Goal: Task Accomplishment & Management: Complete application form

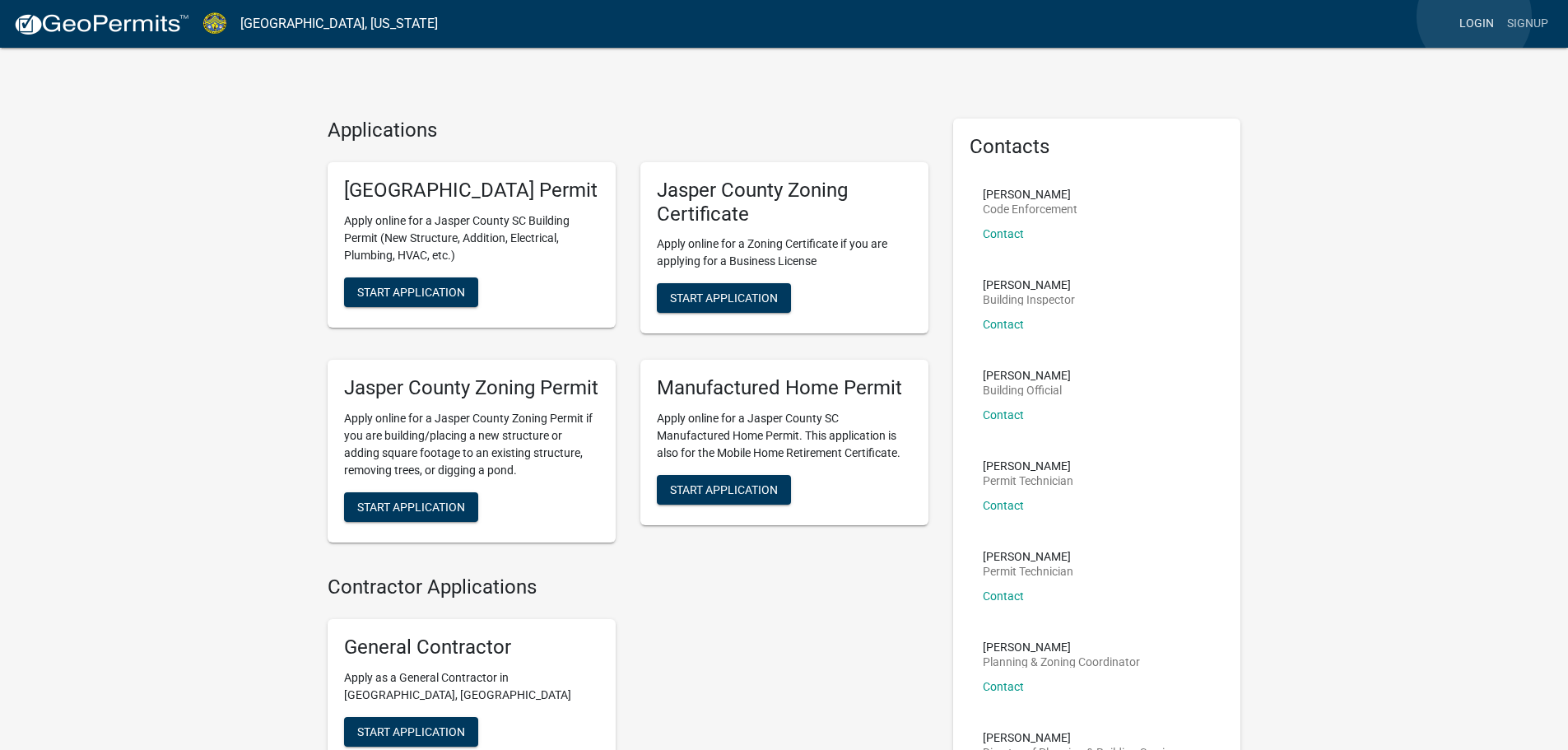
click at [1474, 17] on link "Login" at bounding box center [1477, 24] width 48 height 31
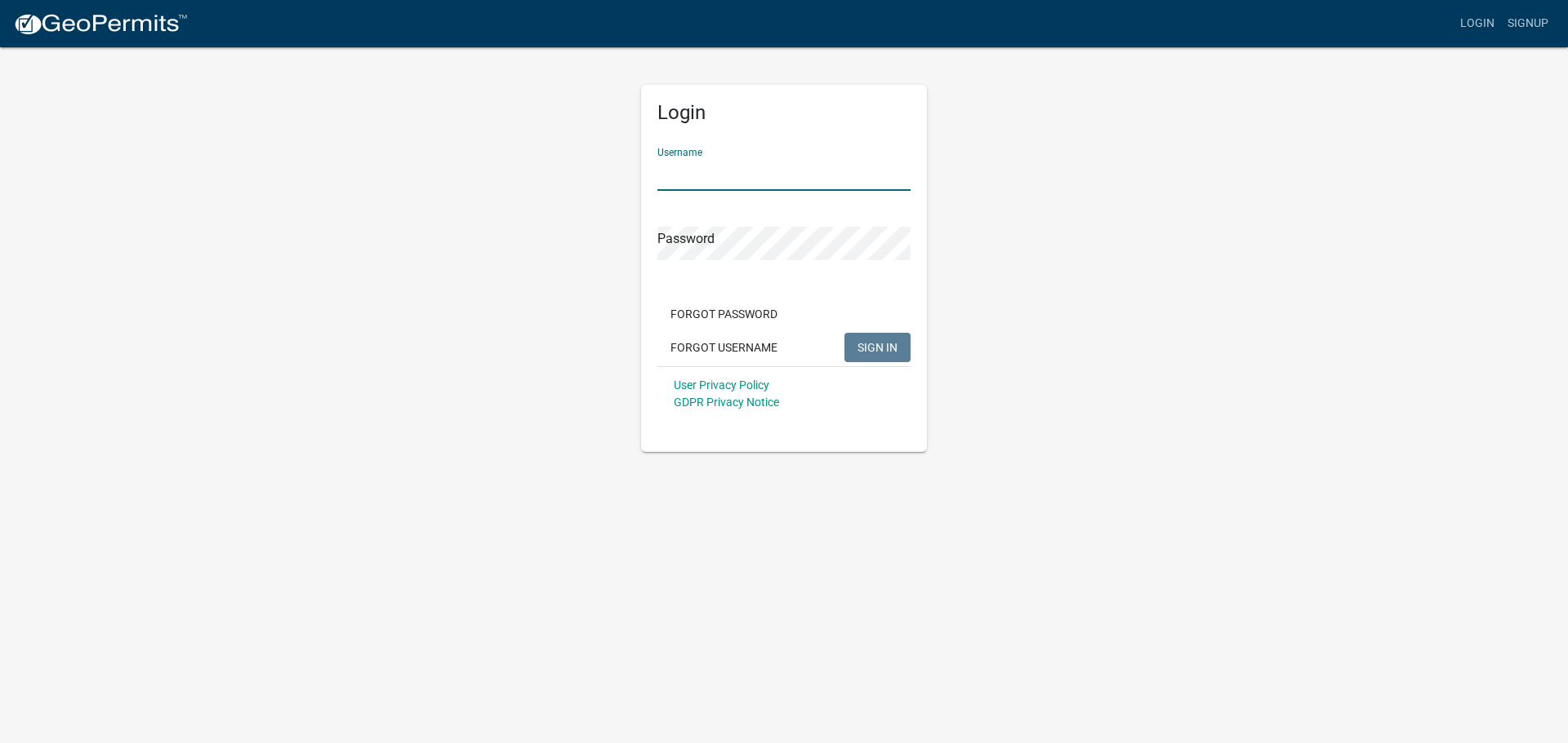
click at [716, 177] on input "Username" at bounding box center [784, 174] width 253 height 34
type input "kwilliams45"
click at [864, 351] on span "SIGN IN" at bounding box center [877, 347] width 40 height 13
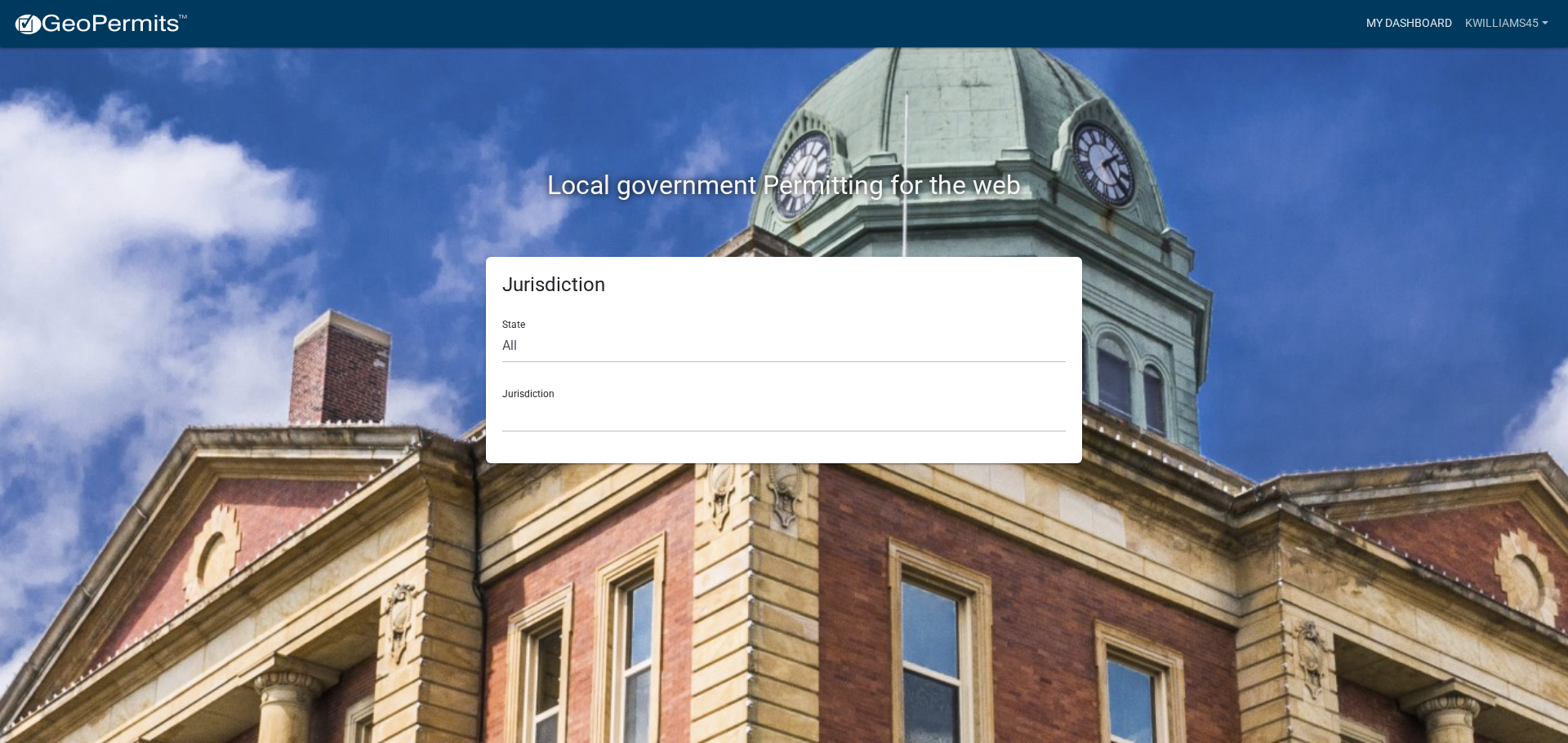
click at [1390, 22] on link "My Dashboard" at bounding box center [1409, 24] width 98 height 31
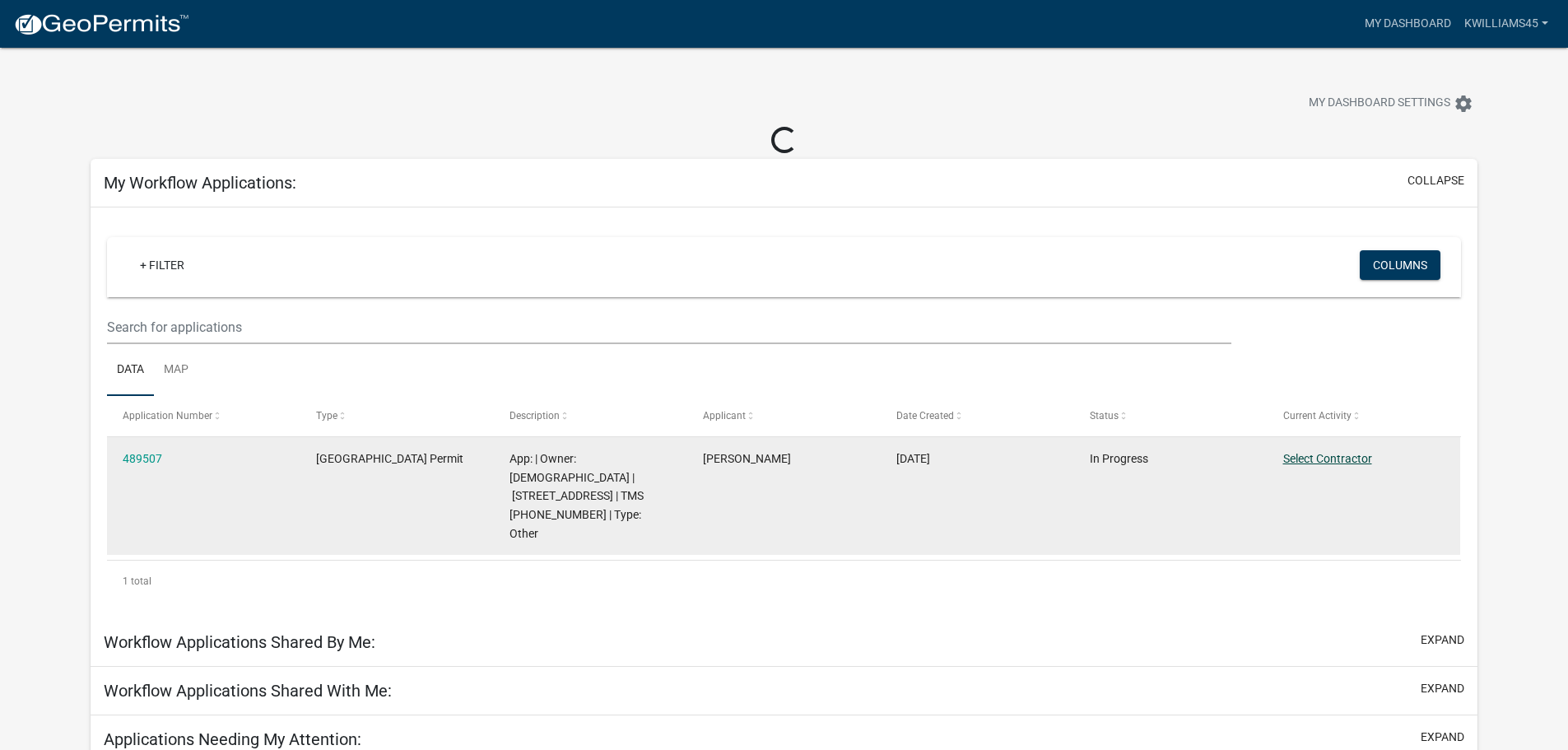
click at [1312, 458] on datatable-body-cell "Select Contractor" at bounding box center [1363, 496] width 194 height 118
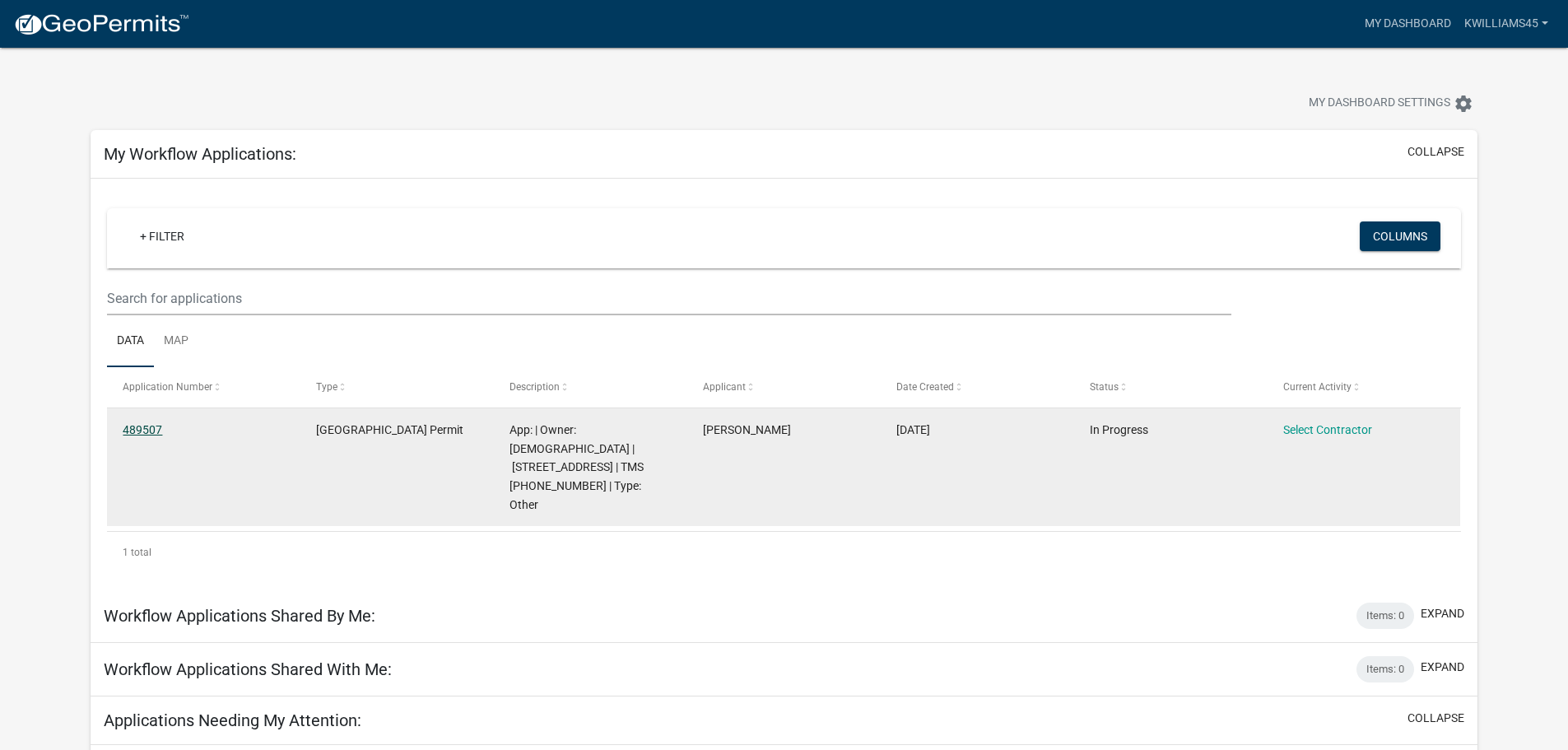
click at [139, 426] on link "489507" at bounding box center [142, 430] width 39 height 13
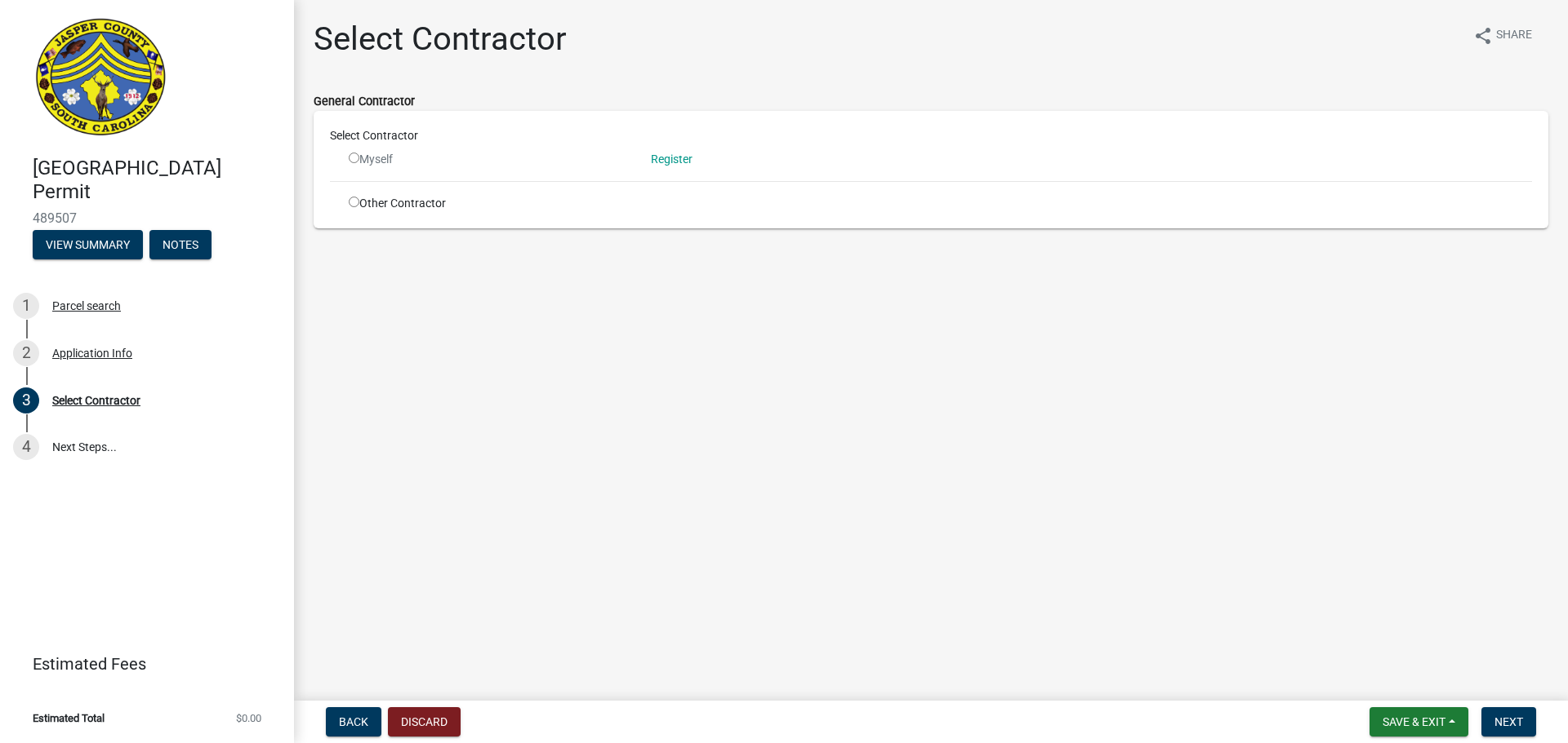
click at [354, 158] on input "radio" at bounding box center [354, 158] width 11 height 11
radio input "false"
click at [356, 198] on input "radio" at bounding box center [354, 202] width 11 height 11
radio input "true"
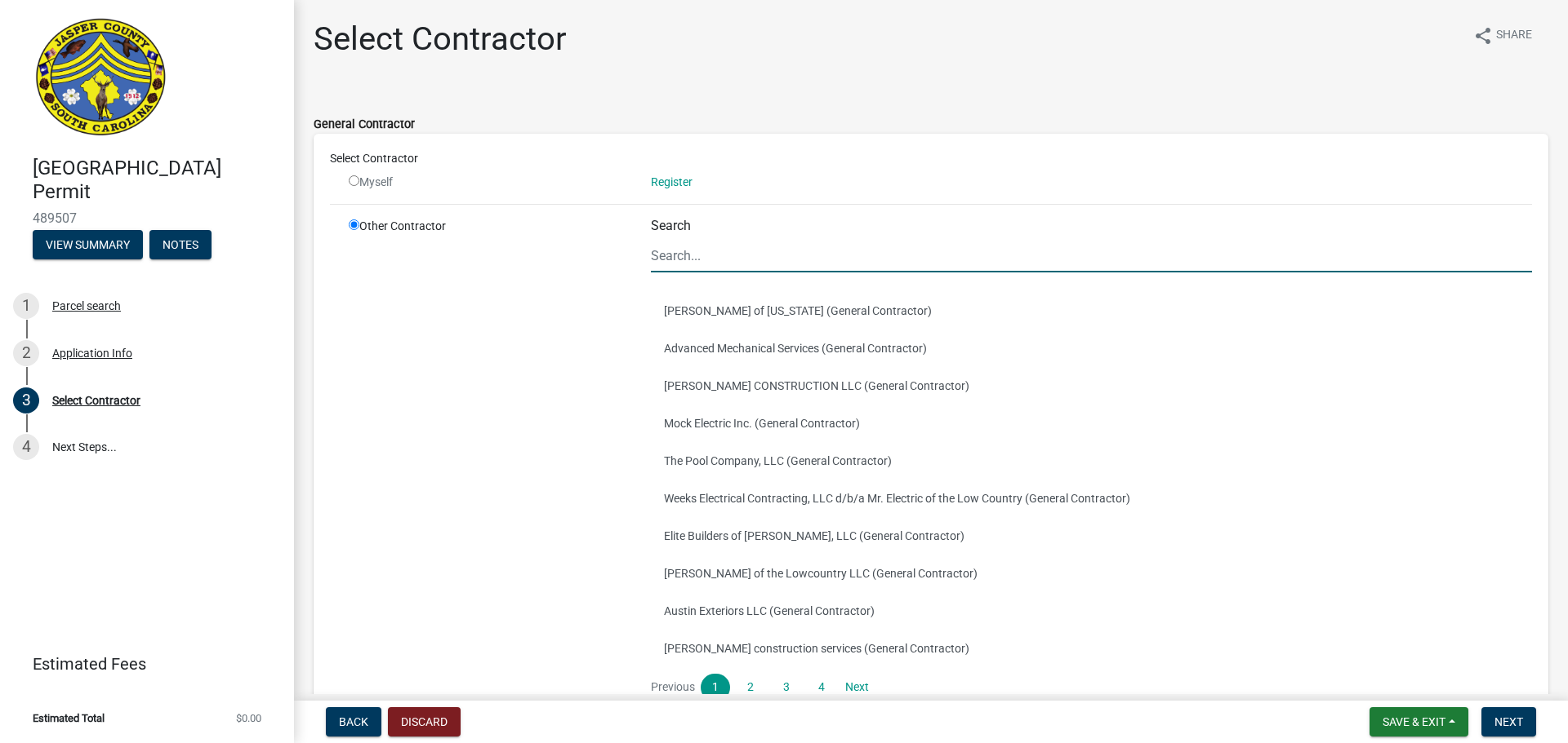
click at [703, 258] on input "Search" at bounding box center [1091, 256] width 881 height 34
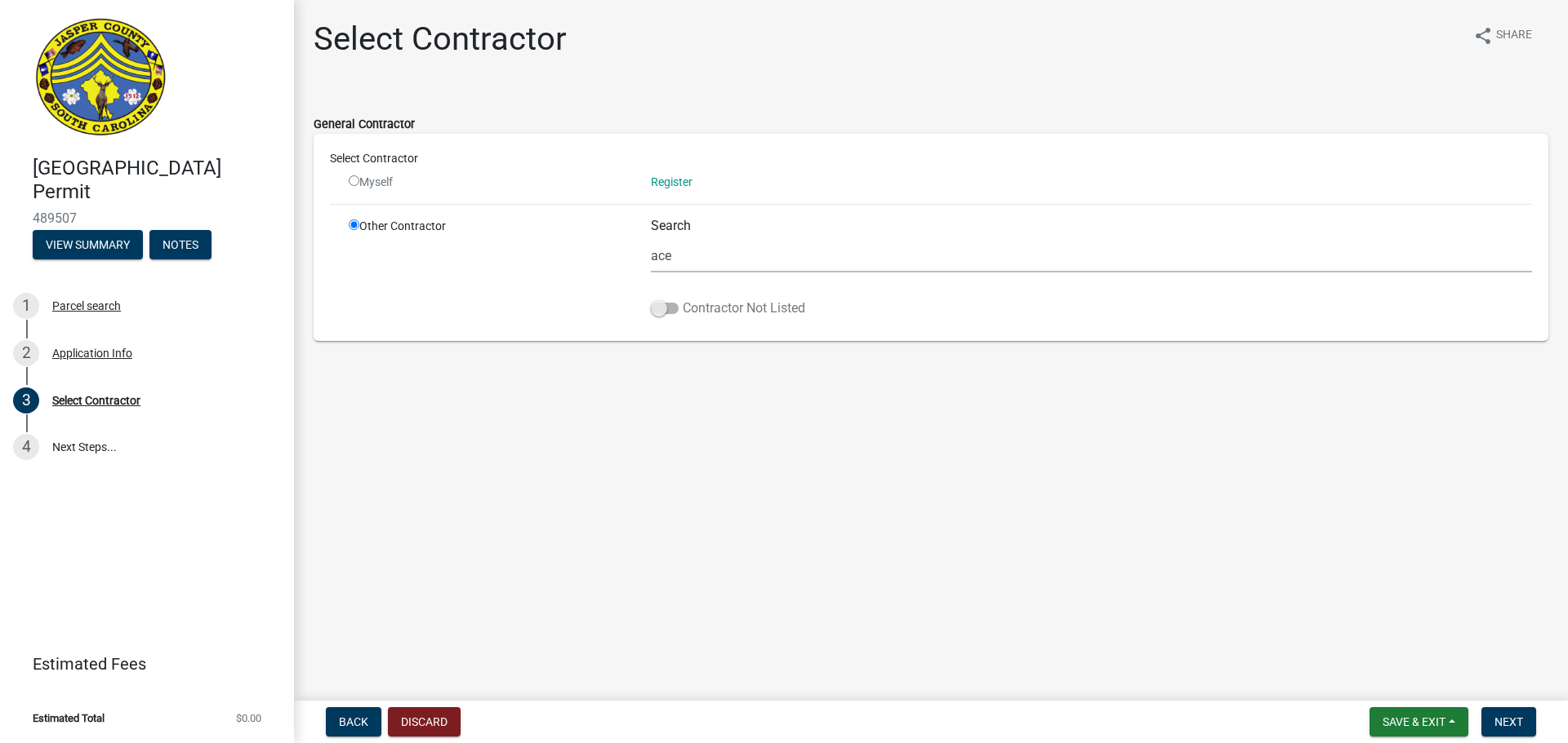
click at [660, 310] on span at bounding box center [664, 308] width 27 height 12
click at [682, 299] on input "Contractor Not Listed" at bounding box center [682, 299] width 0 height 0
click at [682, 260] on input "ace" at bounding box center [1091, 256] width 881 height 34
type input "a"
type input "A"
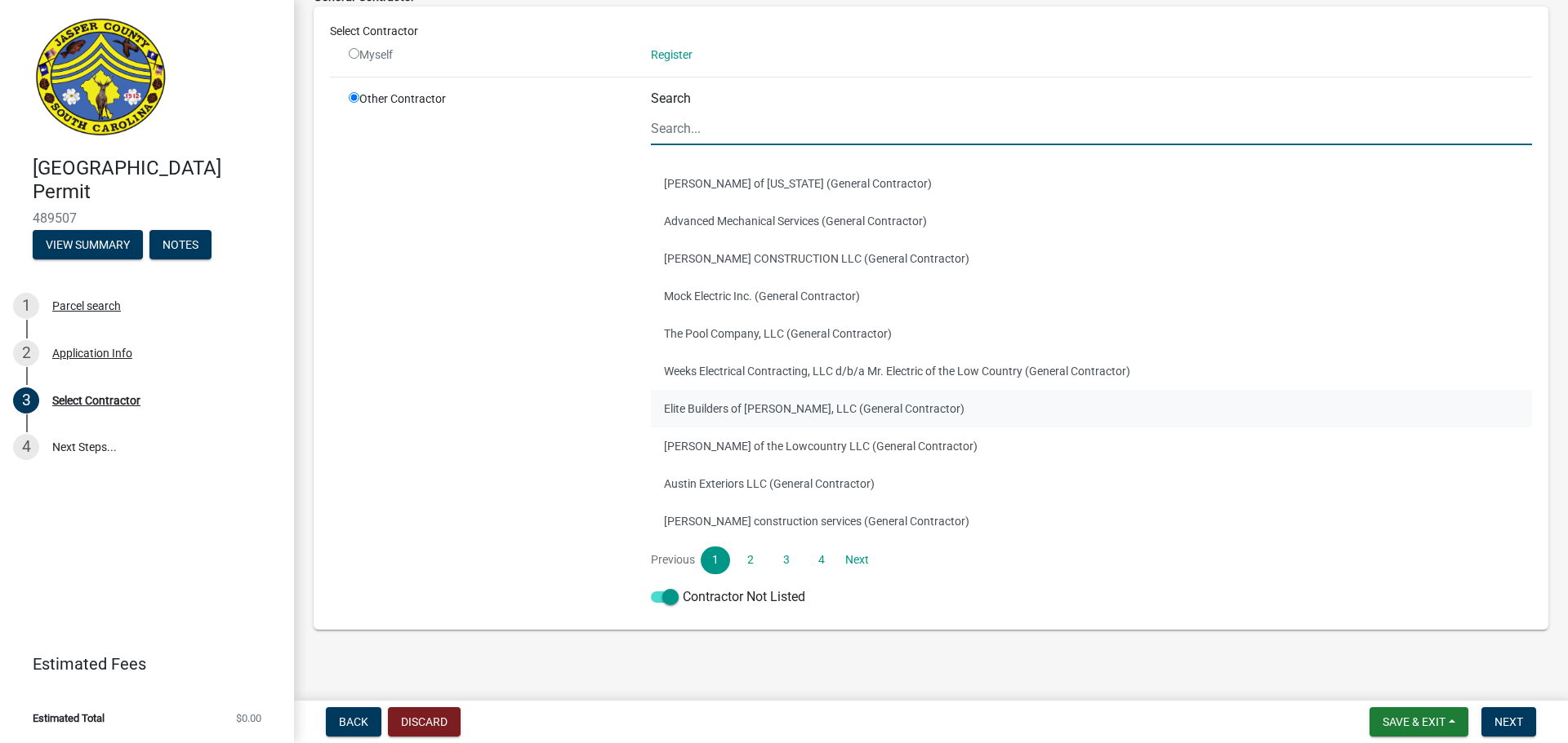
scroll to position [139, 0]
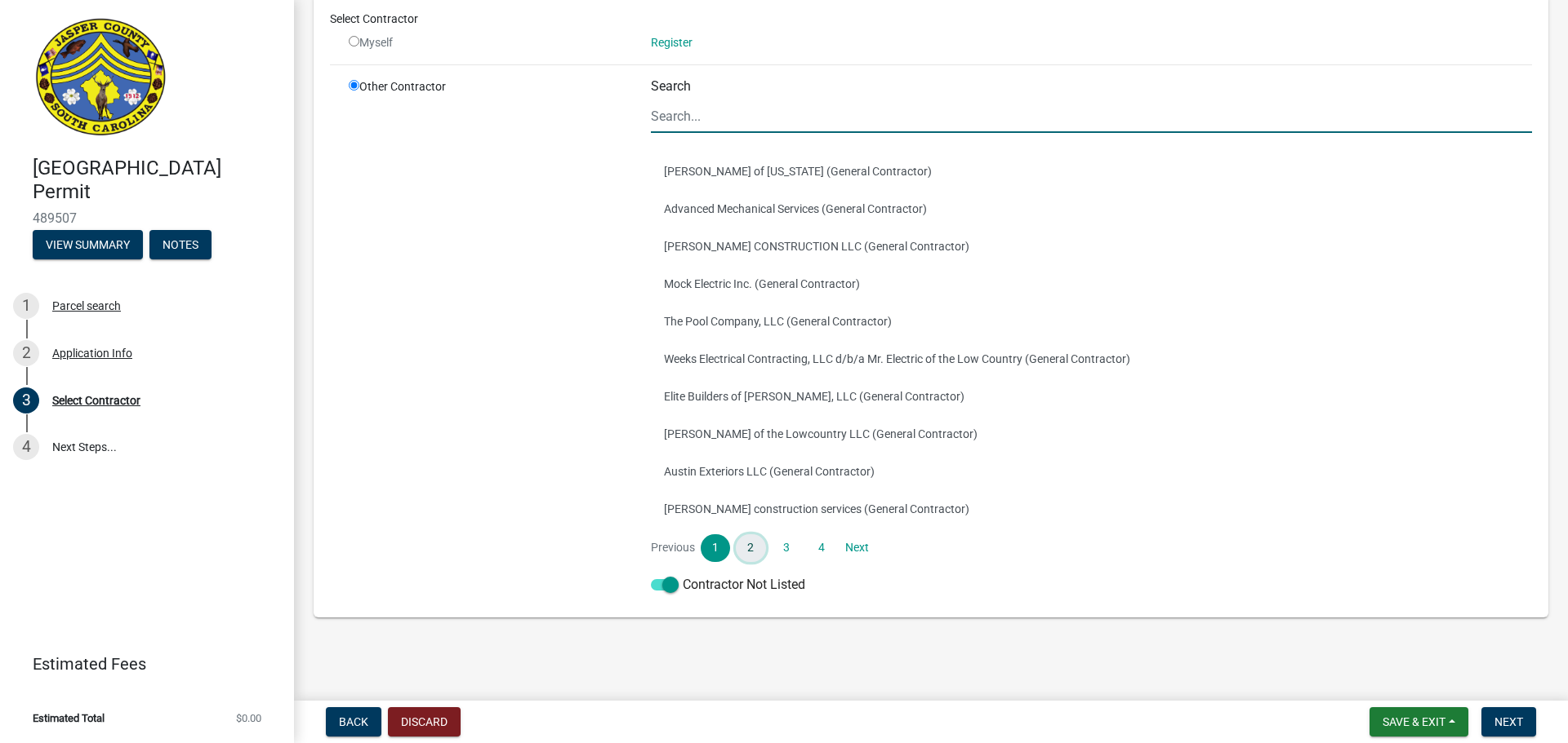
click at [749, 550] on link "2" at bounding box center [750, 548] width 29 height 27
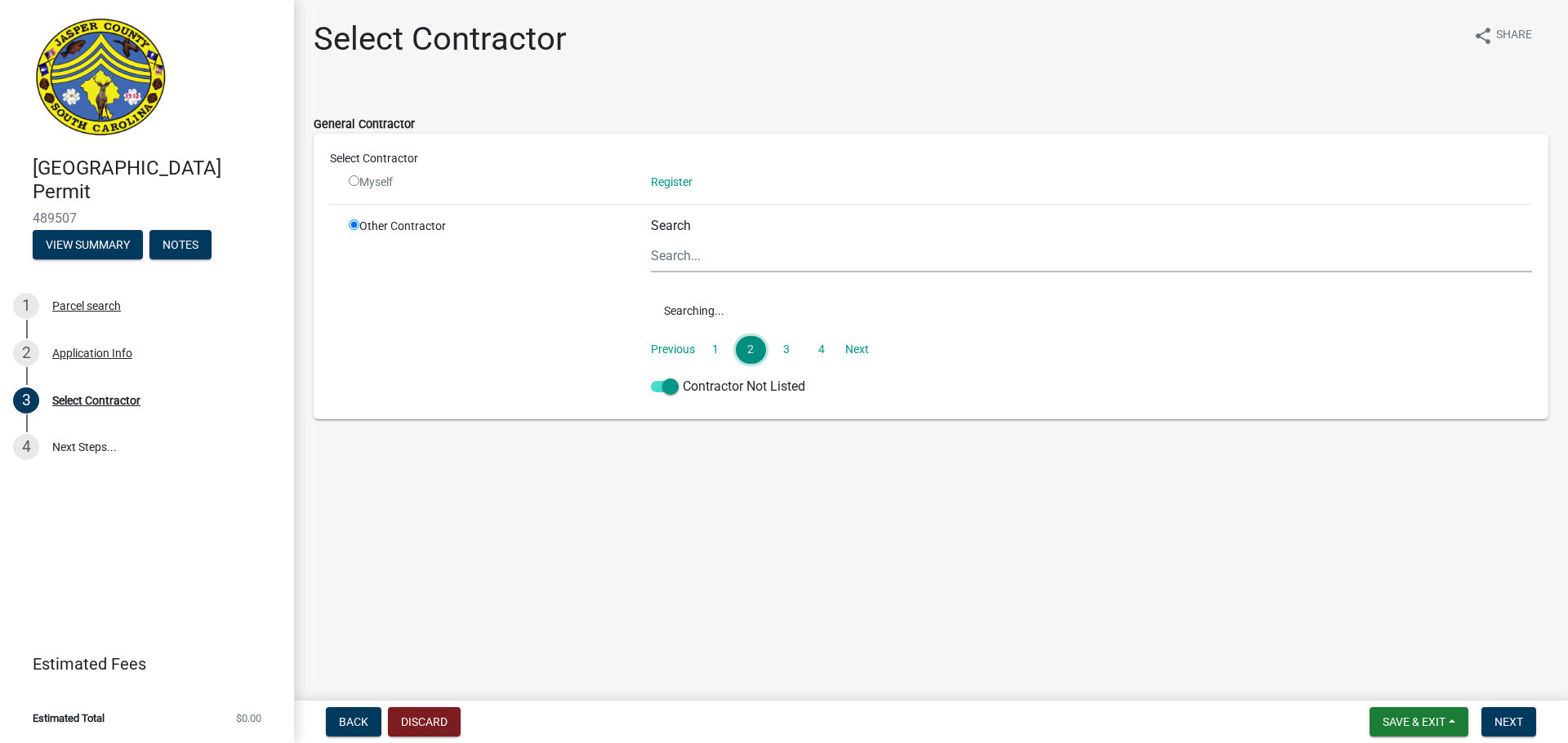
scroll to position [0, 0]
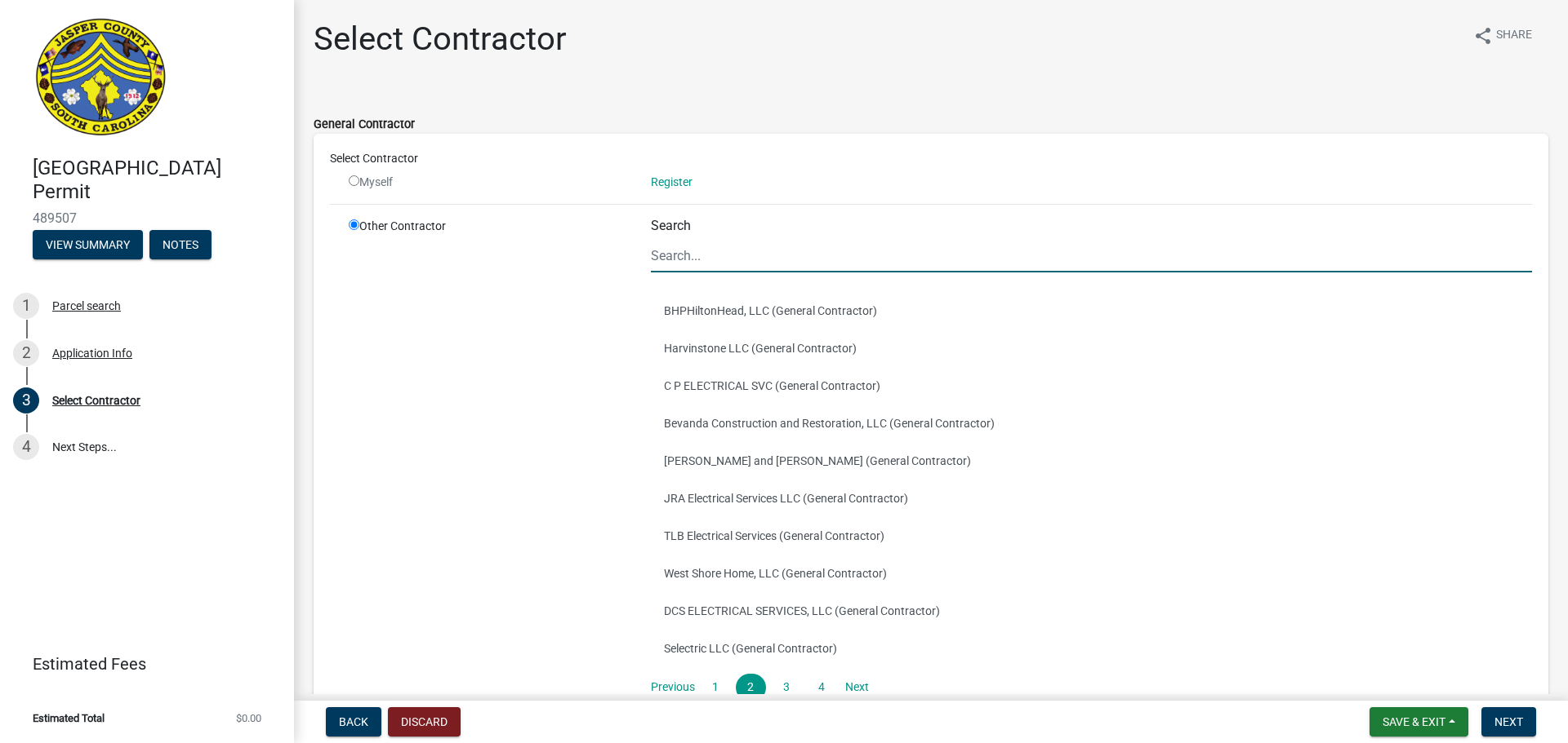
click at [707, 266] on input "Search" at bounding box center [1091, 256] width 881 height 34
type input "a"
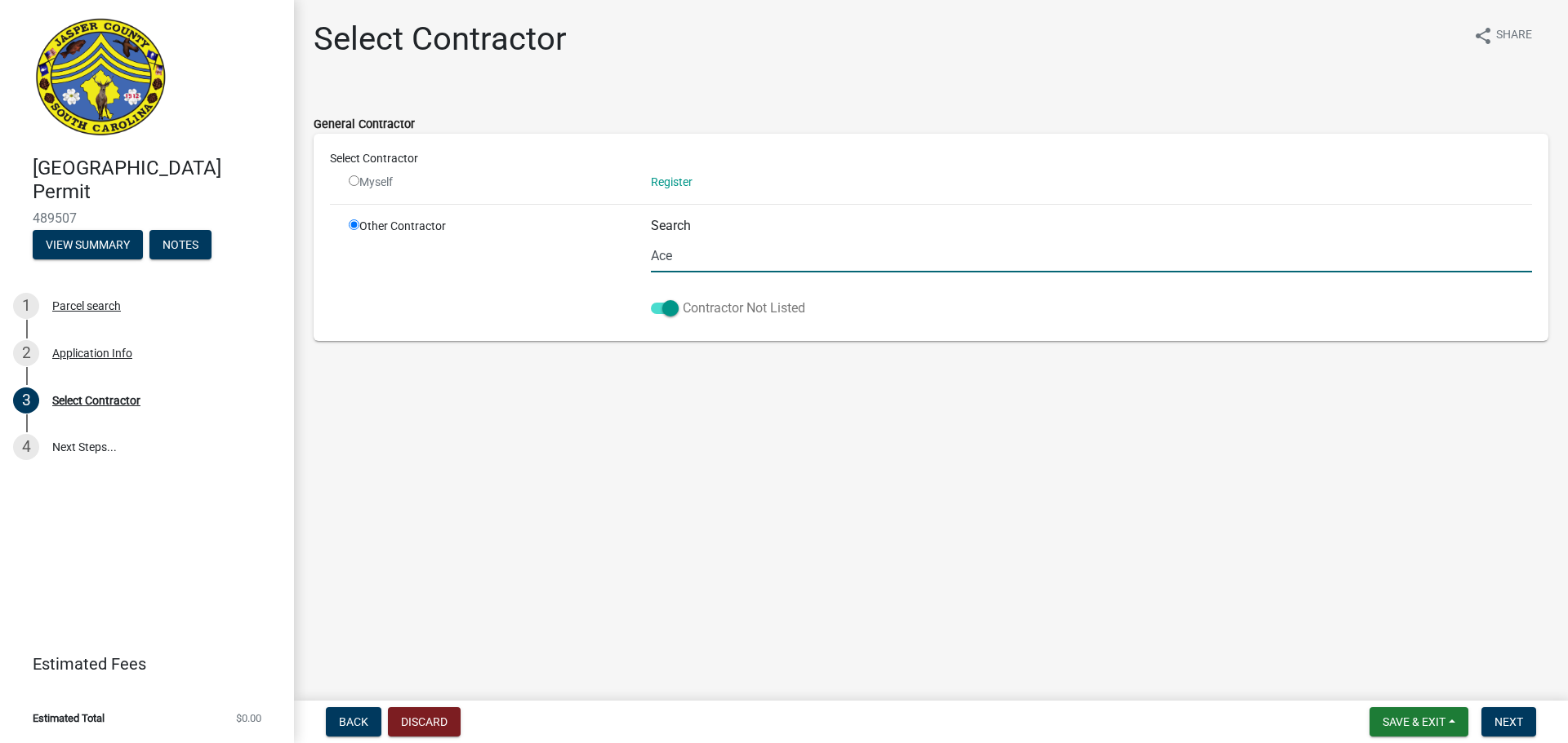
type input "Ace"
click at [664, 308] on span at bounding box center [664, 308] width 27 height 12
click at [682, 299] on input "Contractor Not Listed" at bounding box center [682, 299] width 0 height 0
click at [350, 185] on input "radio" at bounding box center [354, 181] width 11 height 11
radio input "false"
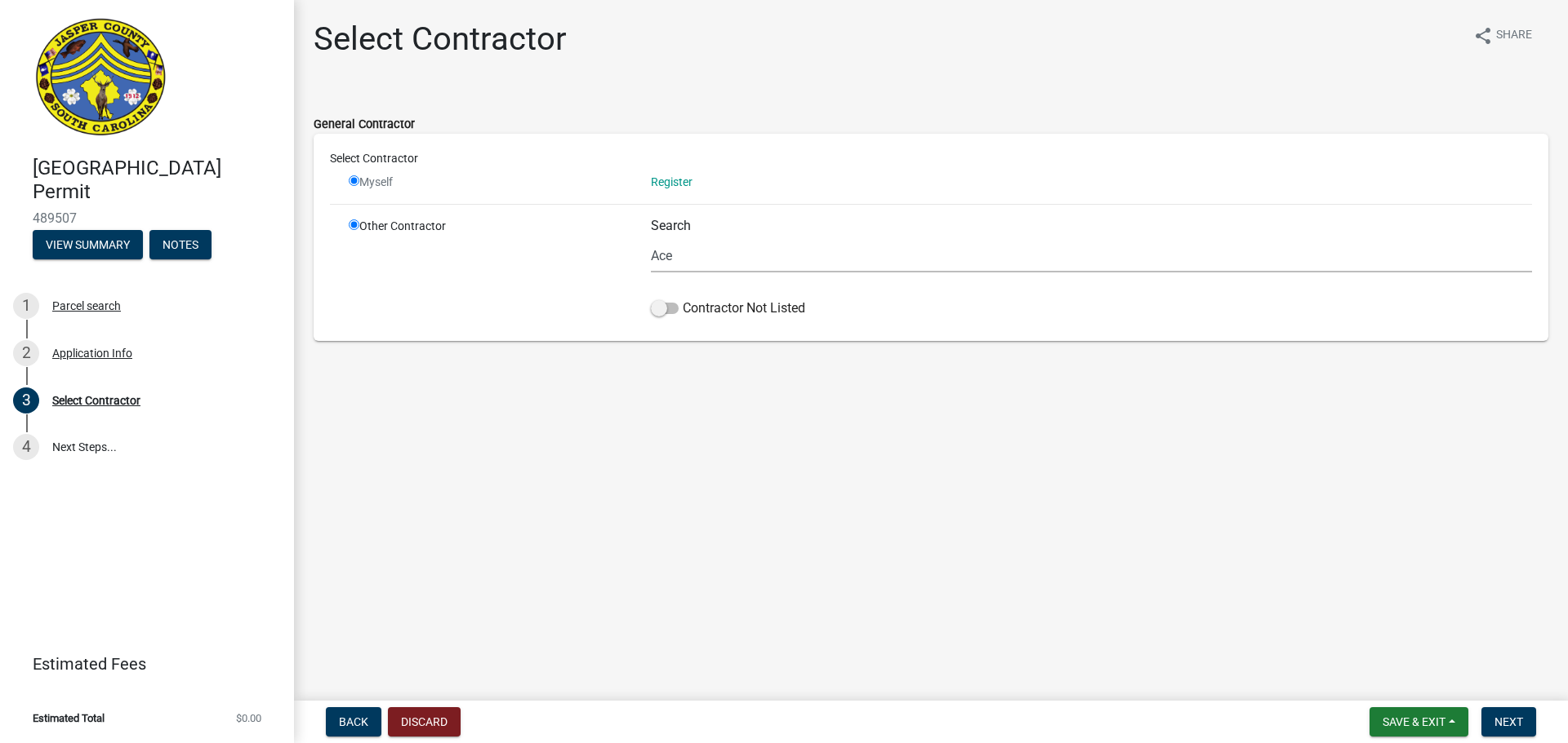
radio input "true"
click at [354, 181] on input "radio" at bounding box center [354, 181] width 11 height 11
radio input "false"
radio input "true"
click at [357, 225] on input "radio" at bounding box center [354, 225] width 11 height 11
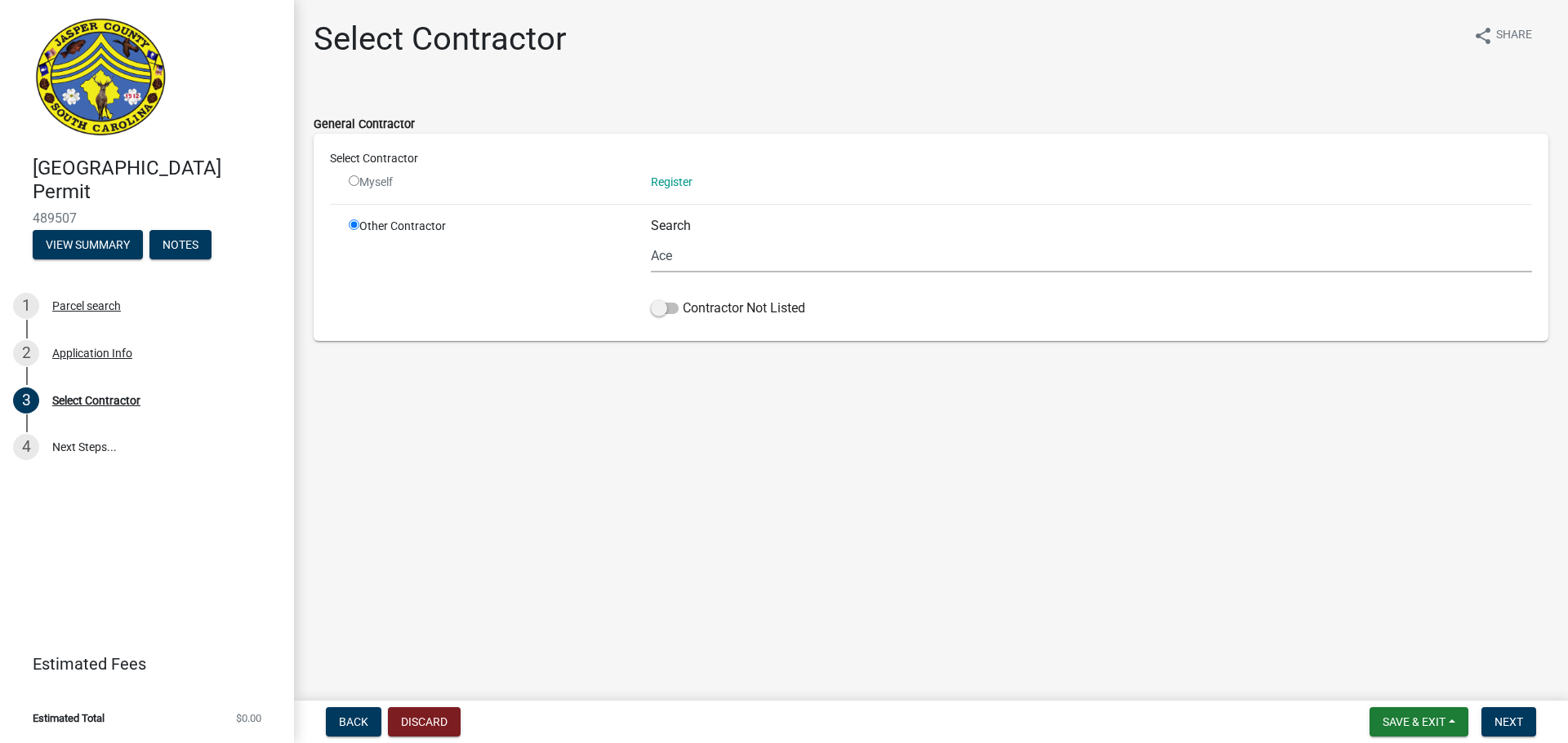
click at [360, 189] on div "Myself" at bounding box center [487, 182] width 278 height 17
click at [350, 183] on input "radio" at bounding box center [354, 181] width 11 height 11
radio input "false"
radio input "true"
click at [354, 726] on span "Back" at bounding box center [354, 722] width 29 height 13
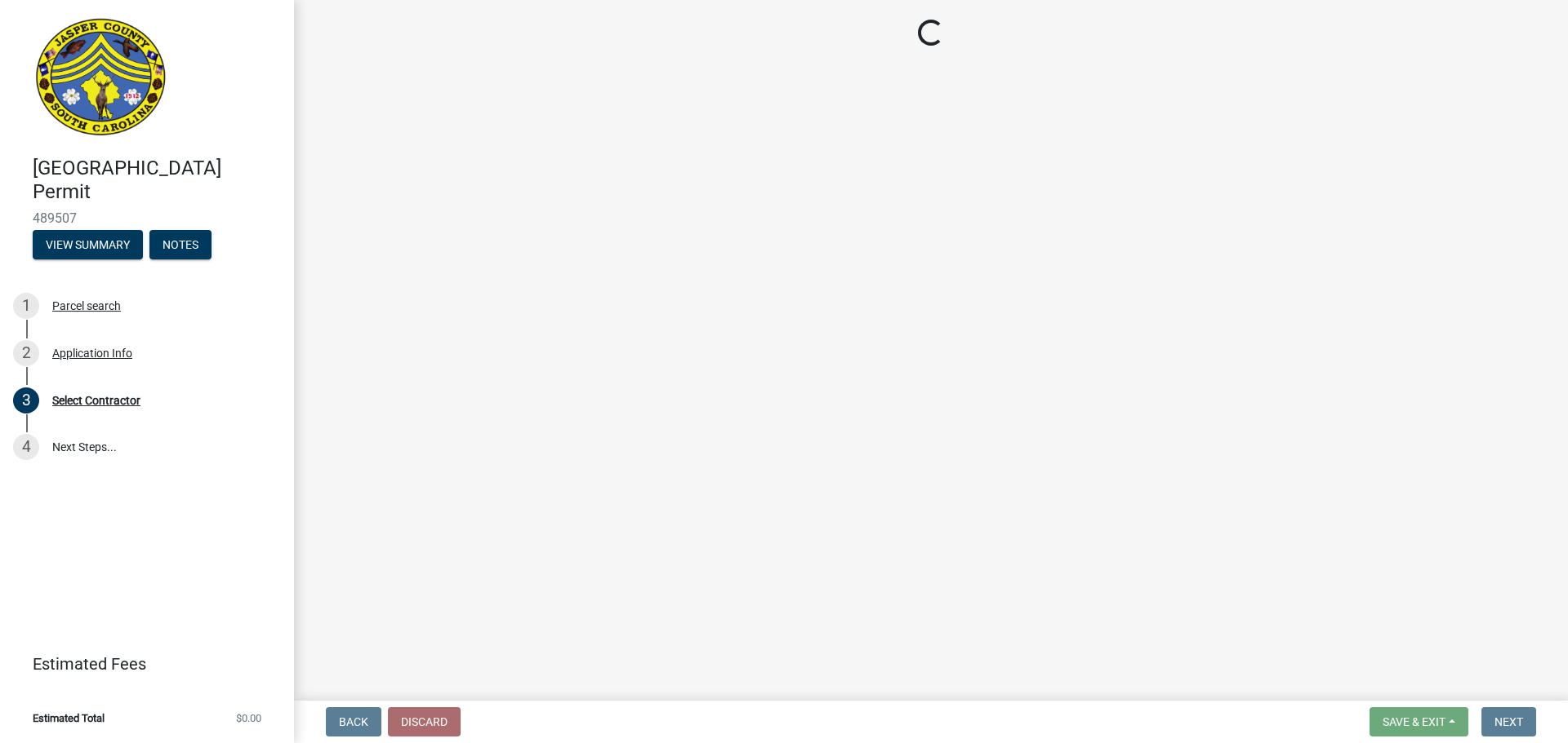
select select "6570ce79-212e-4c42-b64f-f74b85e12671"
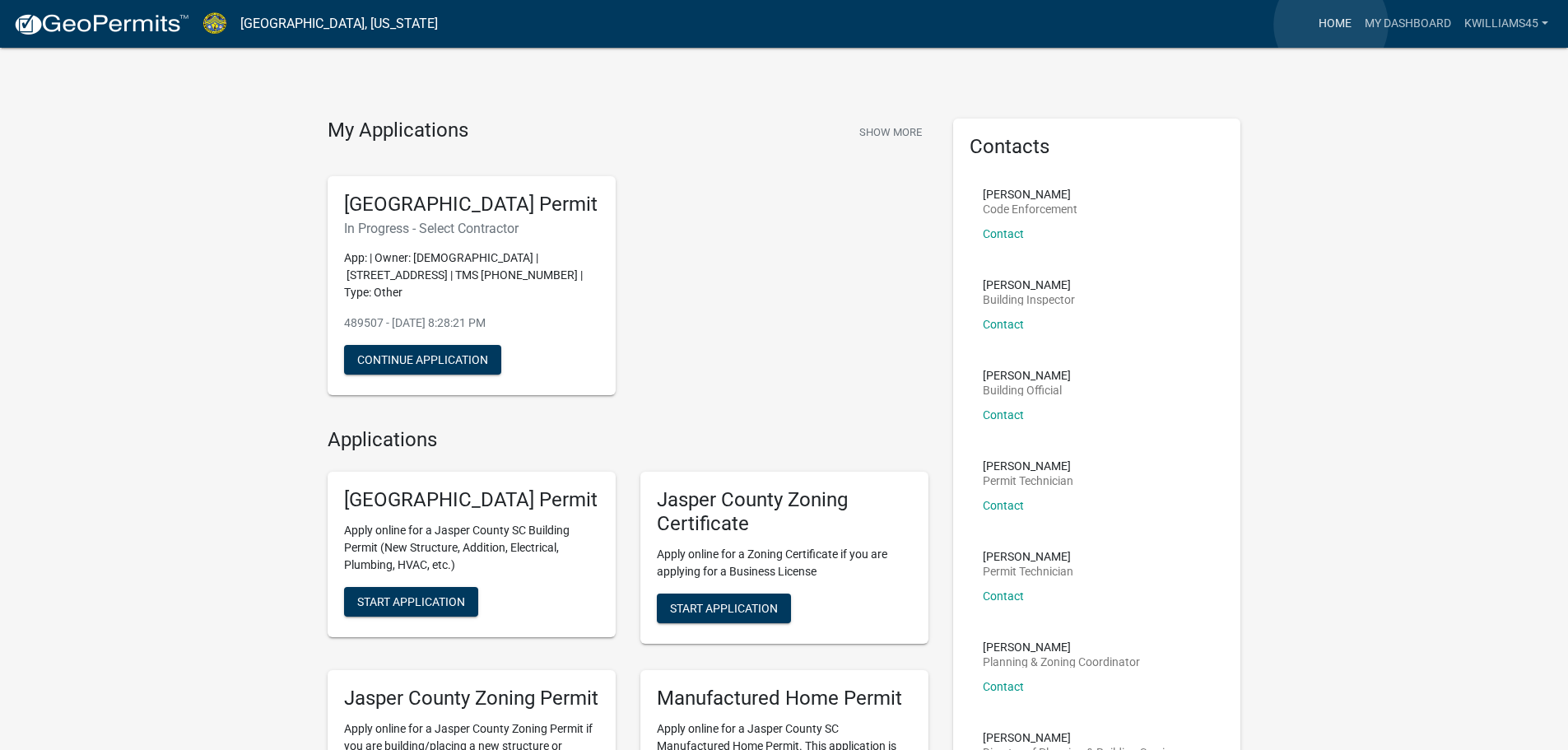
click at [1331, 25] on link "Home" at bounding box center [1335, 24] width 46 height 31
click at [1389, 22] on link "My Dashboard" at bounding box center [1408, 24] width 99 height 31
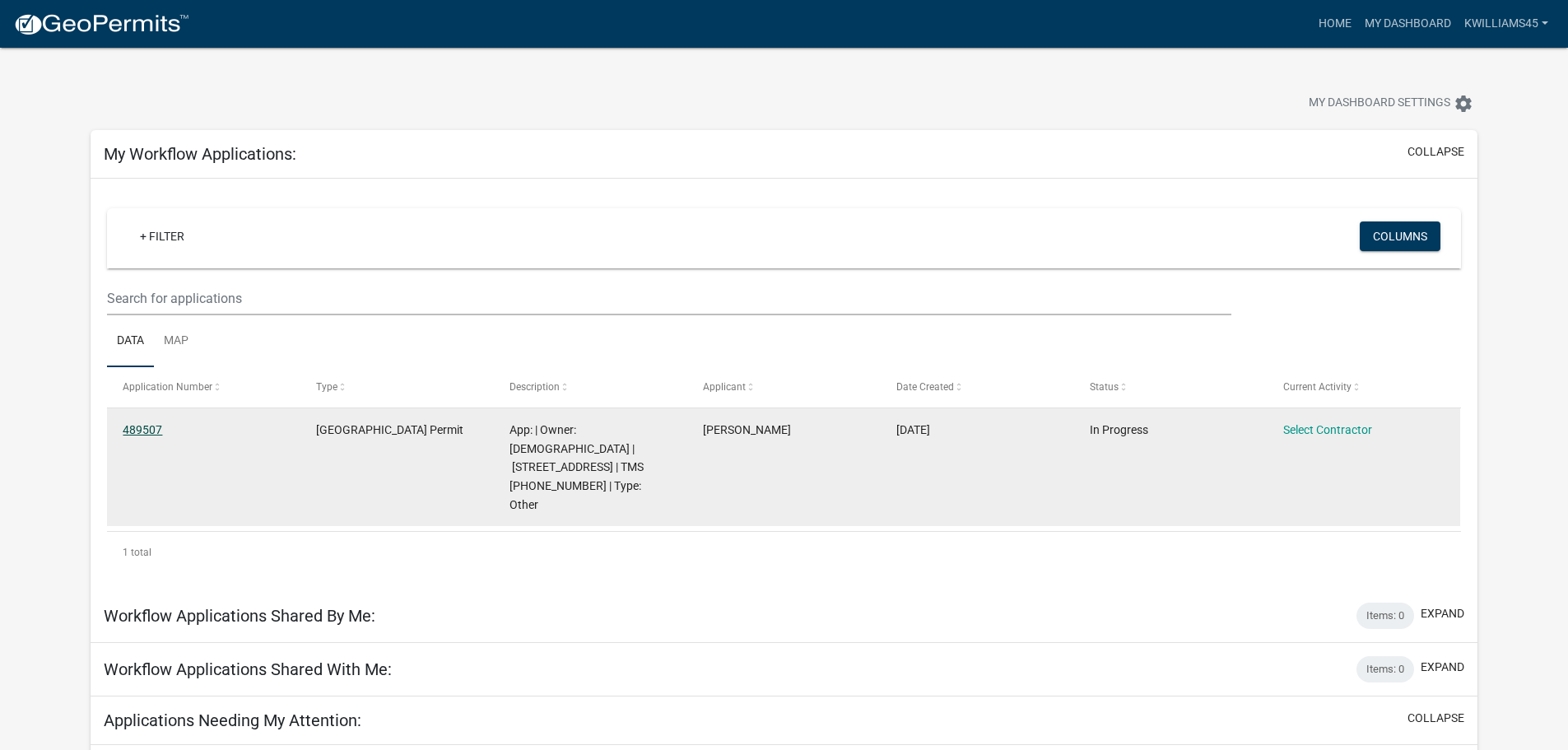
click at [147, 430] on link "489507" at bounding box center [142, 430] width 39 height 13
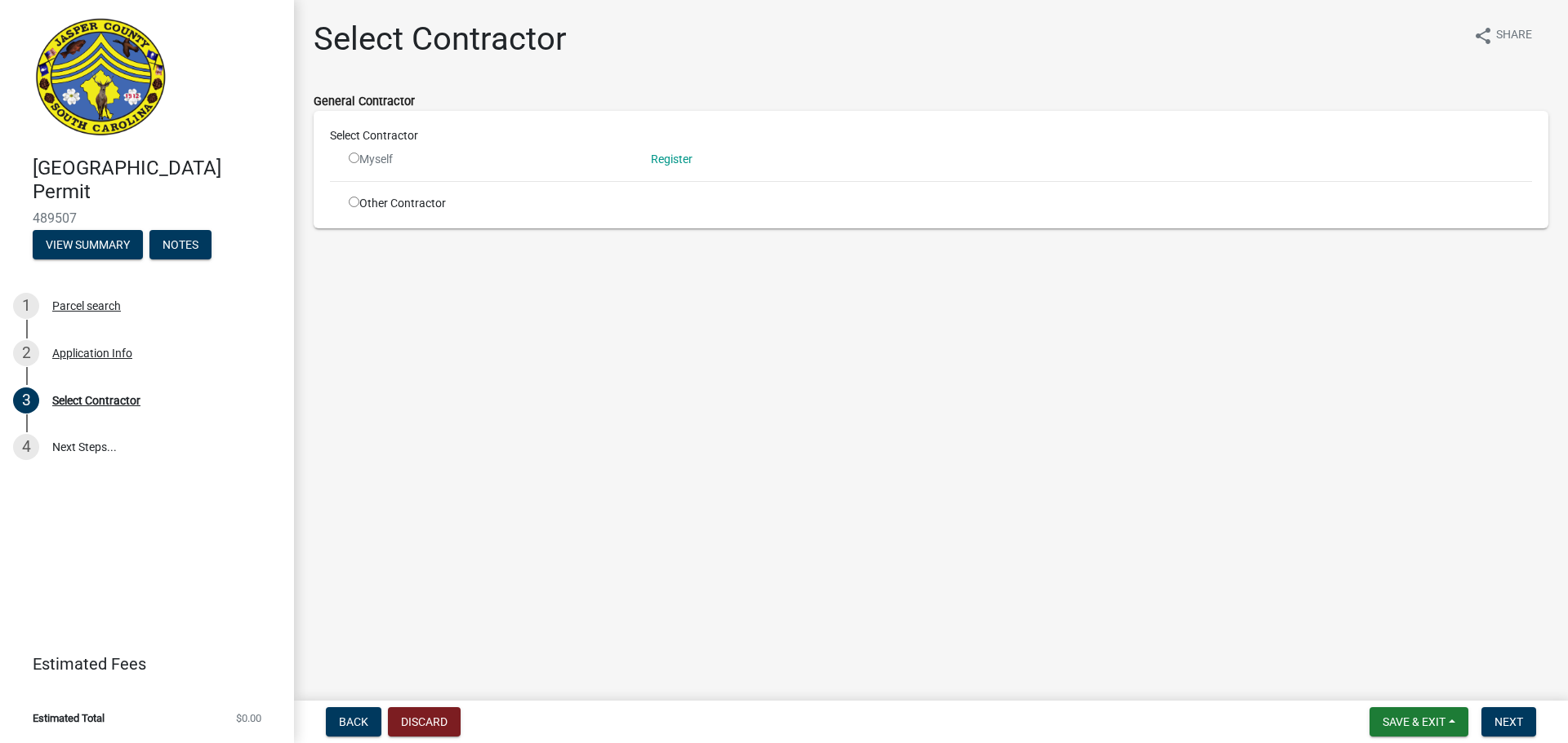
click at [350, 200] on input "radio" at bounding box center [354, 202] width 11 height 11
radio input "true"
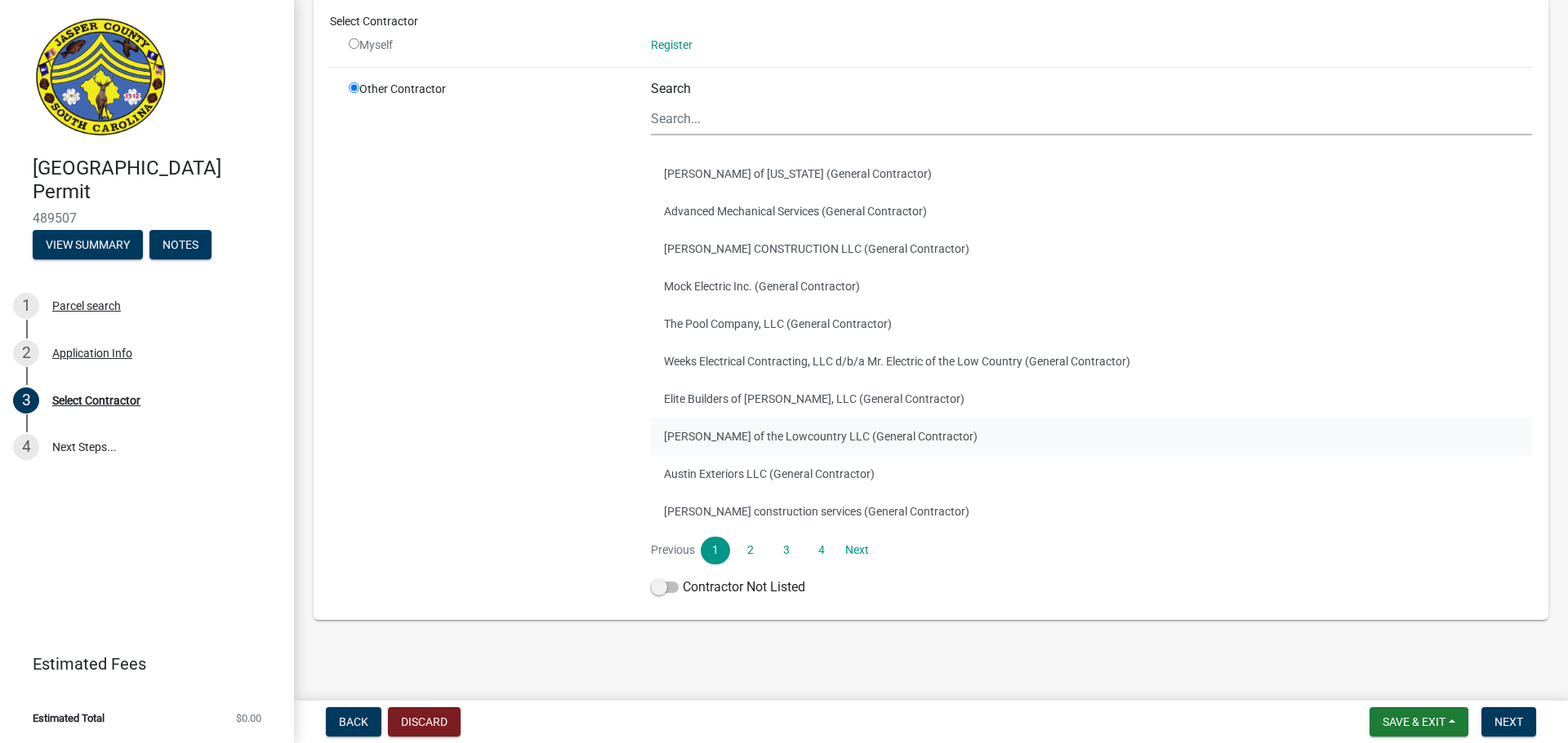
scroll to position [139, 0]
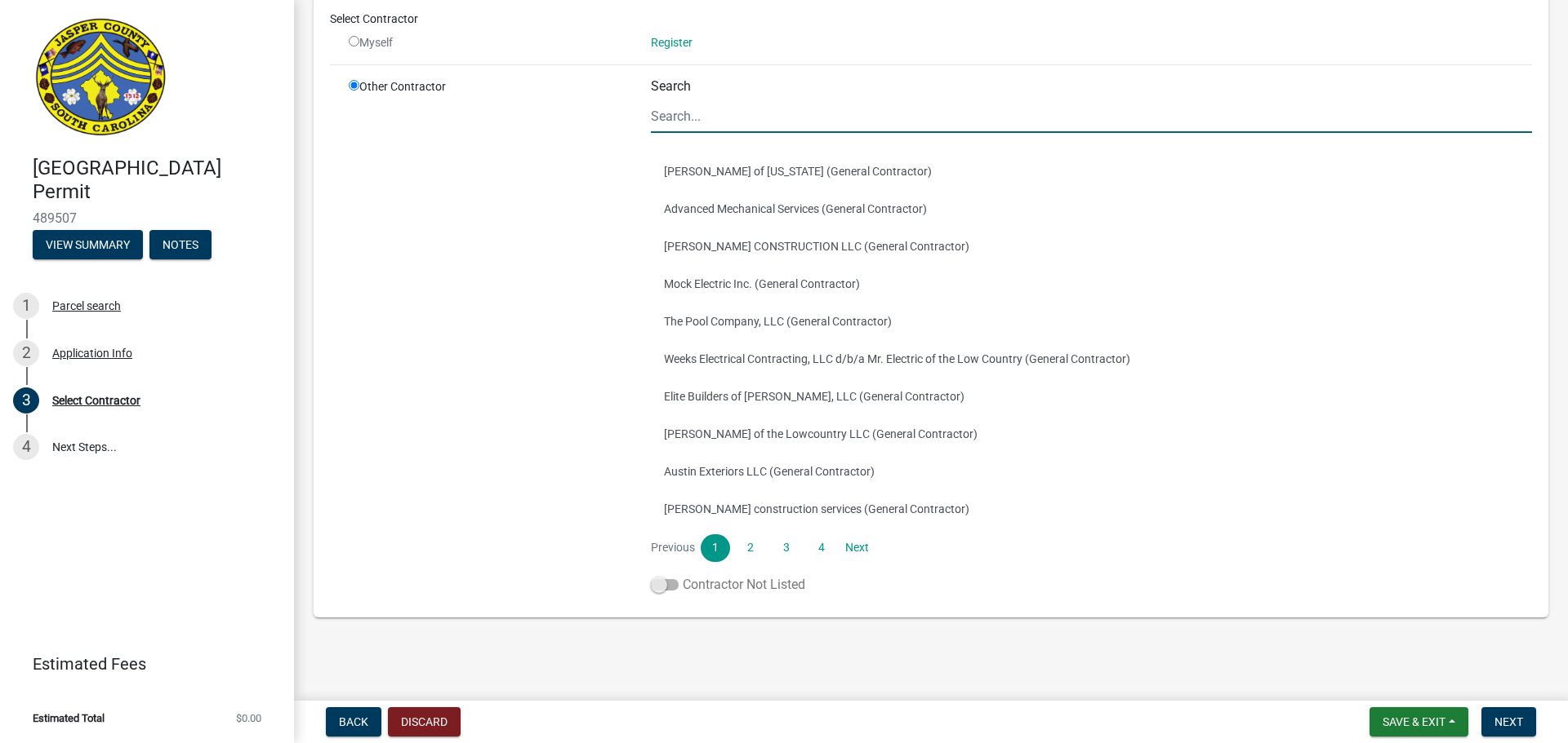
click at [660, 585] on span at bounding box center [664, 585] width 27 height 12
click at [682, 575] on input "Contractor Not Listed" at bounding box center [682, 575] width 0 height 0
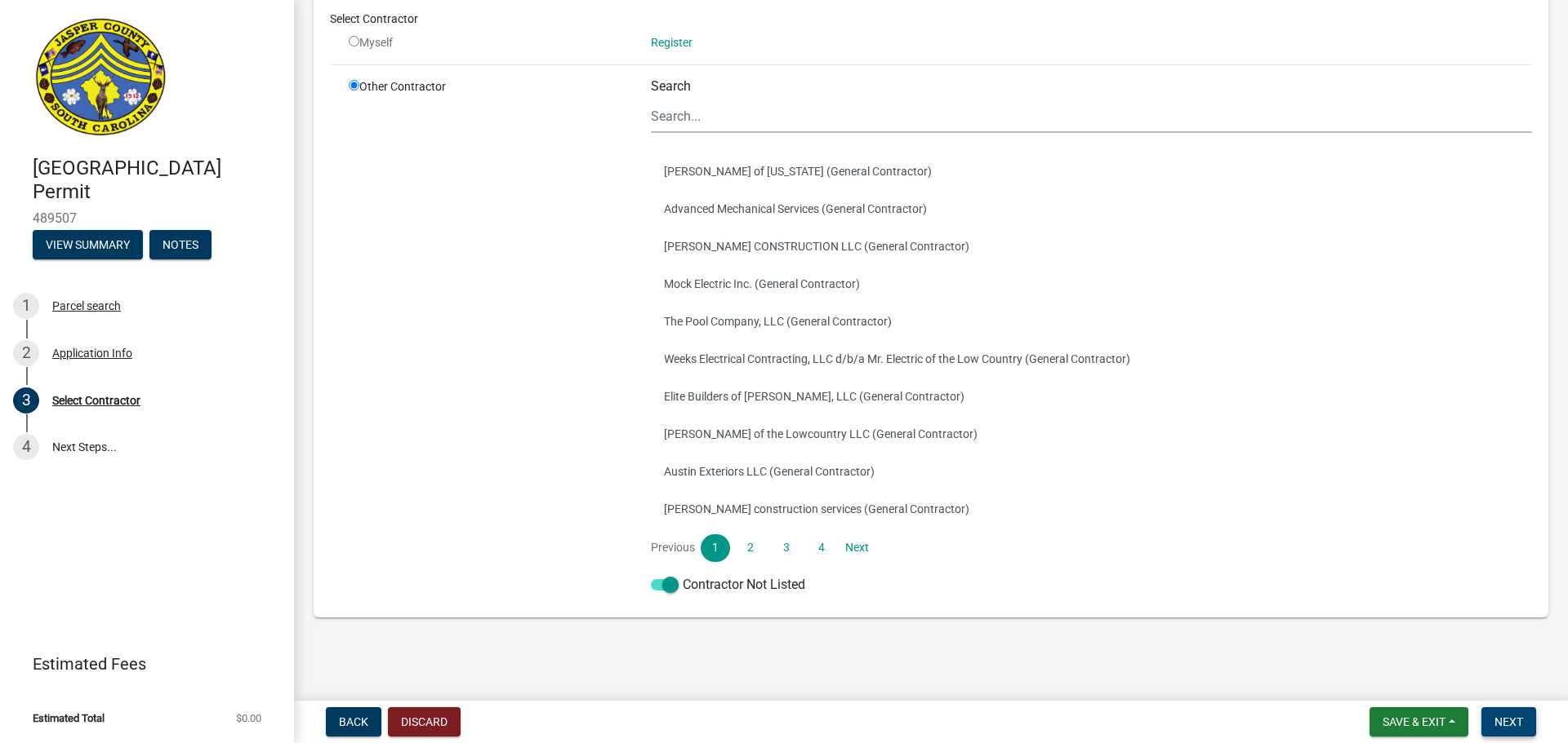
click at [1518, 723] on span "Next" at bounding box center [1508, 722] width 28 height 13
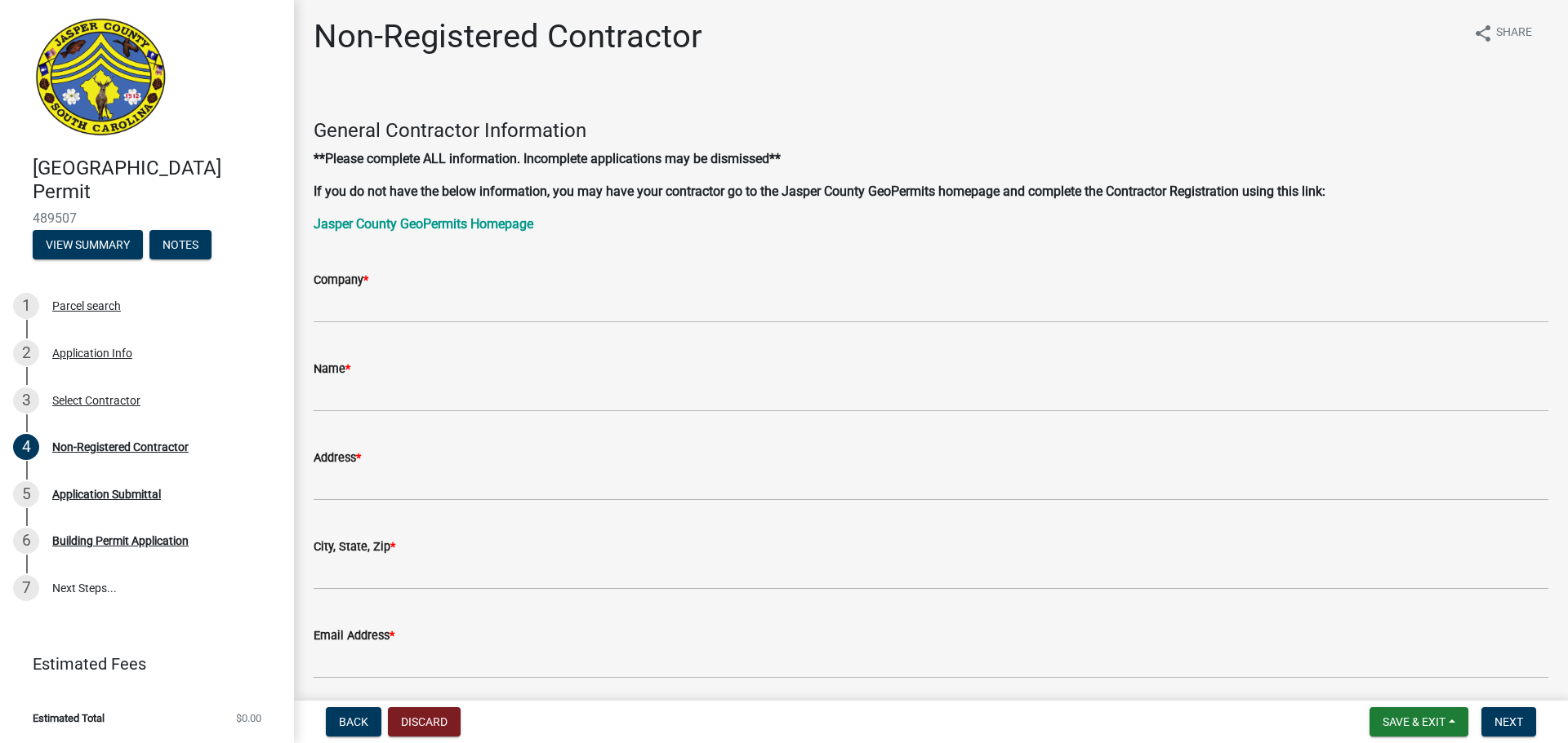
scroll to position [0, 0]
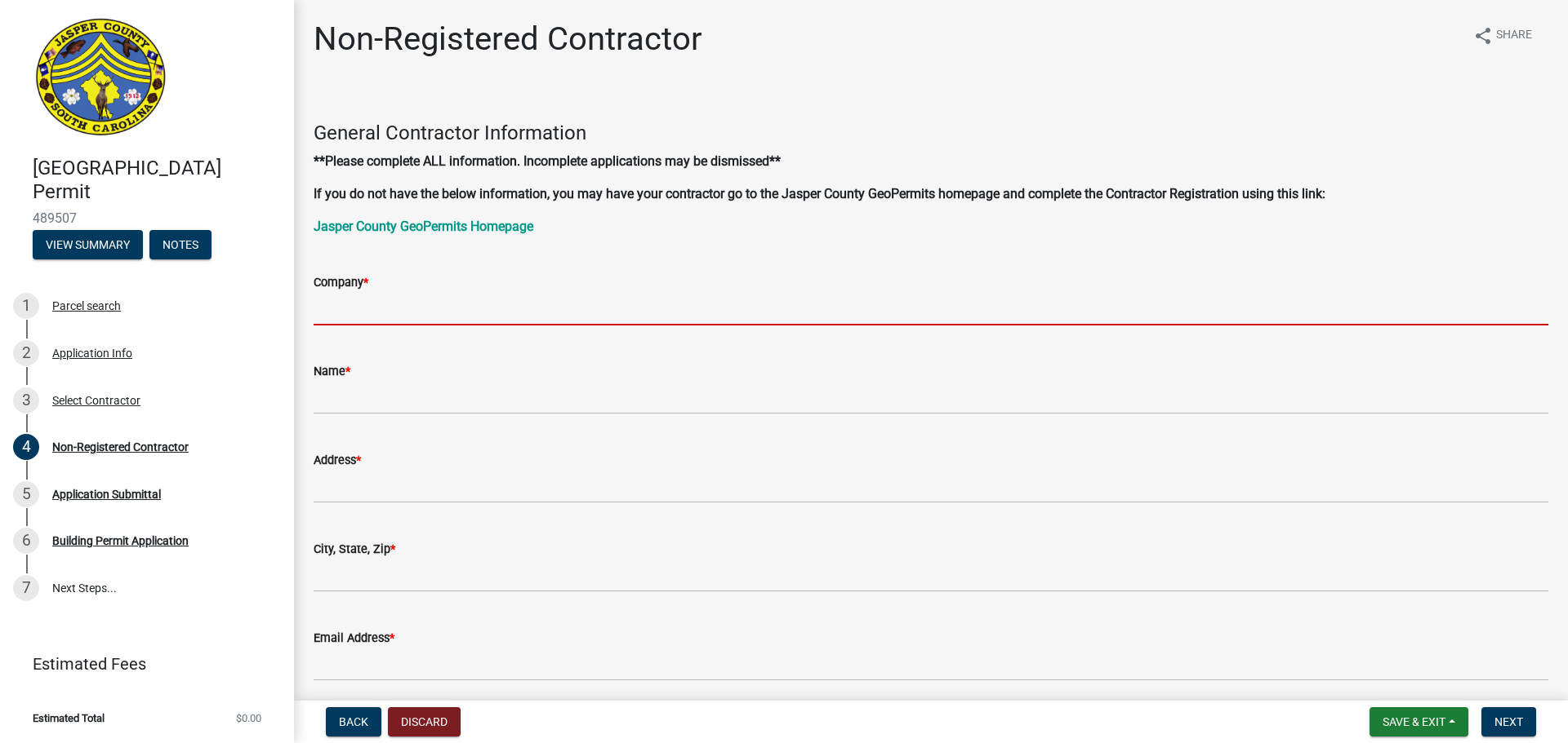
click at [396, 304] on input "Company *" at bounding box center [930, 309] width 1235 height 34
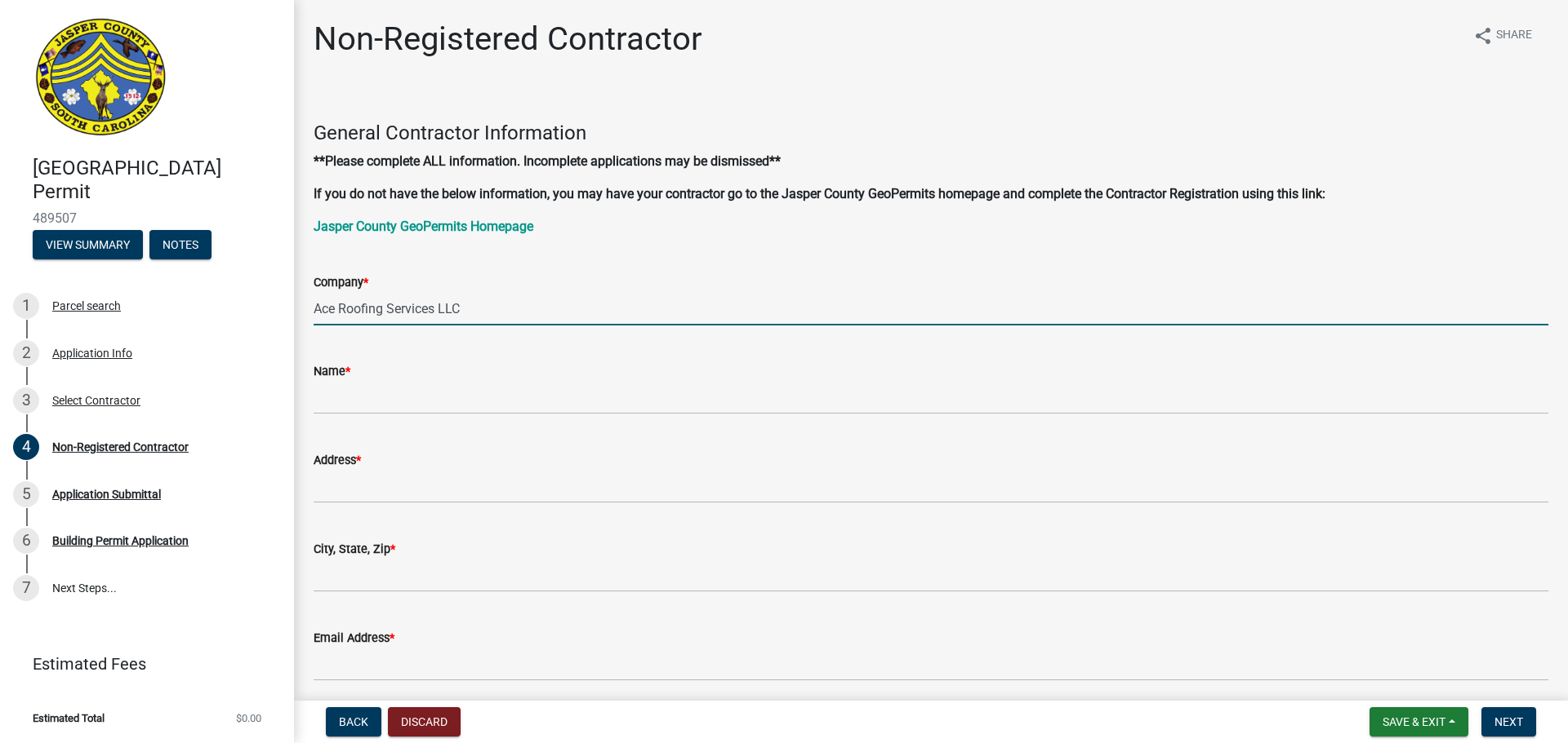
type input "Ace Roofing Services LLC"
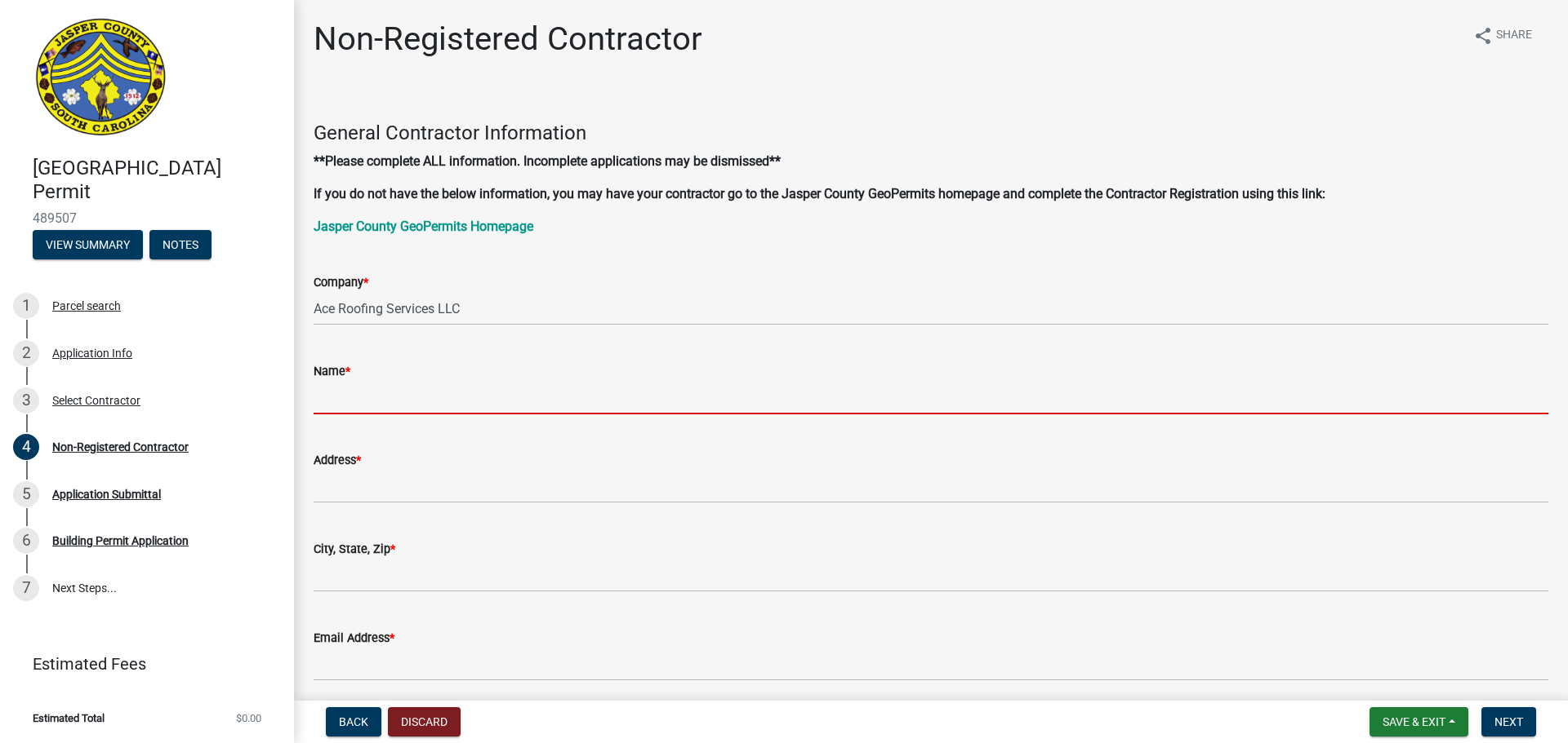
click at [353, 390] on input "Name *" at bounding box center [930, 398] width 1235 height 34
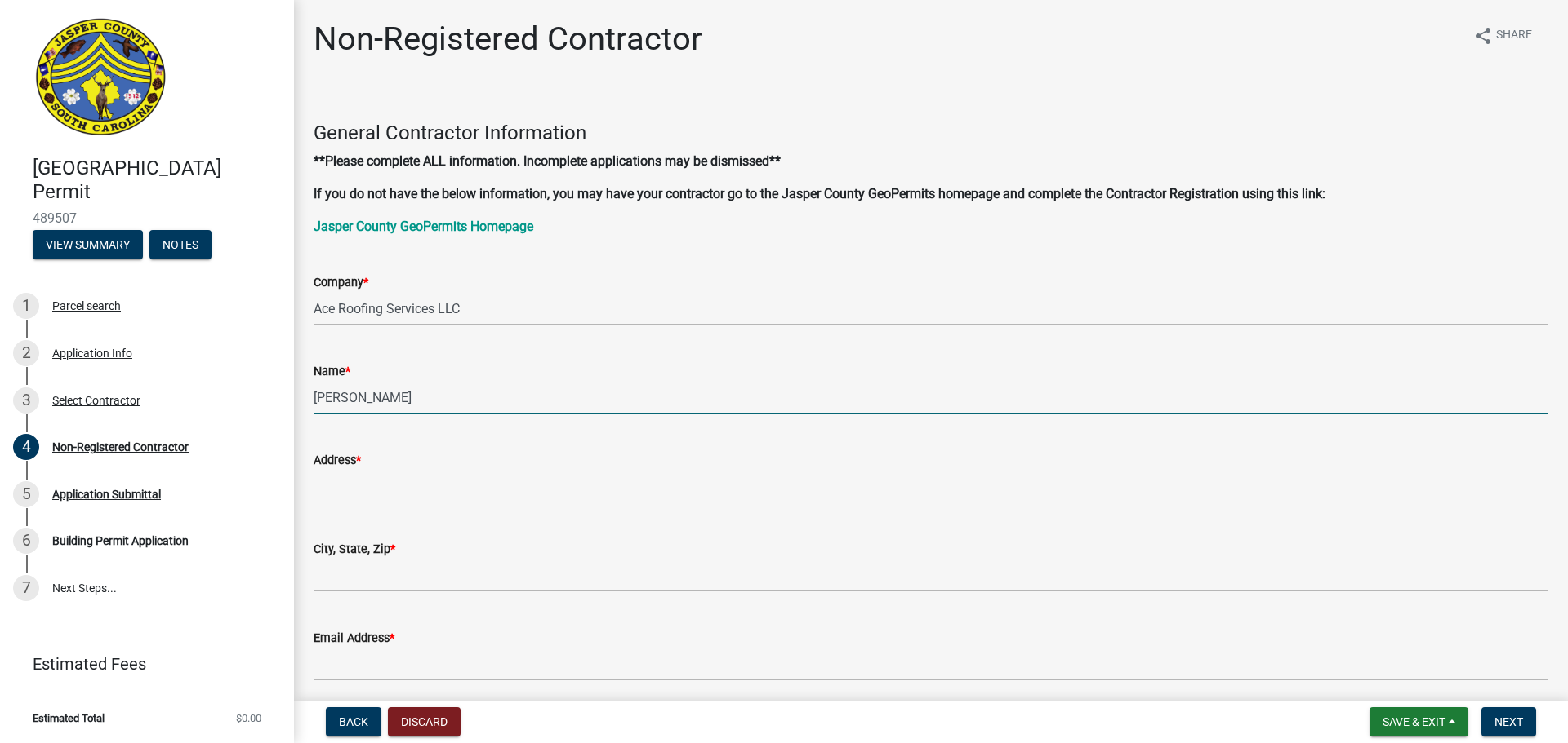
type input "Doug Williams"
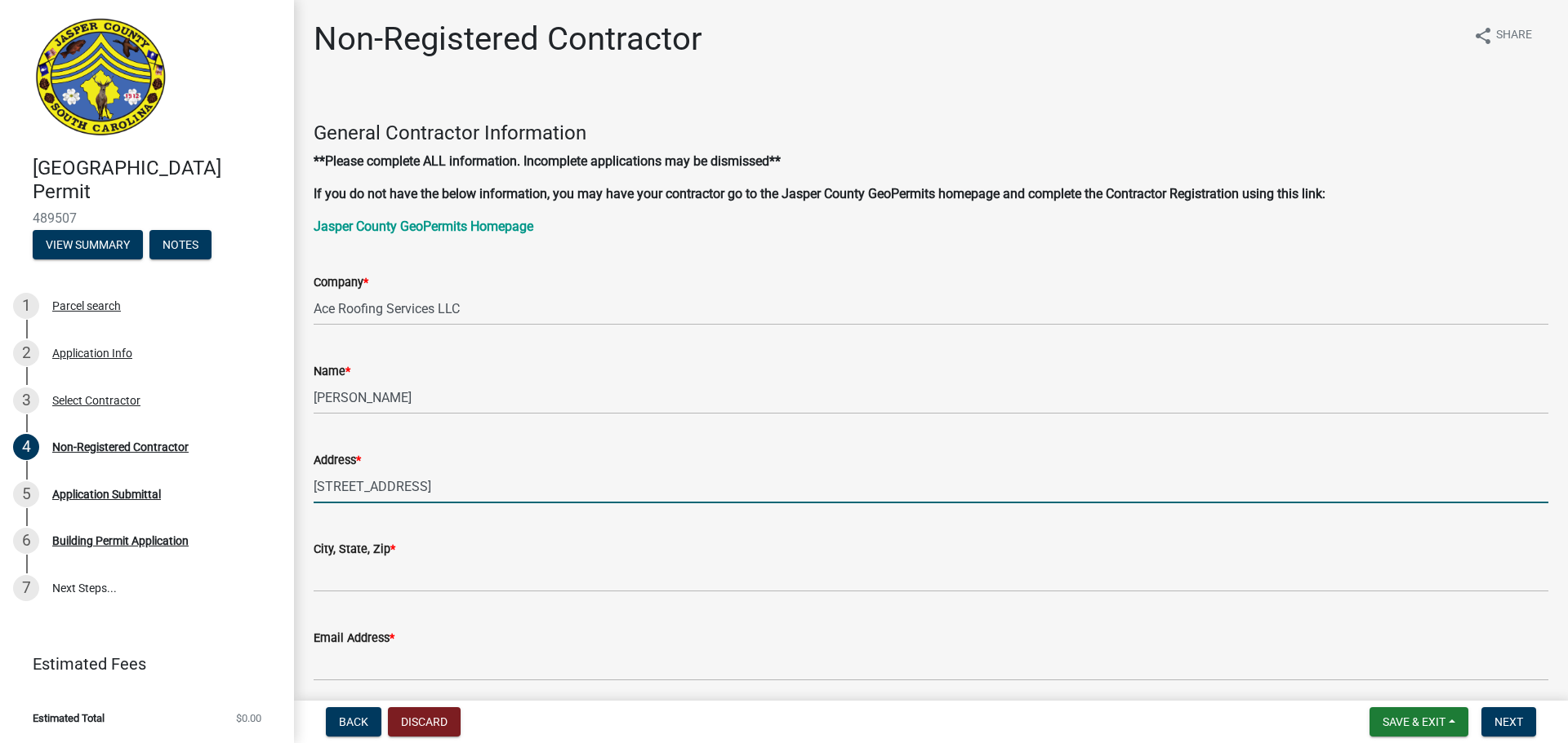
type input "10 Dove Tree Lane"
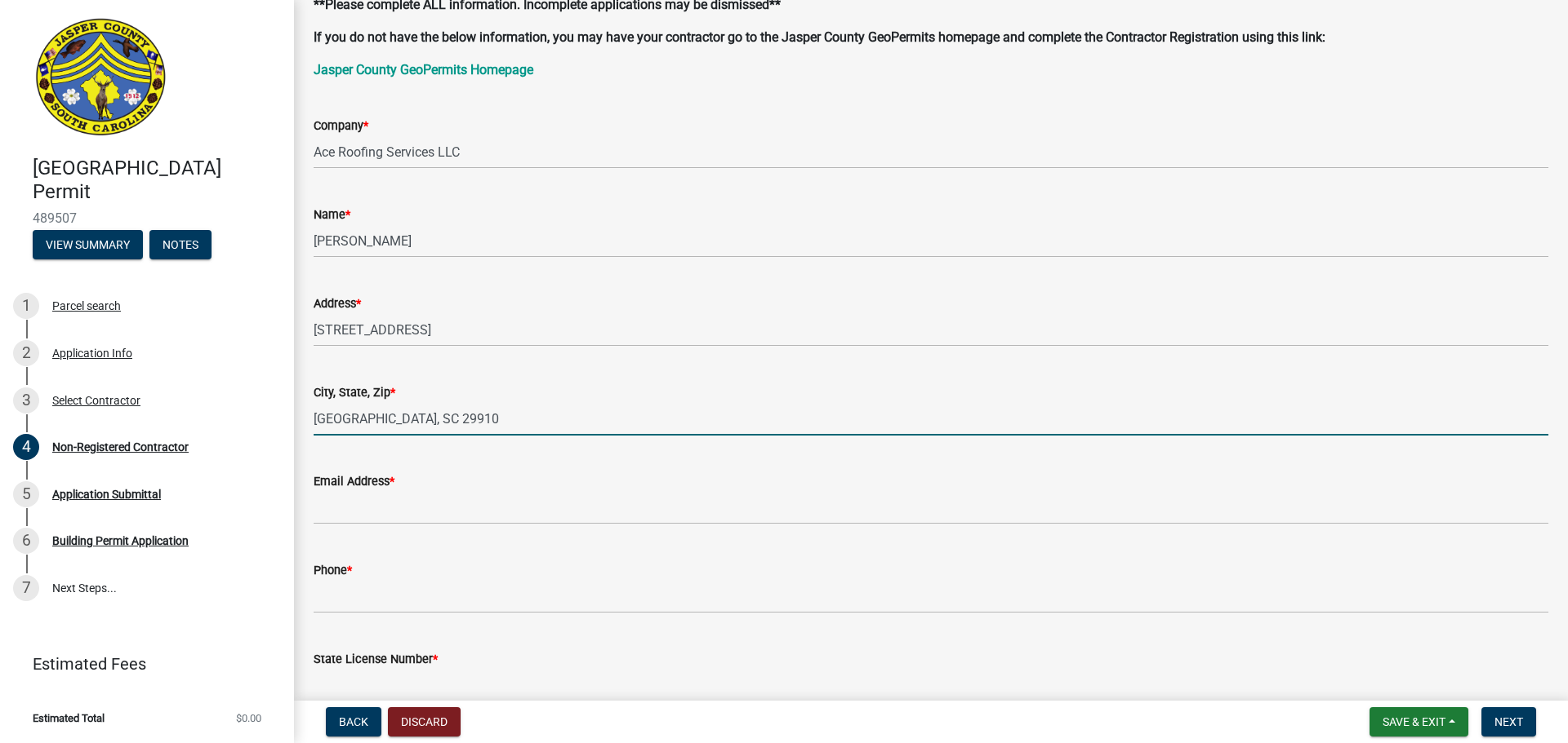
scroll to position [163, 0]
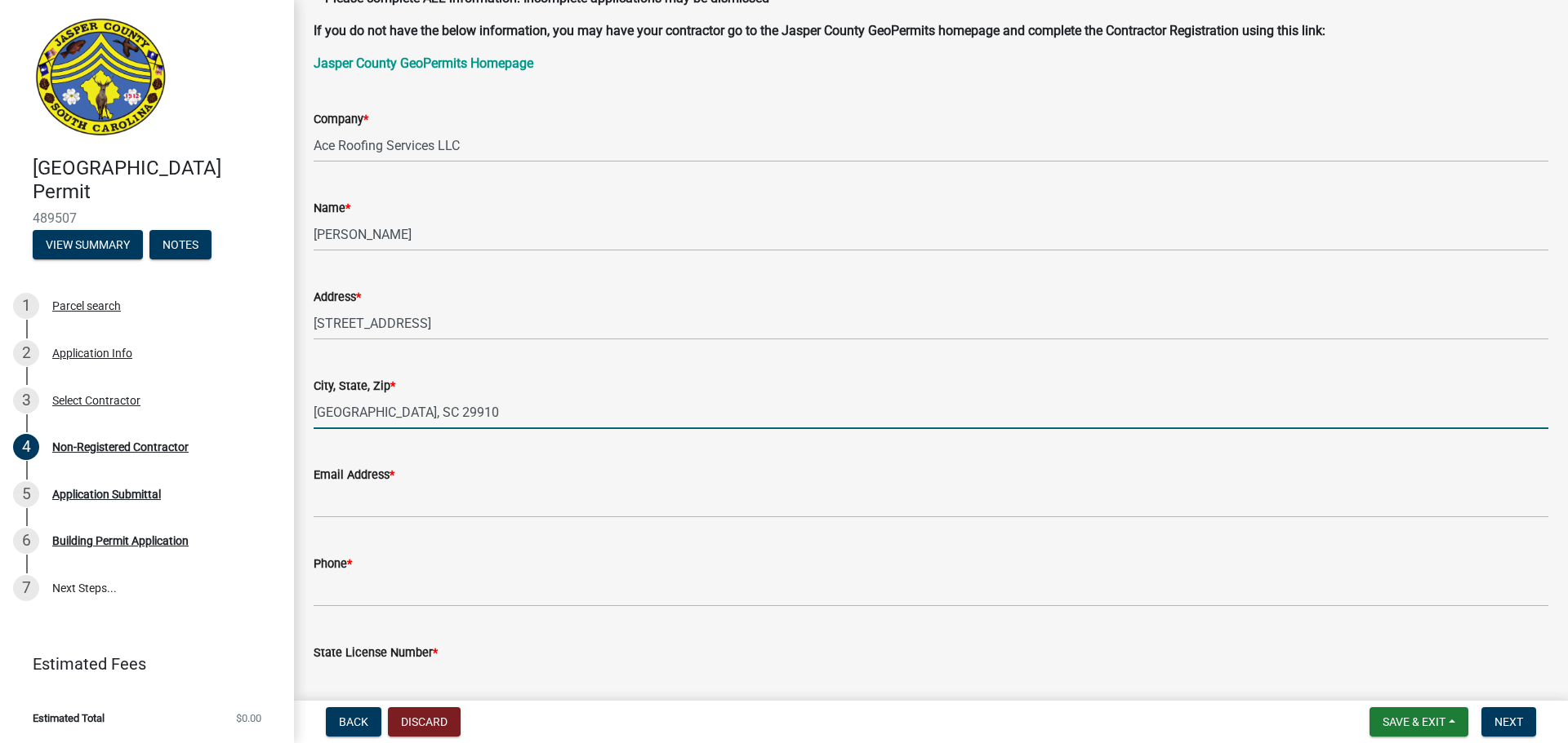
type input "Bluffton, SC 29910"
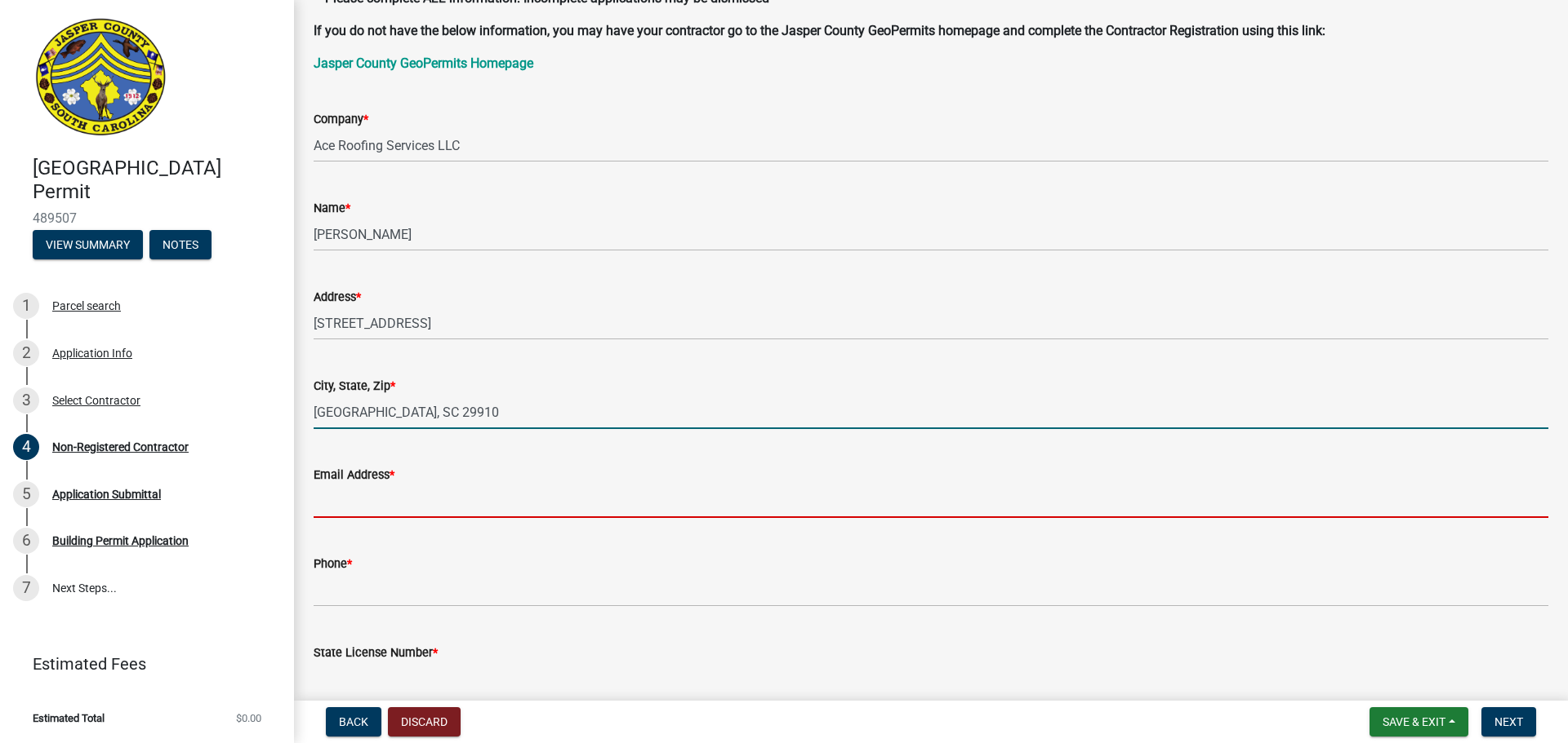
click at [384, 503] on input "Email Address *" at bounding box center [930, 501] width 1235 height 34
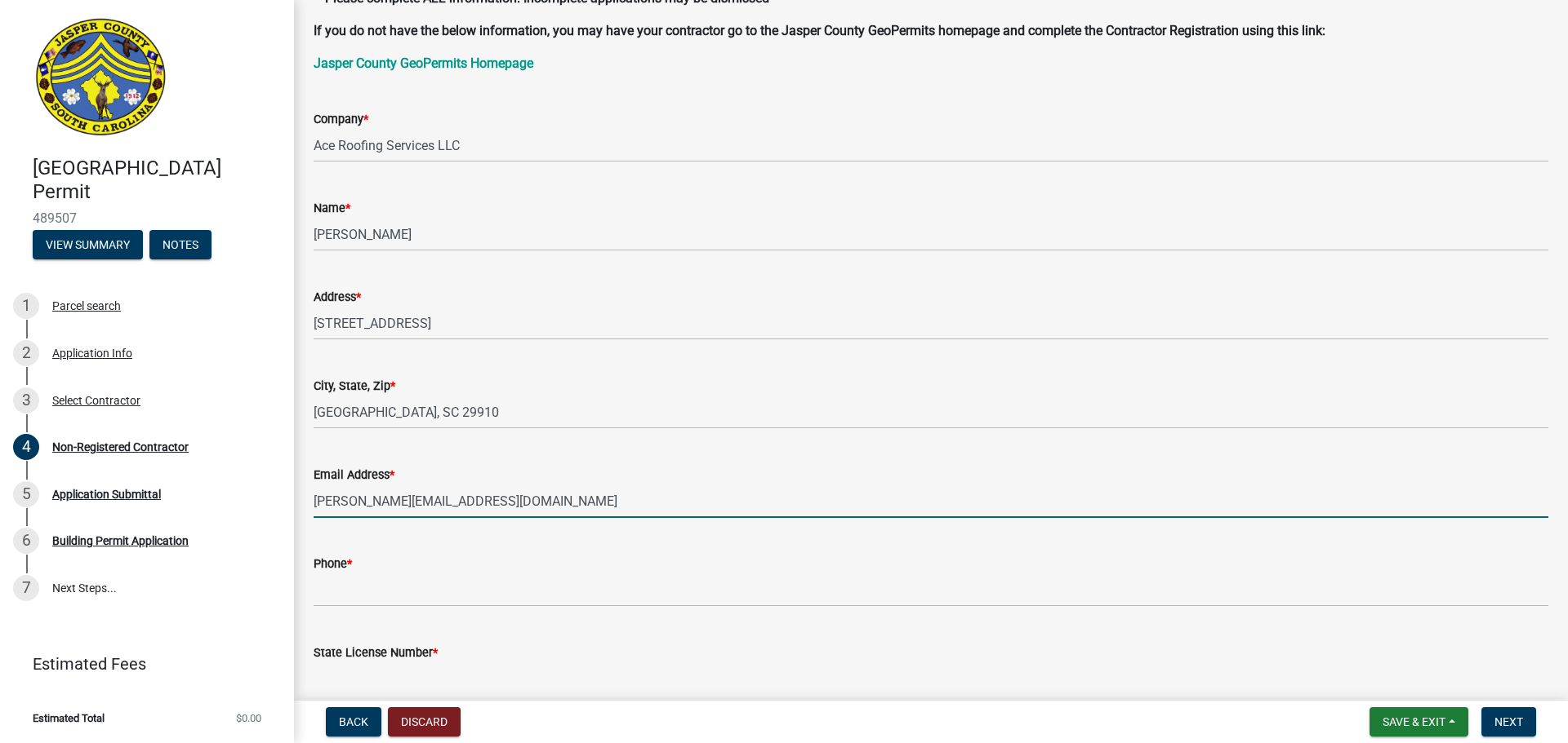
type input "doug.aceroofing@gmail.com"
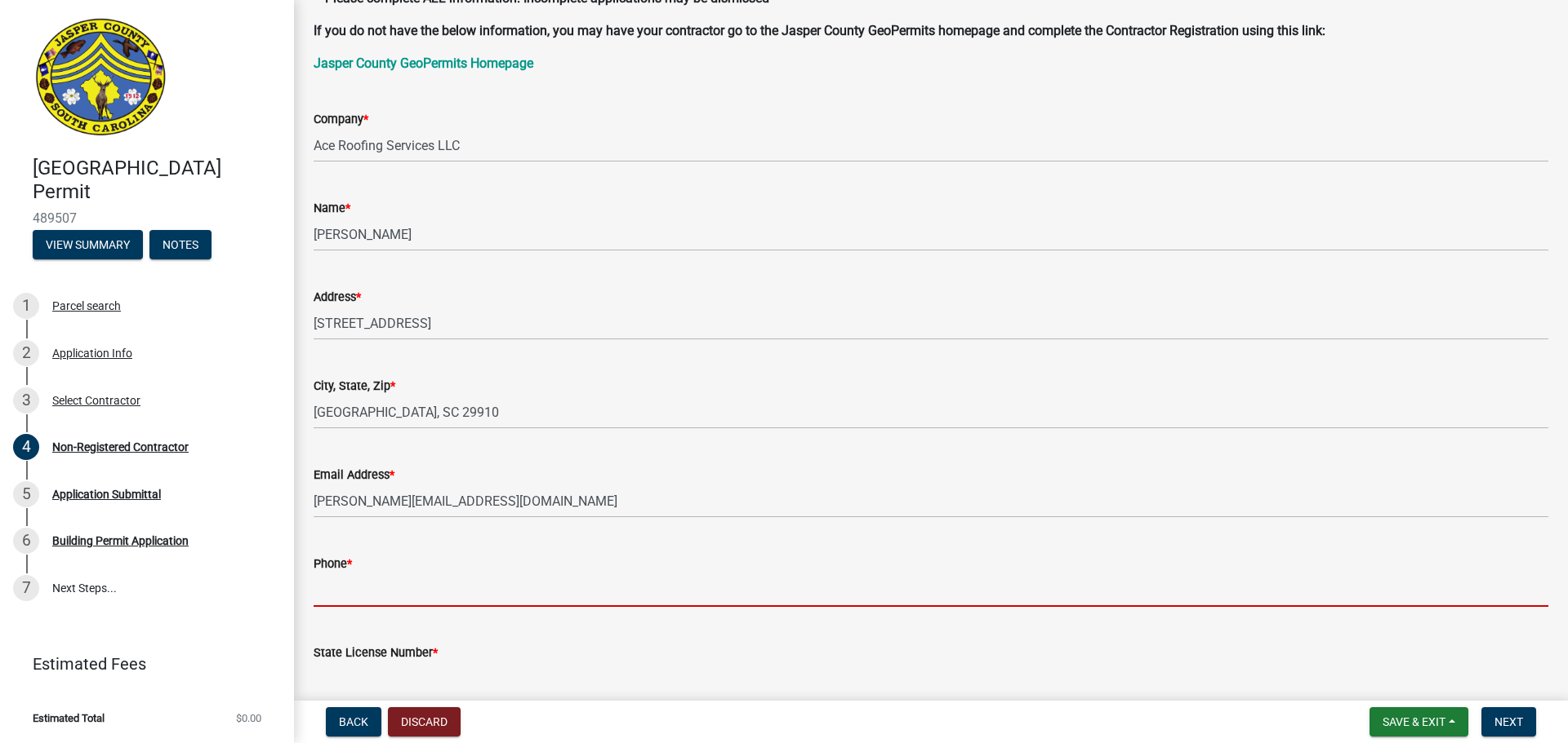
click at [353, 591] on input "Phone *" at bounding box center [930, 590] width 1235 height 34
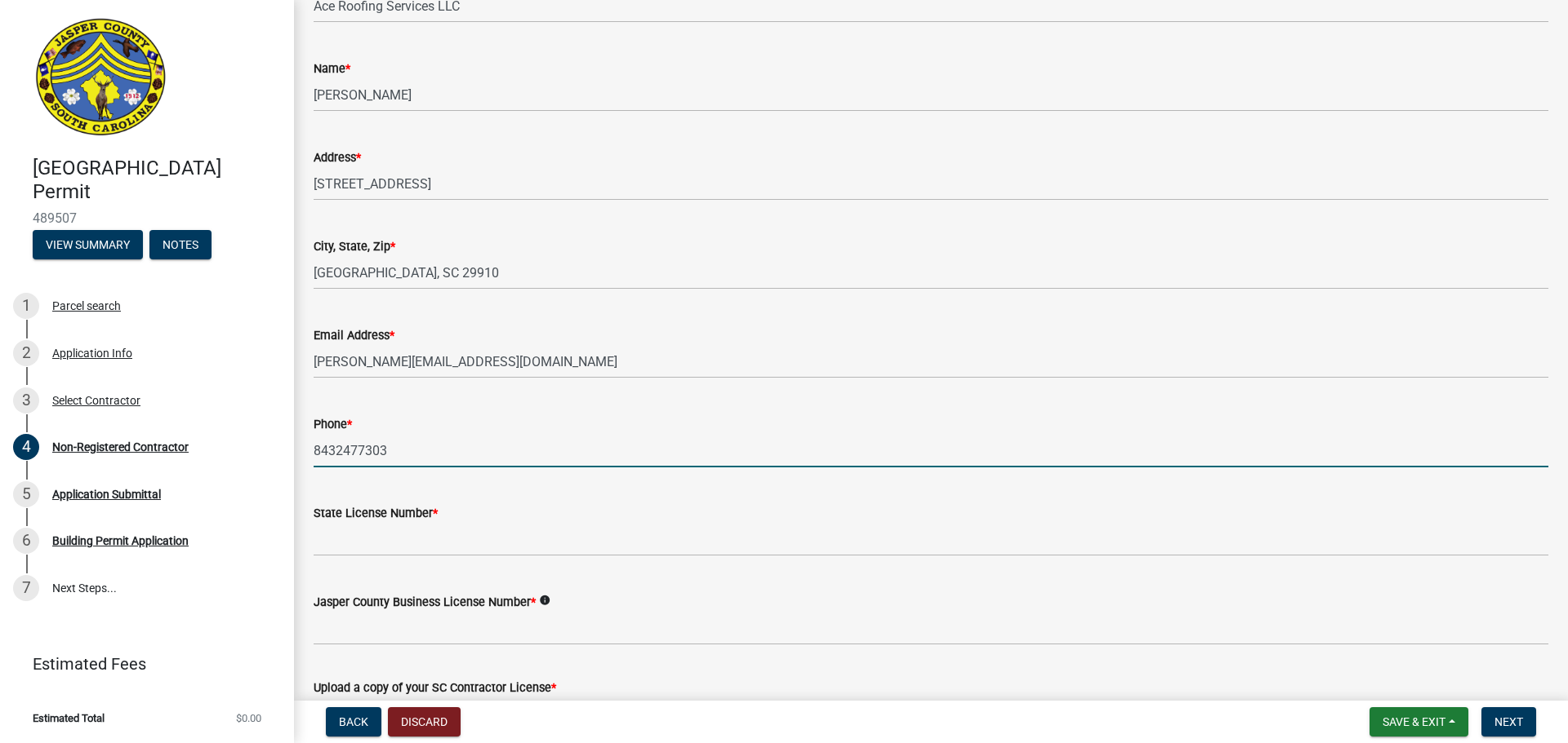
scroll to position [326, 0]
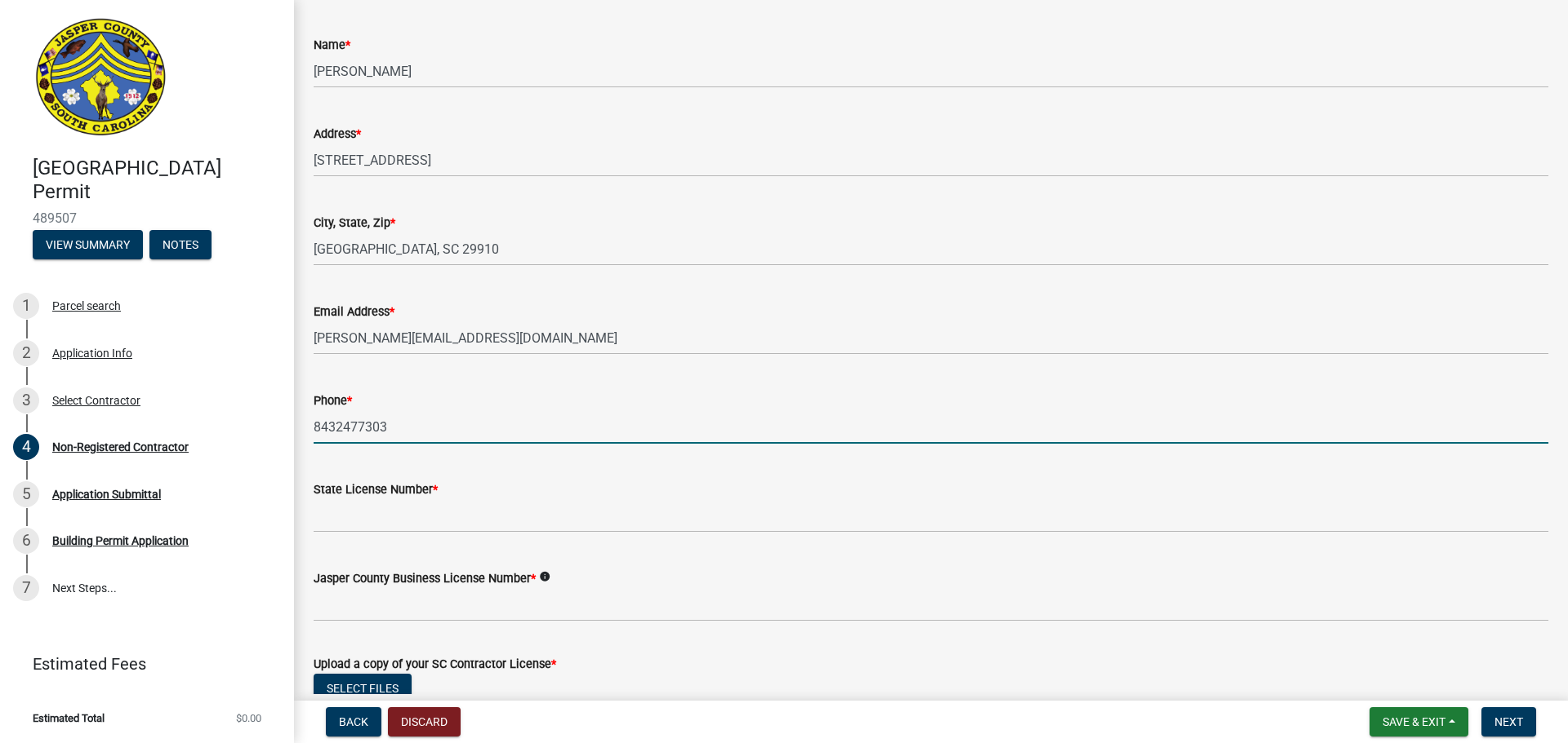
drag, startPoint x: 418, startPoint y: 425, endPoint x: 303, endPoint y: 442, distance: 116.2
click at [303, 442] on div "Phone * 8432477303" at bounding box center [931, 405] width 1259 height 76
type input "8432477303"
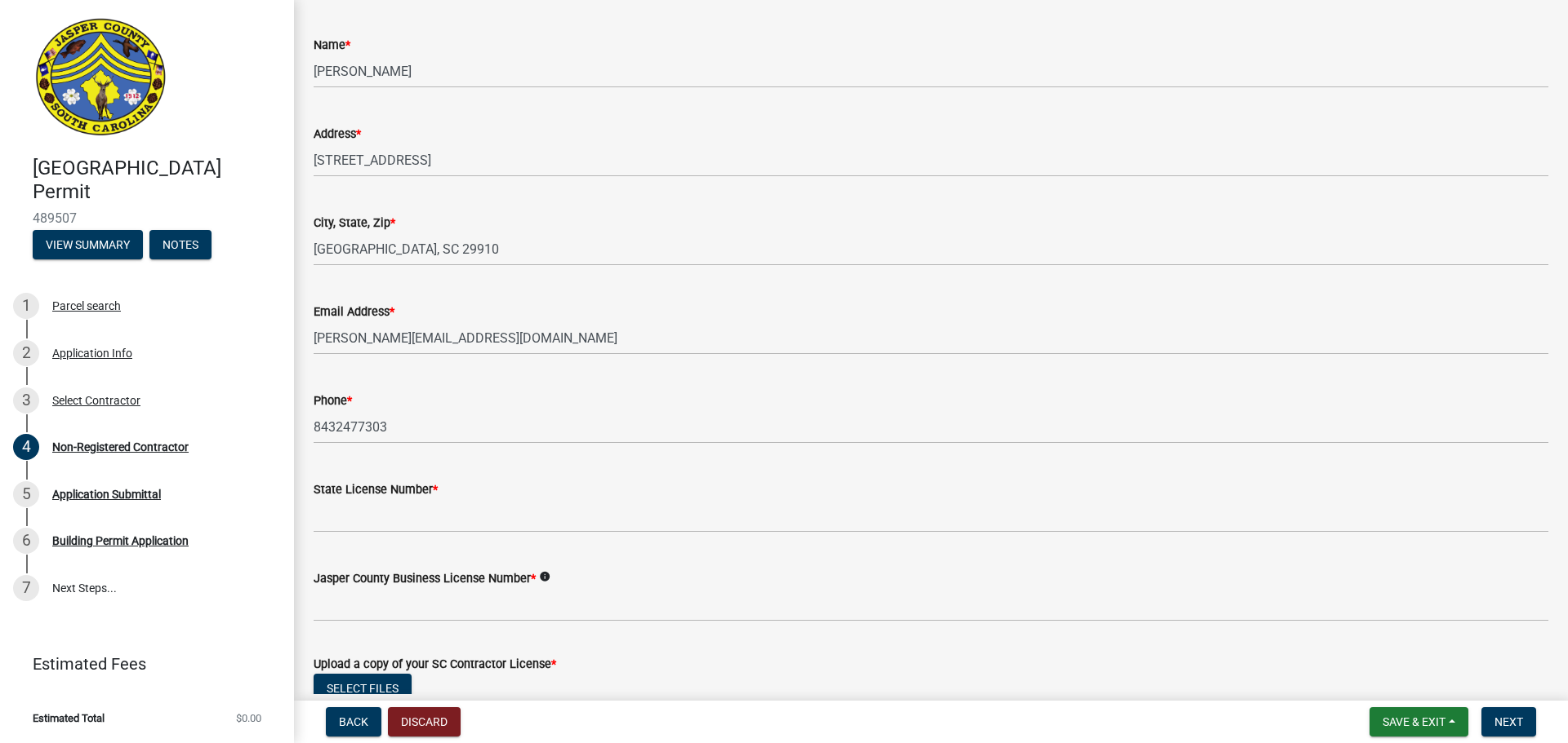
drag, startPoint x: 333, startPoint y: 457, endPoint x: 373, endPoint y: 461, distance: 40.2
click at [333, 457] on div "State License Number *" at bounding box center [930, 494] width 1235 height 76
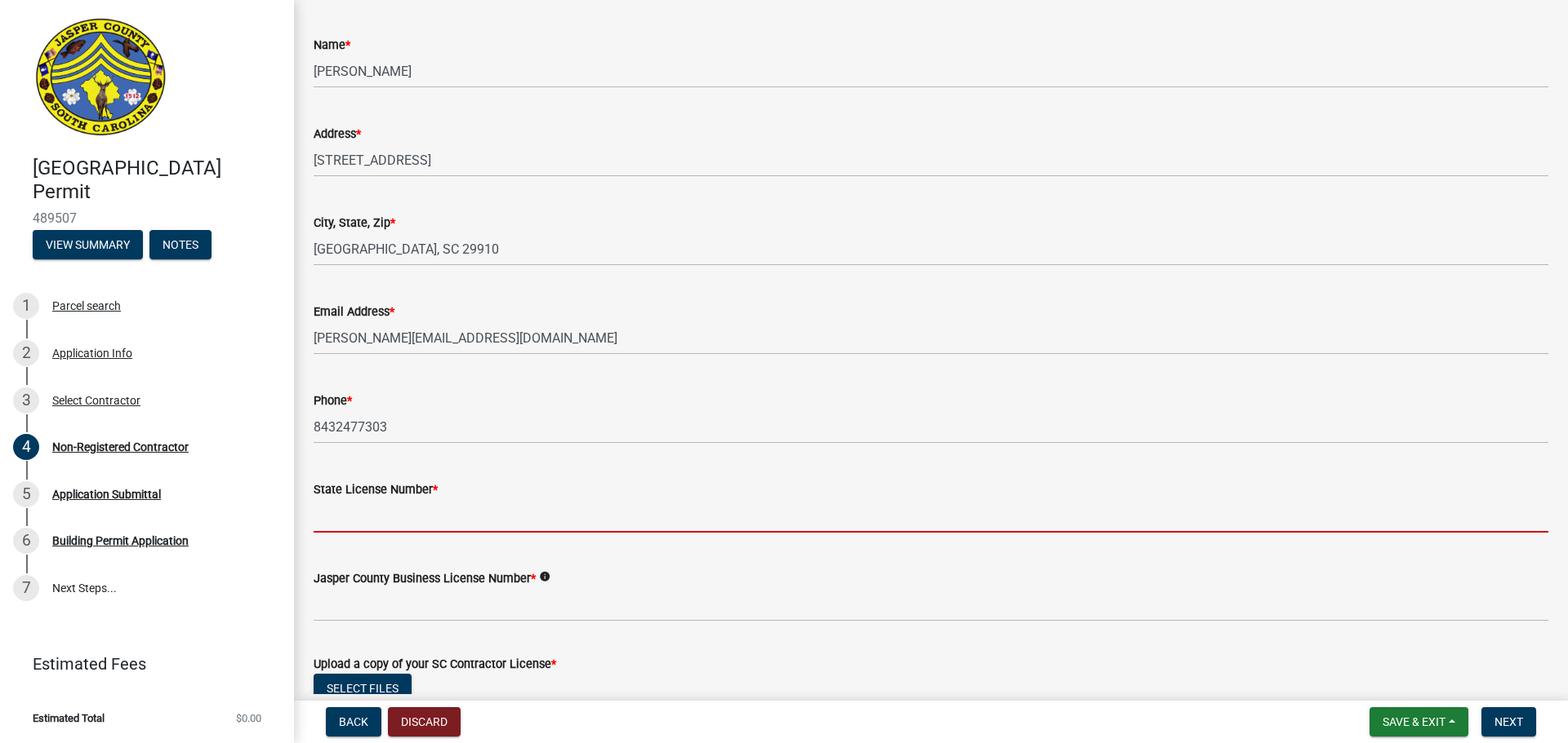
click at [401, 515] on input "State License Number *" at bounding box center [930, 515] width 1235 height 34
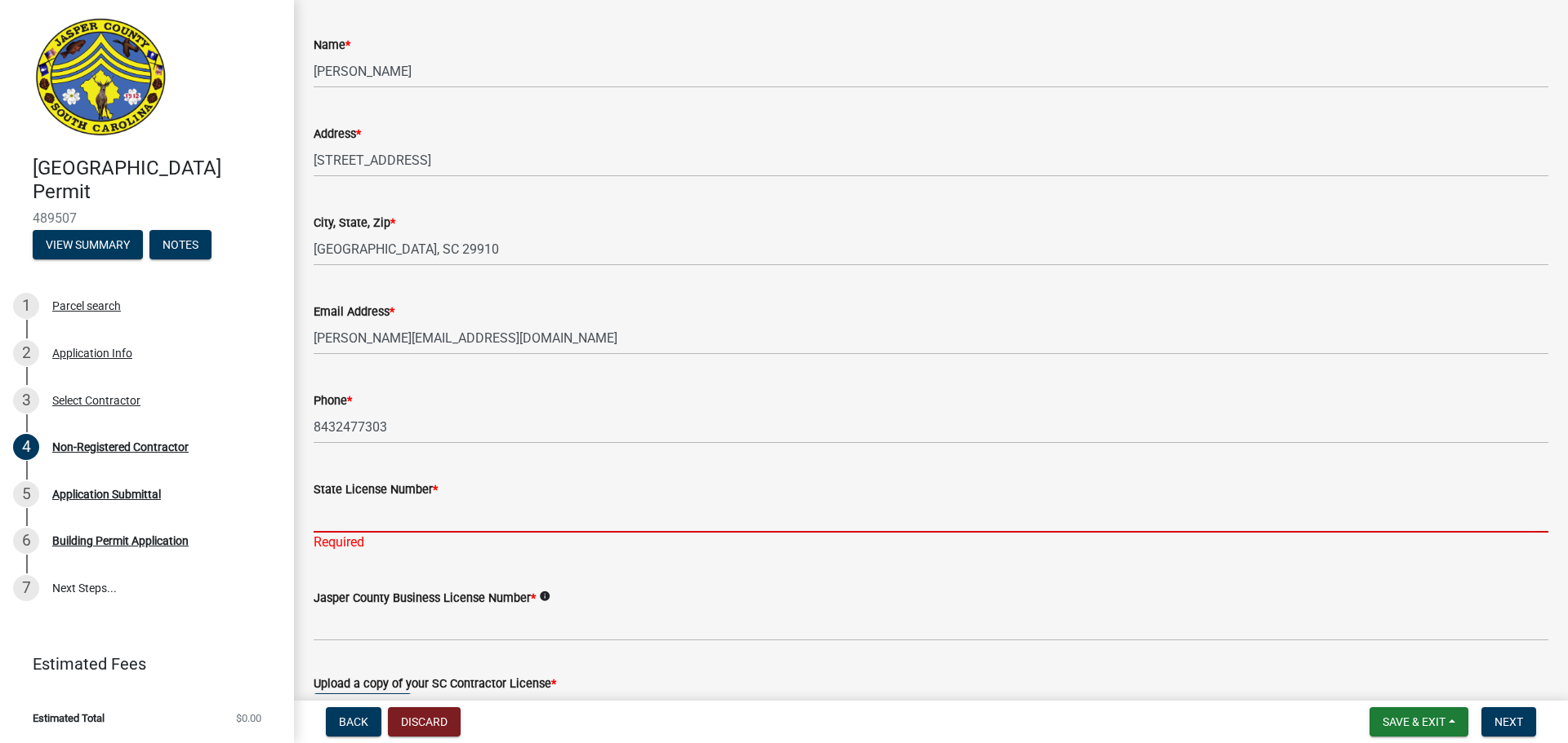
click at [374, 518] on input "State License Number *" at bounding box center [930, 515] width 1235 height 34
click at [406, 524] on input "State License Number *" at bounding box center [930, 515] width 1235 height 34
click at [399, 524] on input "State License Number *" at bounding box center [930, 515] width 1235 height 34
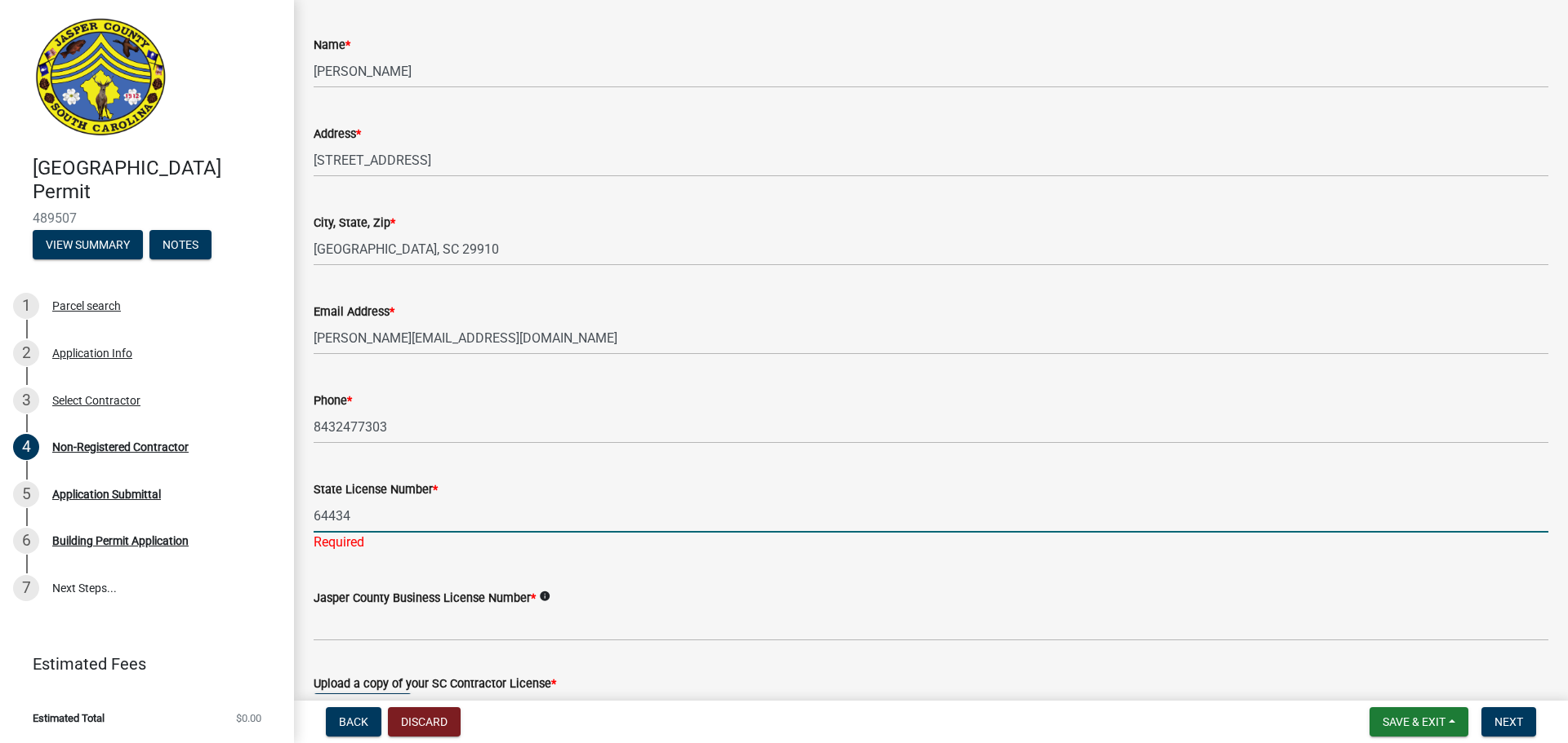
type input "64434"
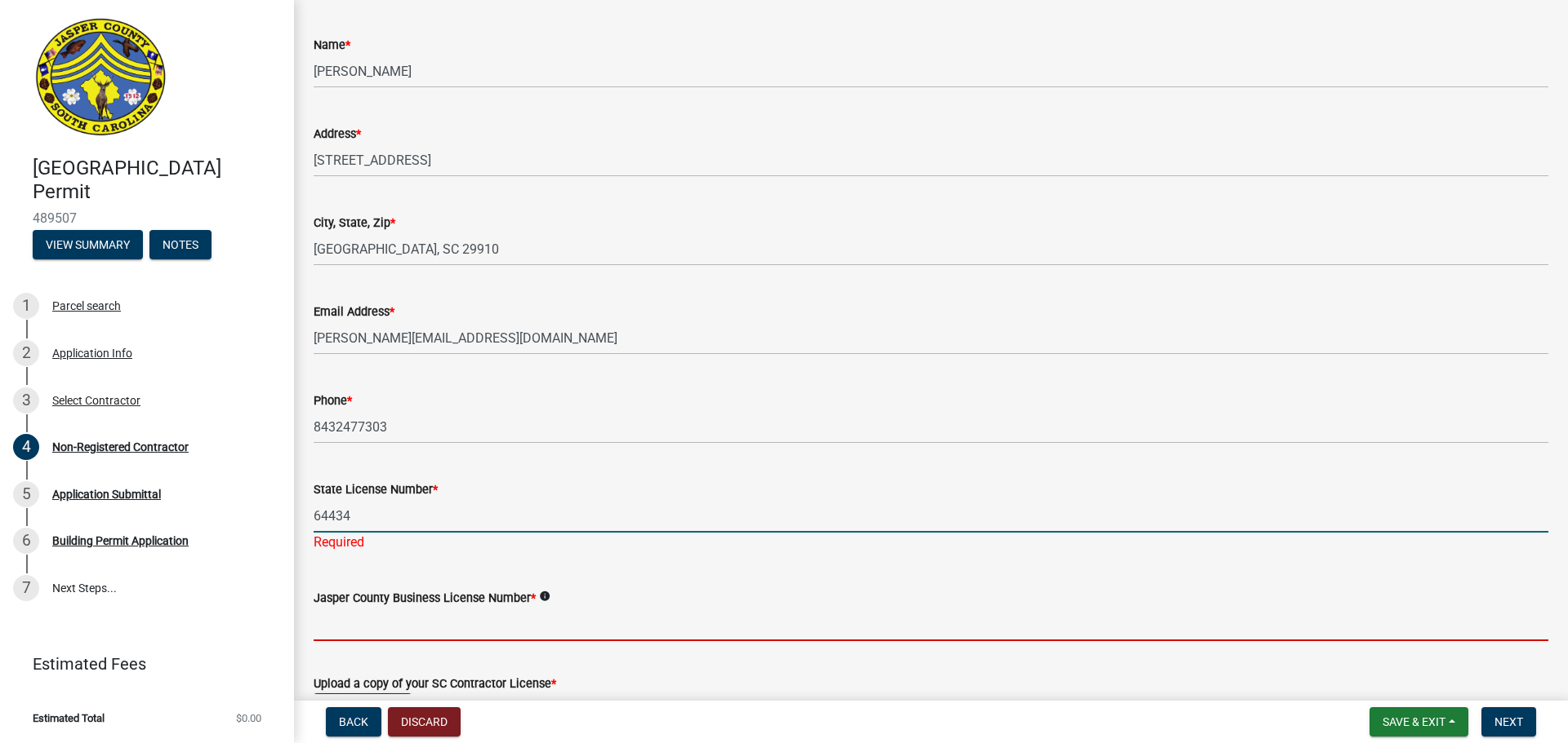
click at [432, 640] on wm-data-entity-input-list "General Contractor Information **Please complete ALL information. Incomplete ap…" at bounding box center [930, 483] width 1235 height 1435
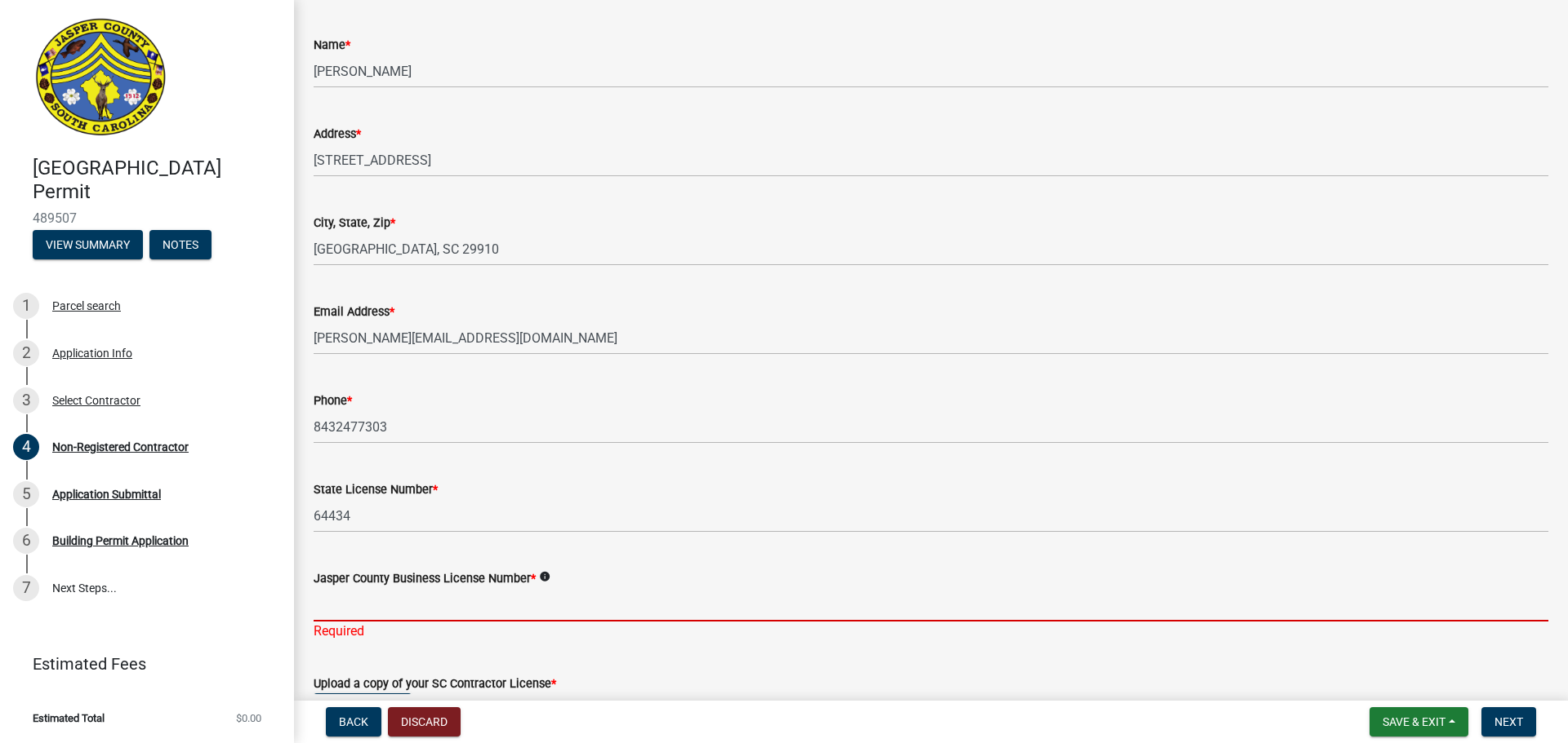
click at [359, 612] on input "Jasper County Business License Number *" at bounding box center [930, 605] width 1235 height 34
click at [333, 612] on input "Jasper County Business License Number *" at bounding box center [930, 605] width 1235 height 34
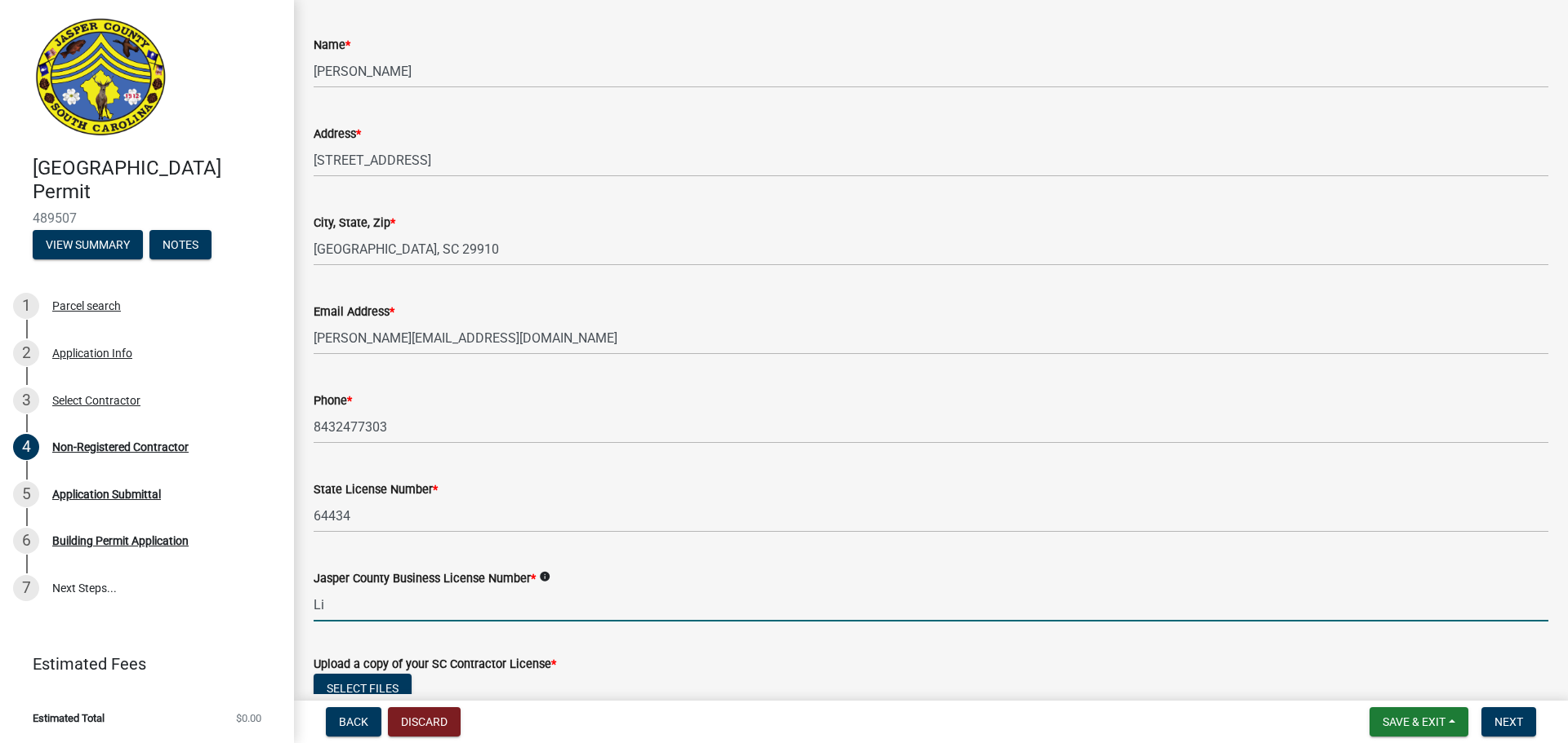
click at [345, 597] on input "Li" at bounding box center [930, 605] width 1235 height 34
type input "L"
type input ";"
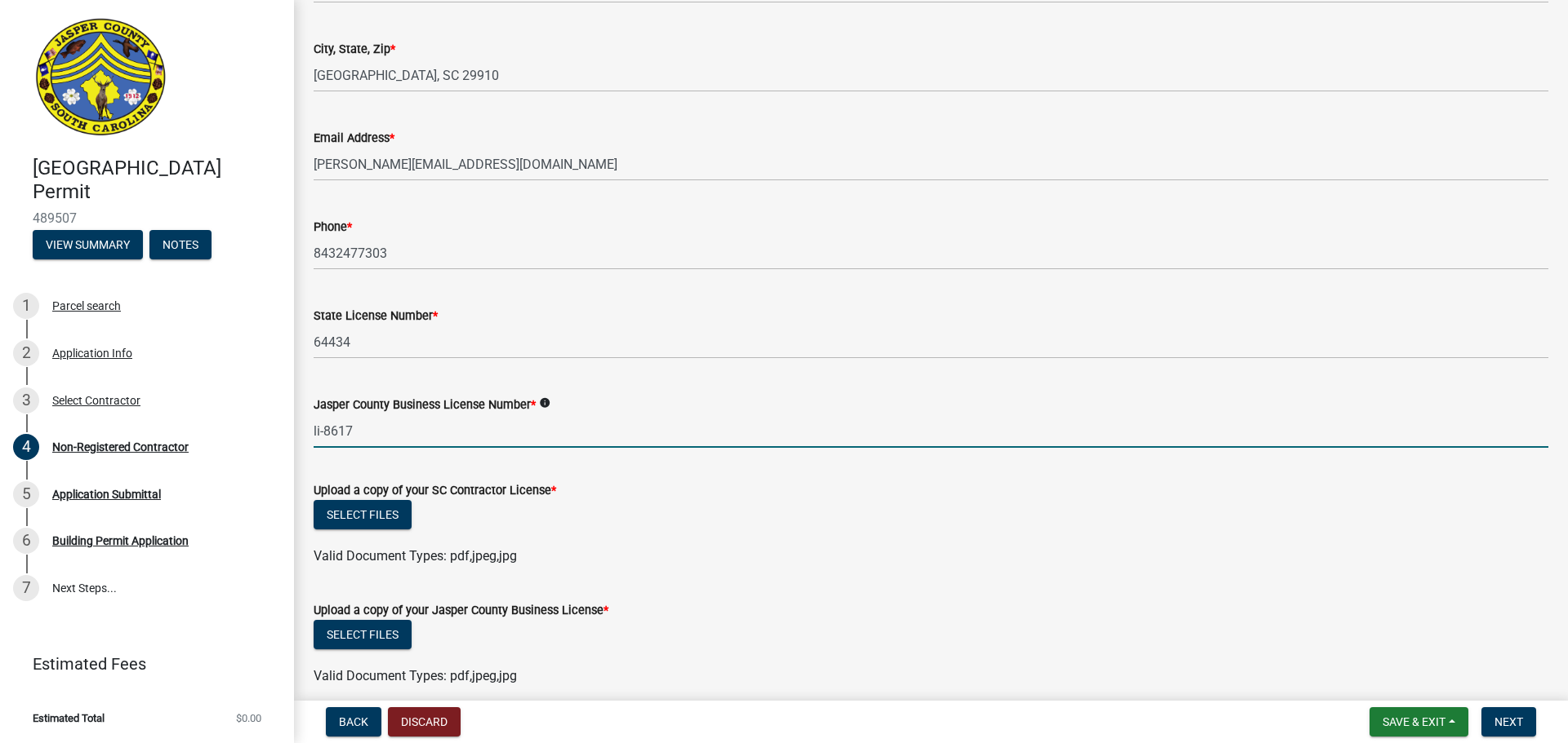
scroll to position [571, 0]
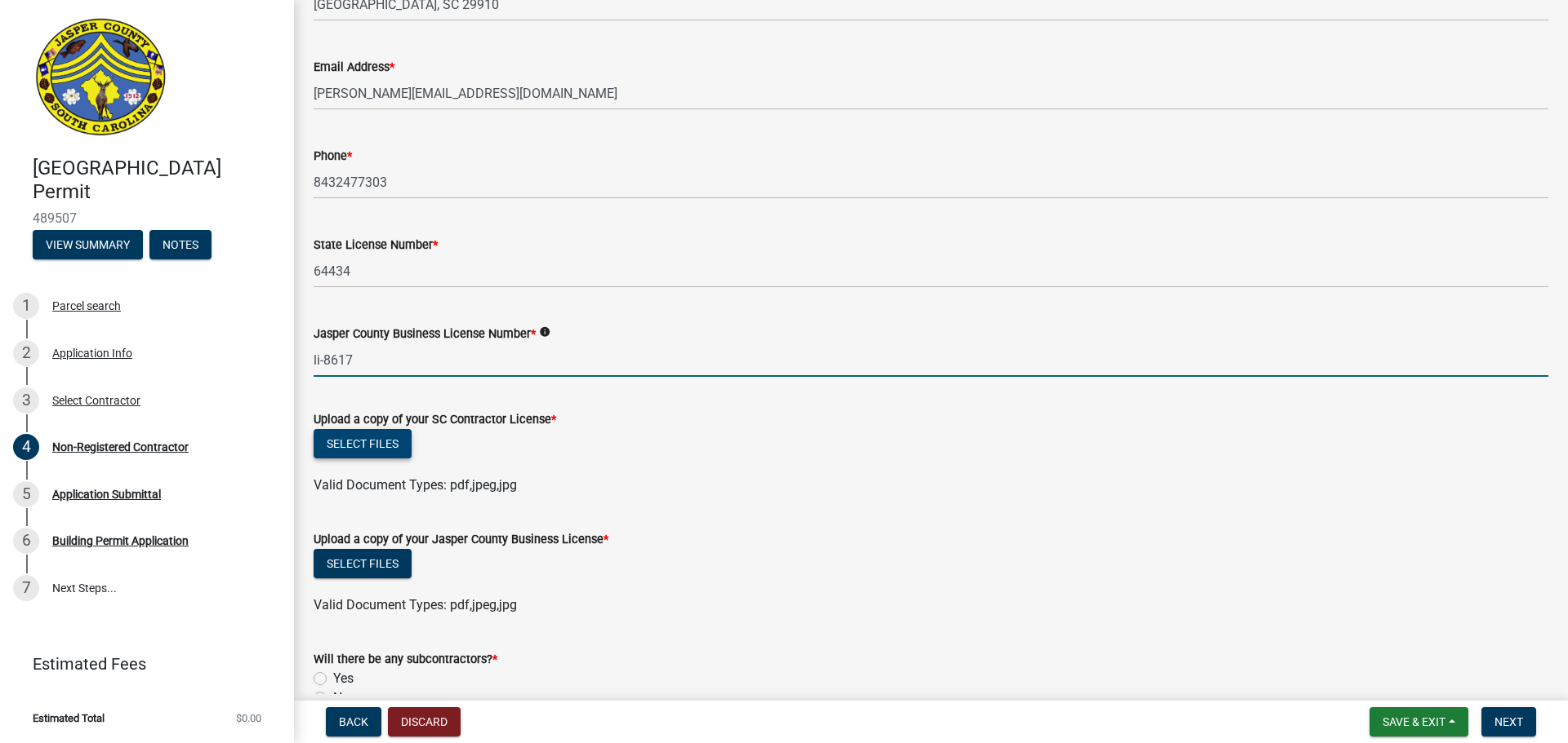
type input "li-8617"
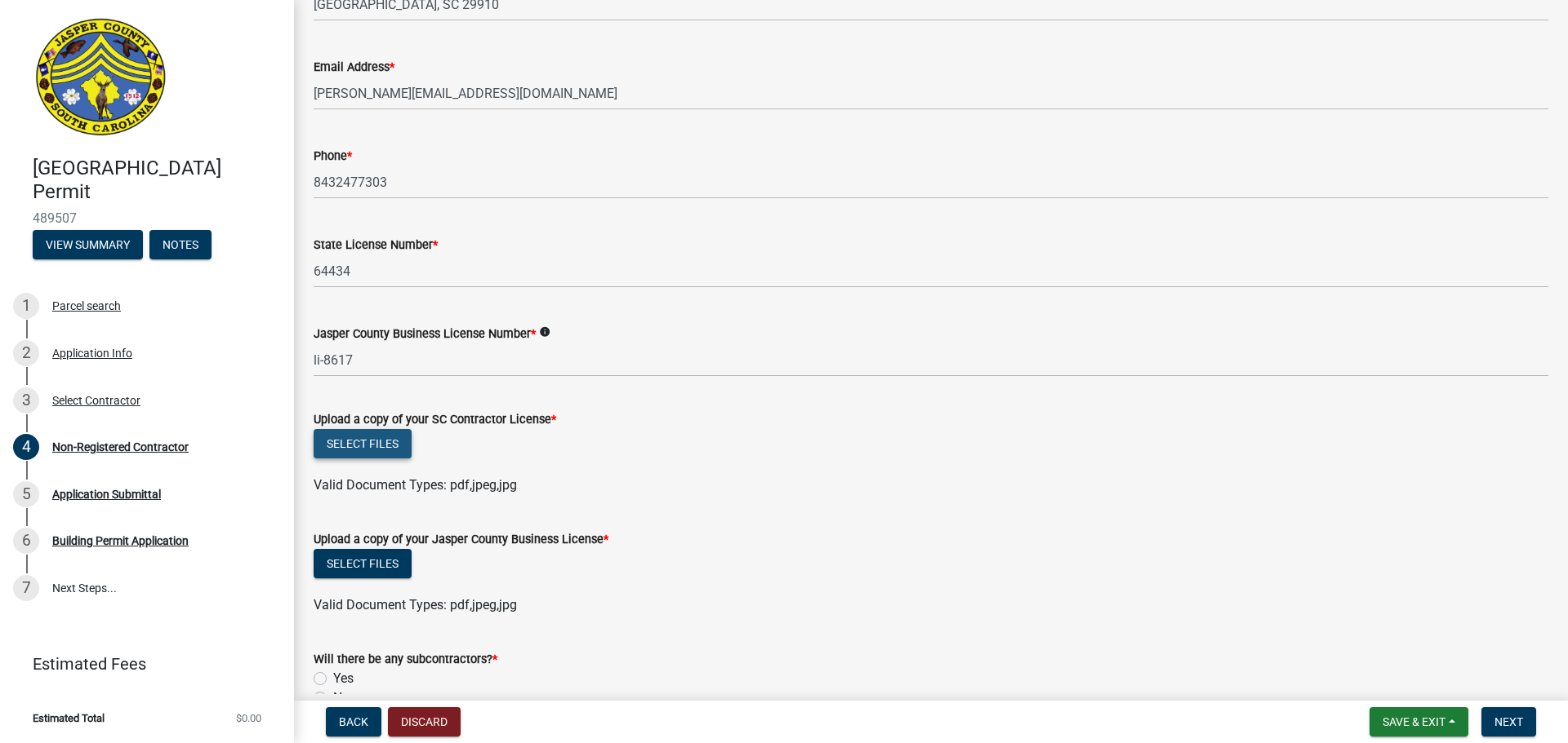
click at [358, 440] on button "Select files" at bounding box center [363, 443] width 98 height 29
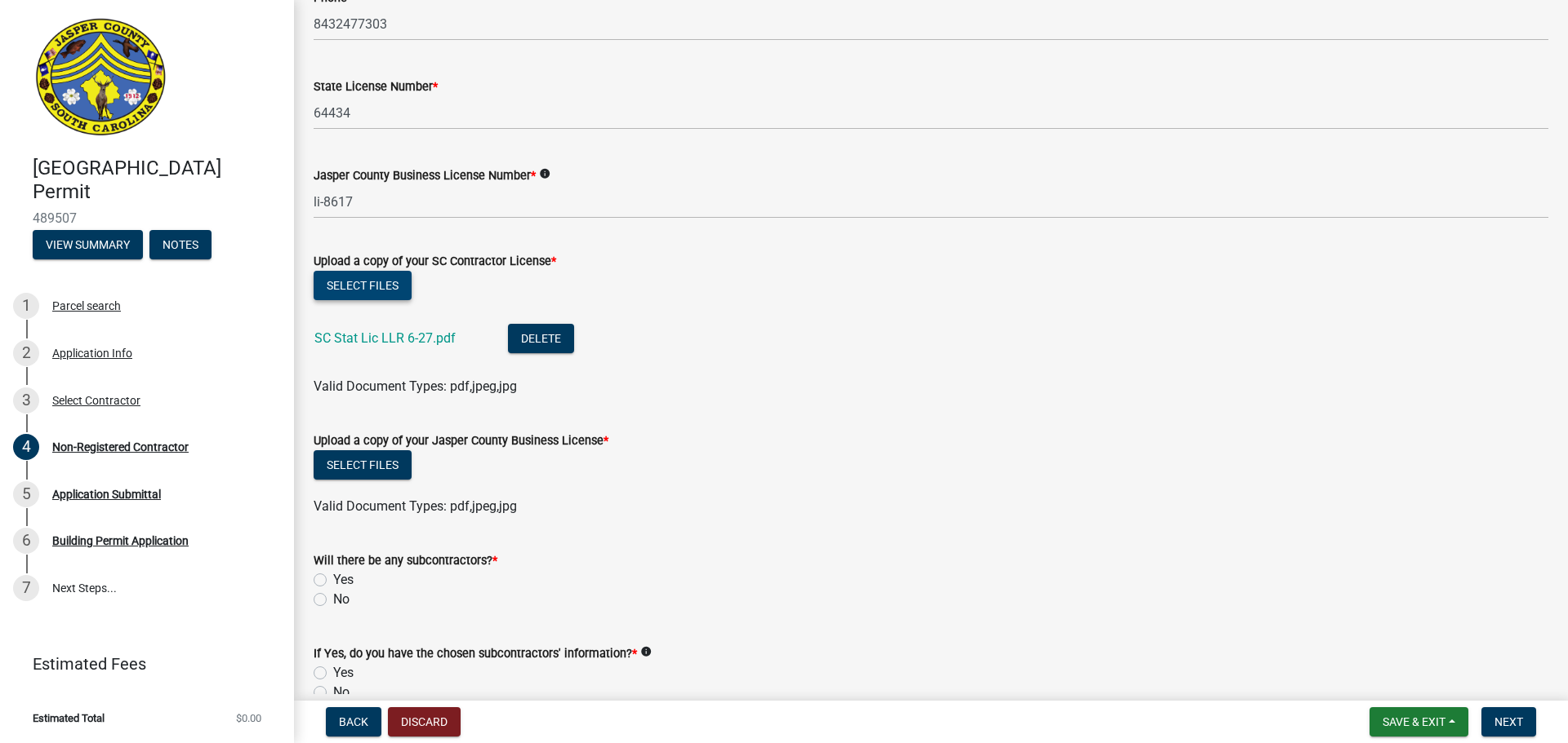
scroll to position [735, 0]
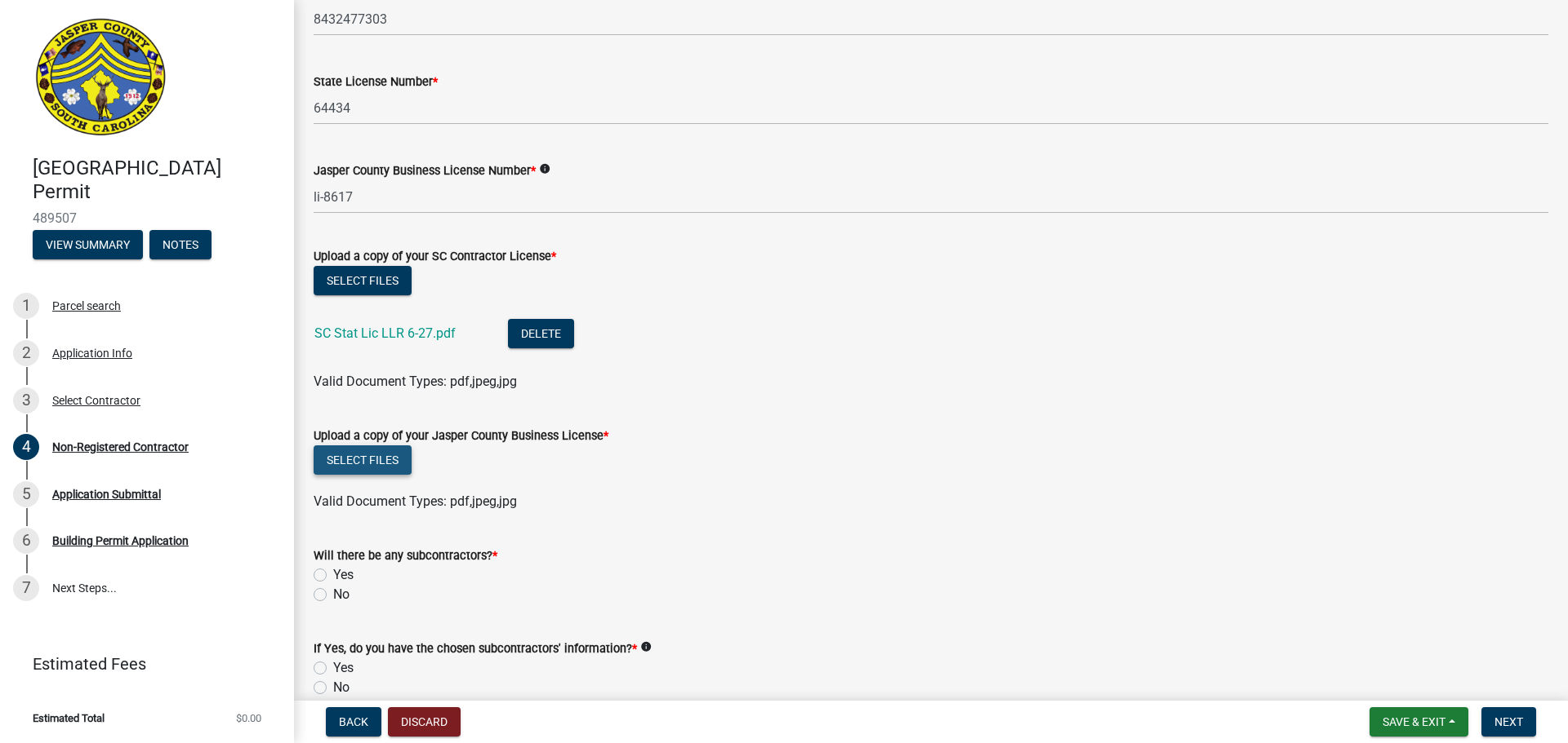
click at [377, 458] on button "Select files" at bounding box center [363, 460] width 98 height 29
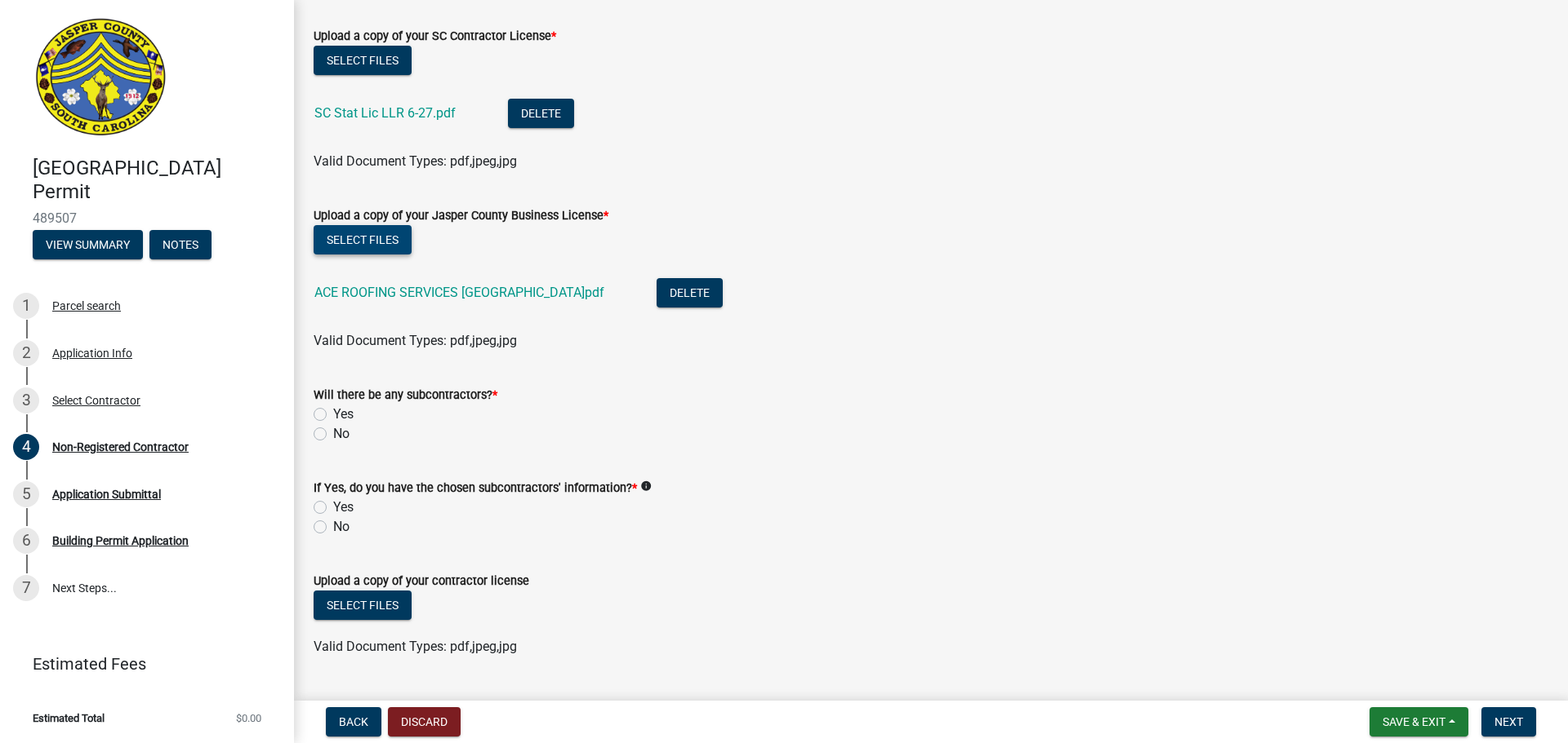
scroll to position [979, 0]
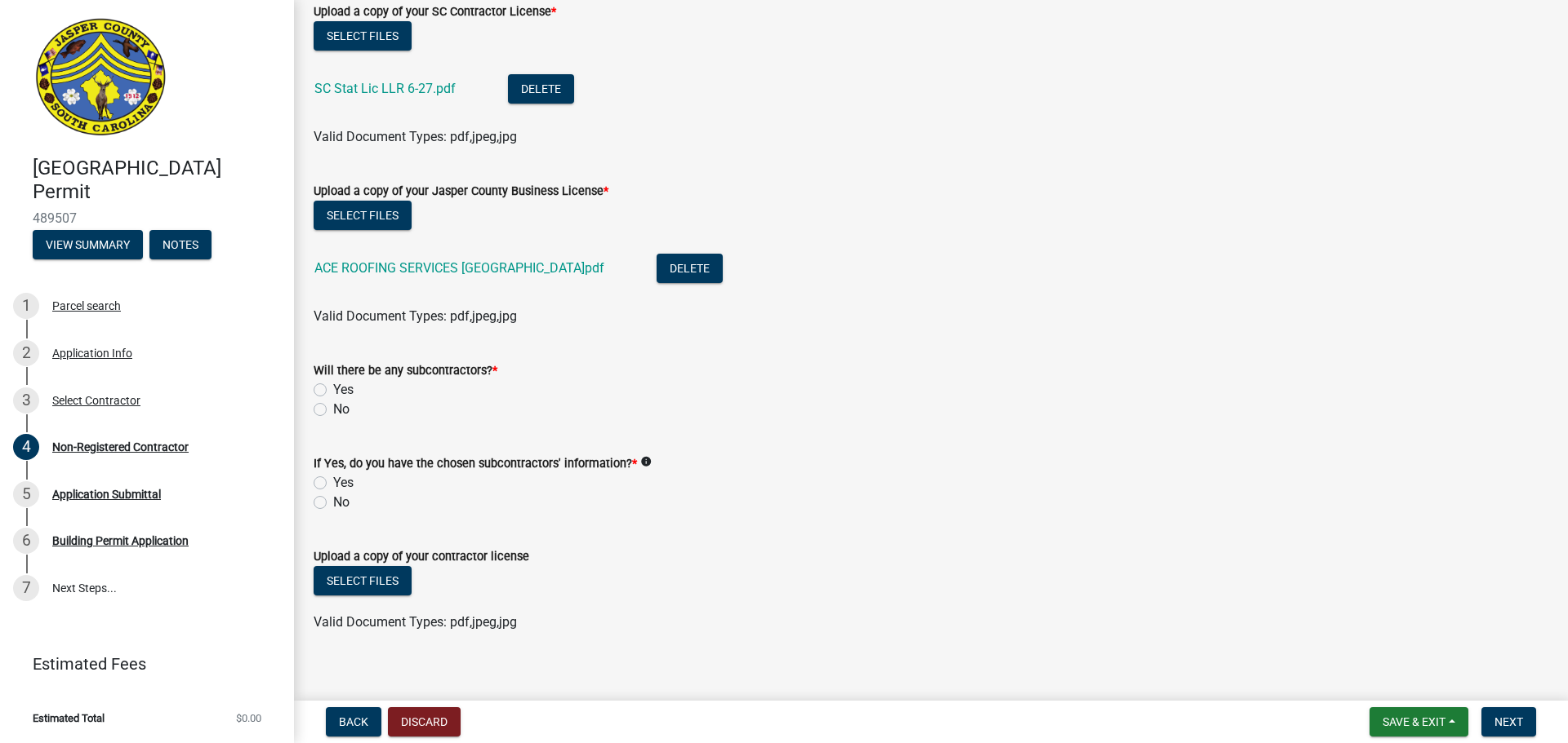
click at [333, 411] on label "No" at bounding box center [342, 410] width 16 height 20
click at [333, 411] on input "No" at bounding box center [339, 405] width 11 height 11
radio input "true"
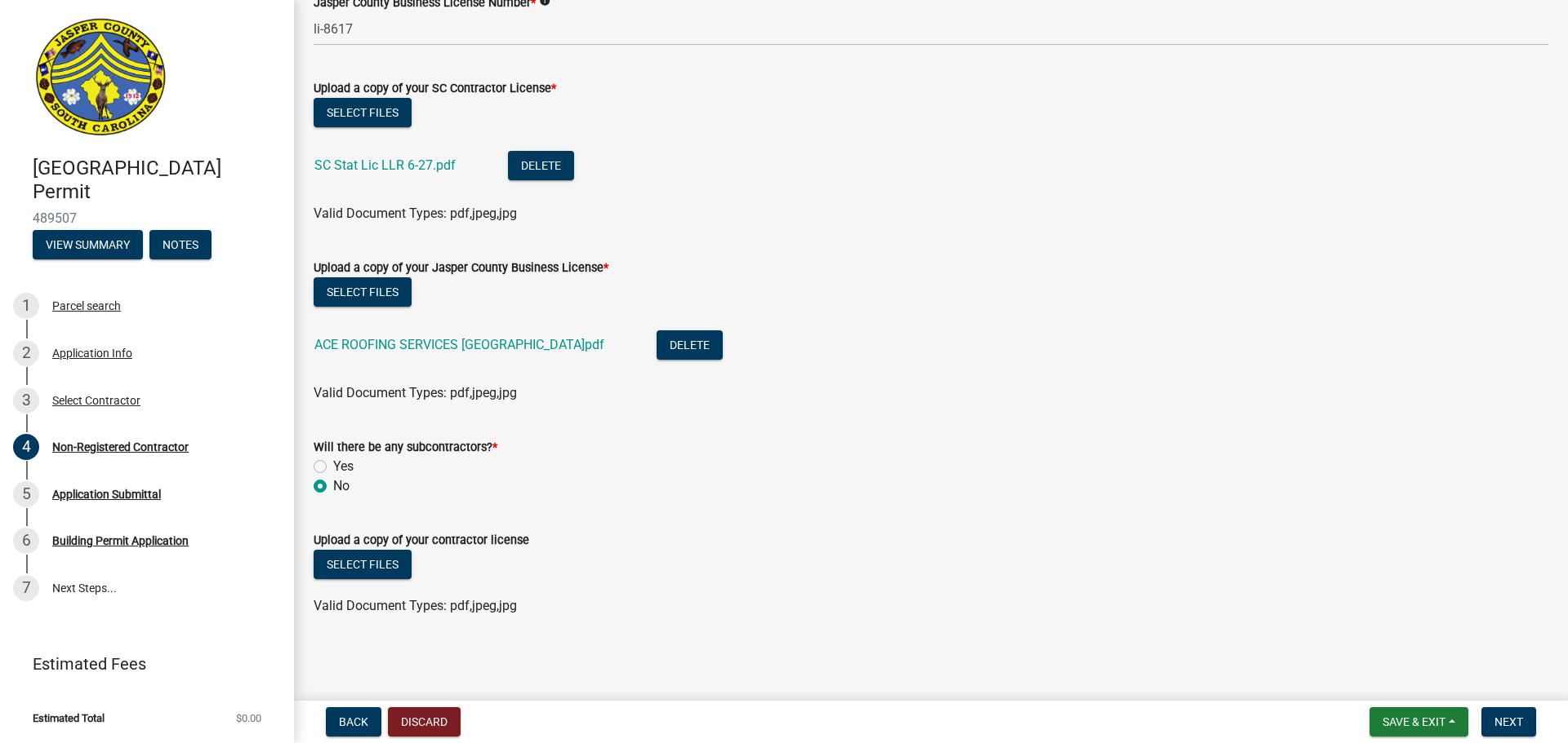
scroll to position [902, 0]
click at [364, 562] on button "Select files" at bounding box center [363, 565] width 98 height 29
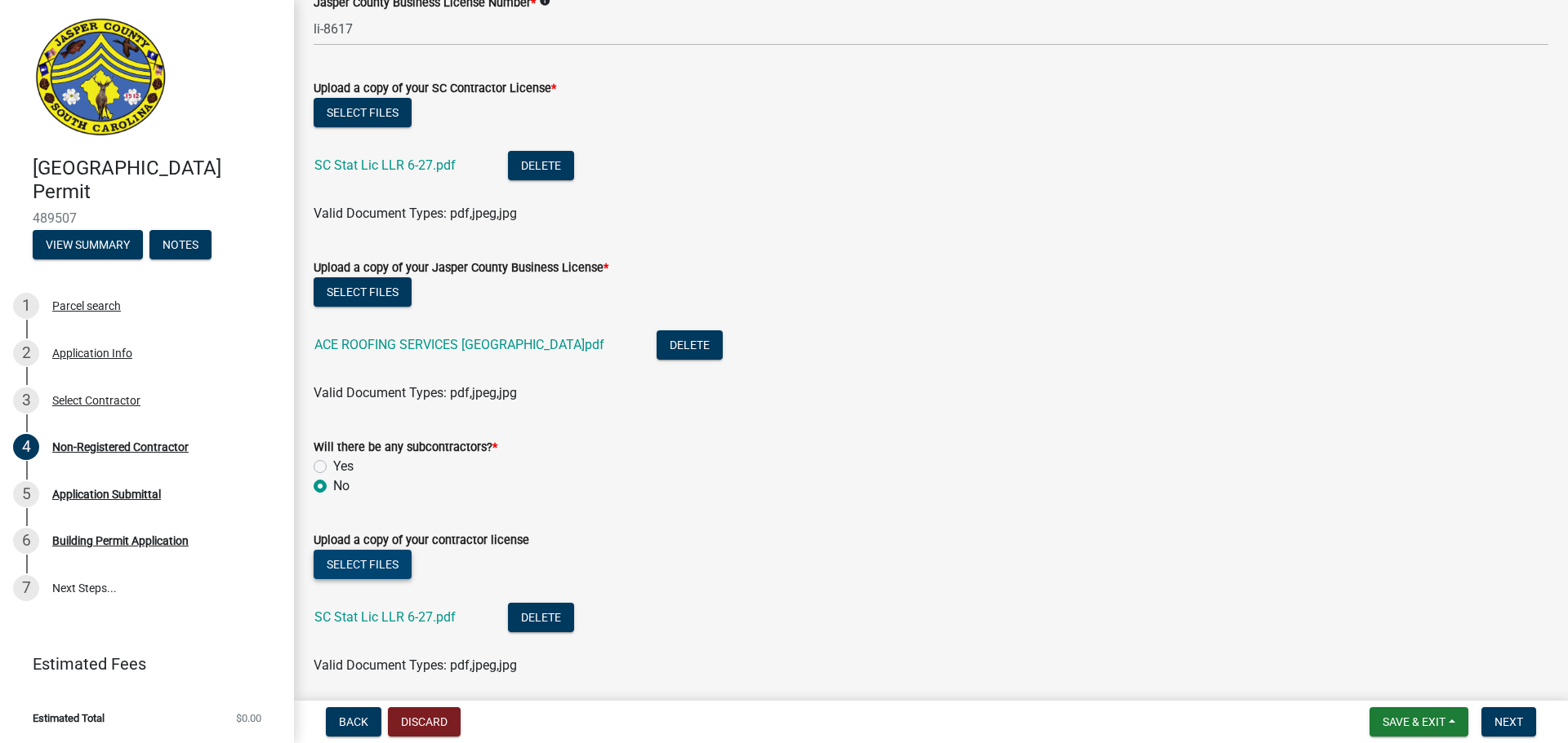
scroll to position [962, 0]
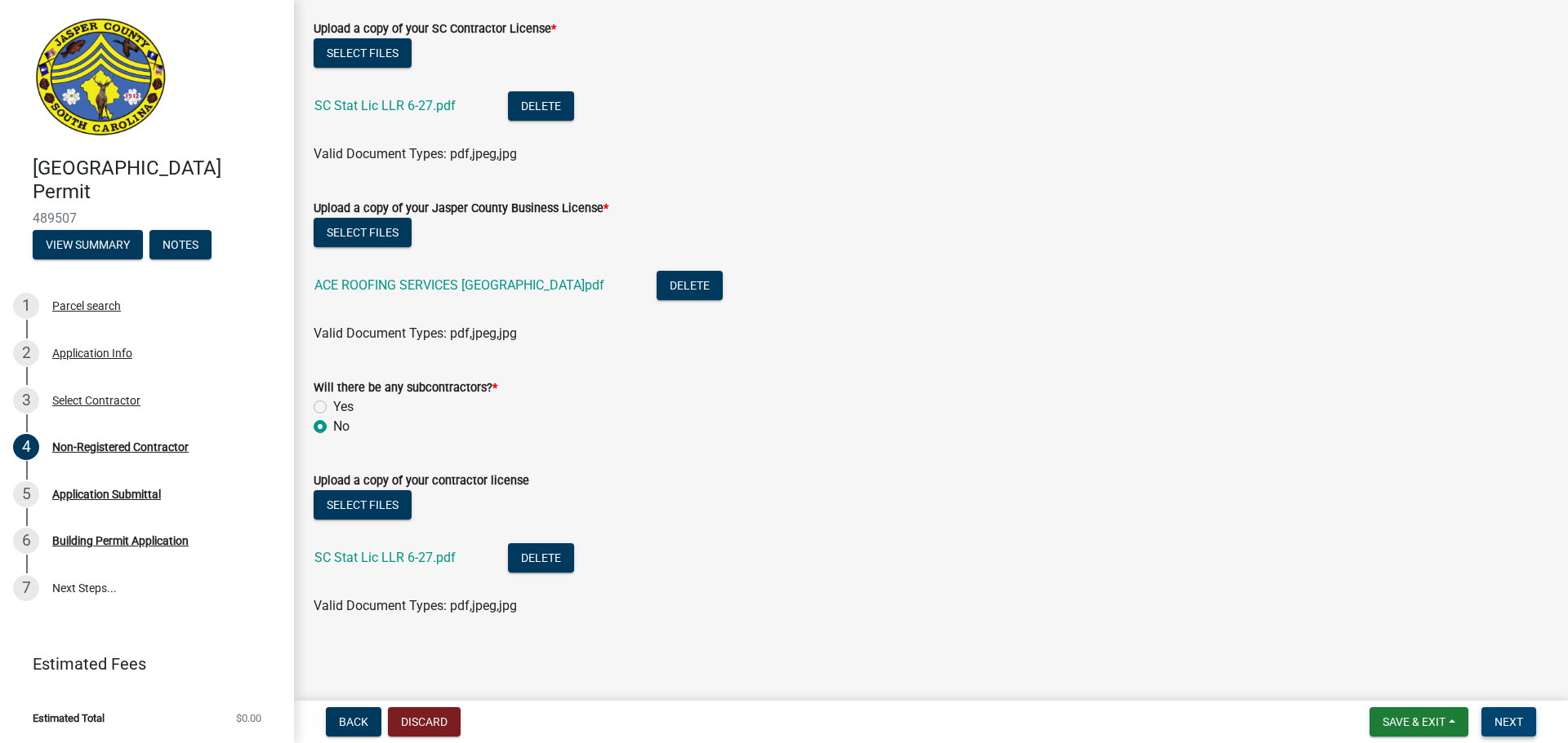
click at [1515, 724] on span "Next" at bounding box center [1508, 722] width 28 height 13
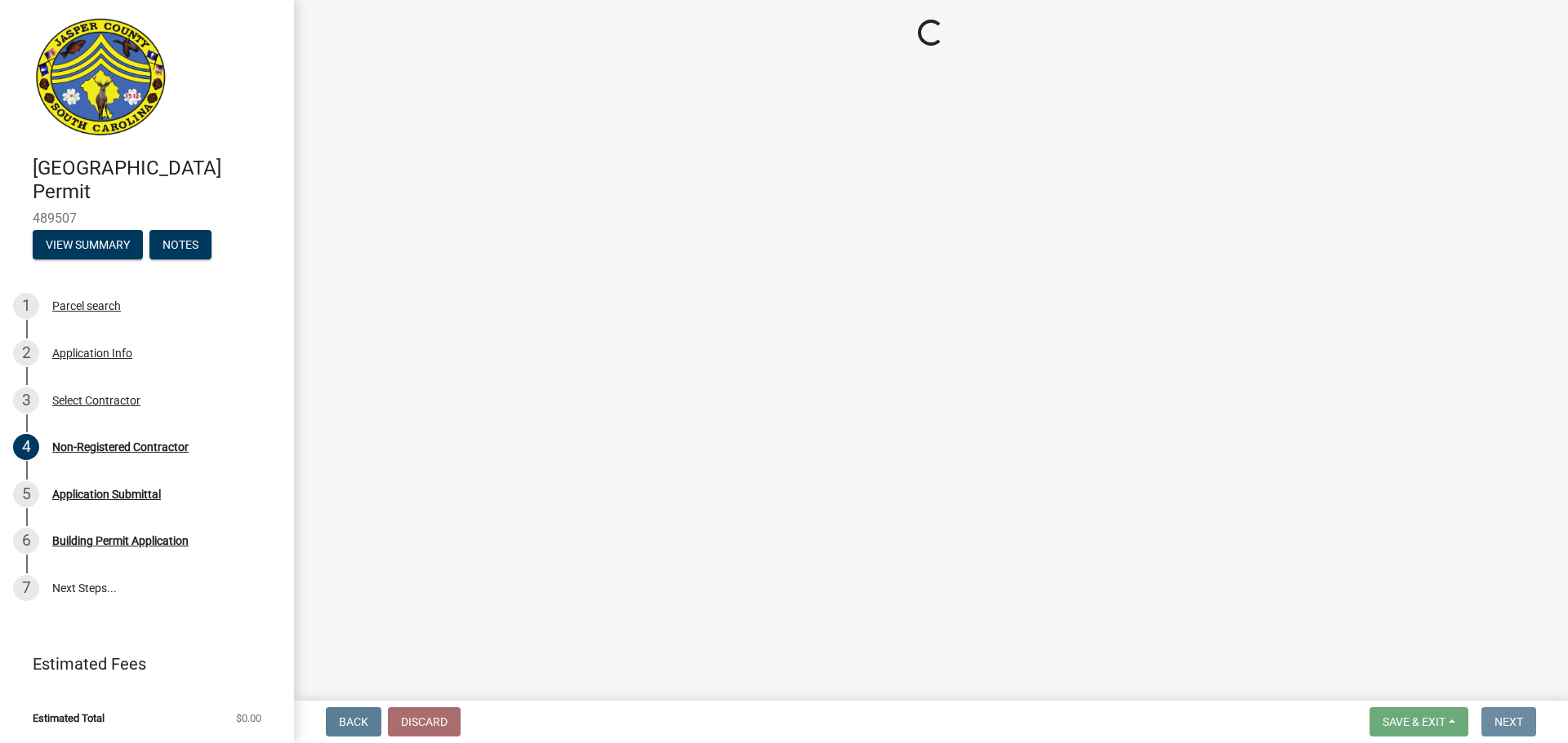
scroll to position [0, 0]
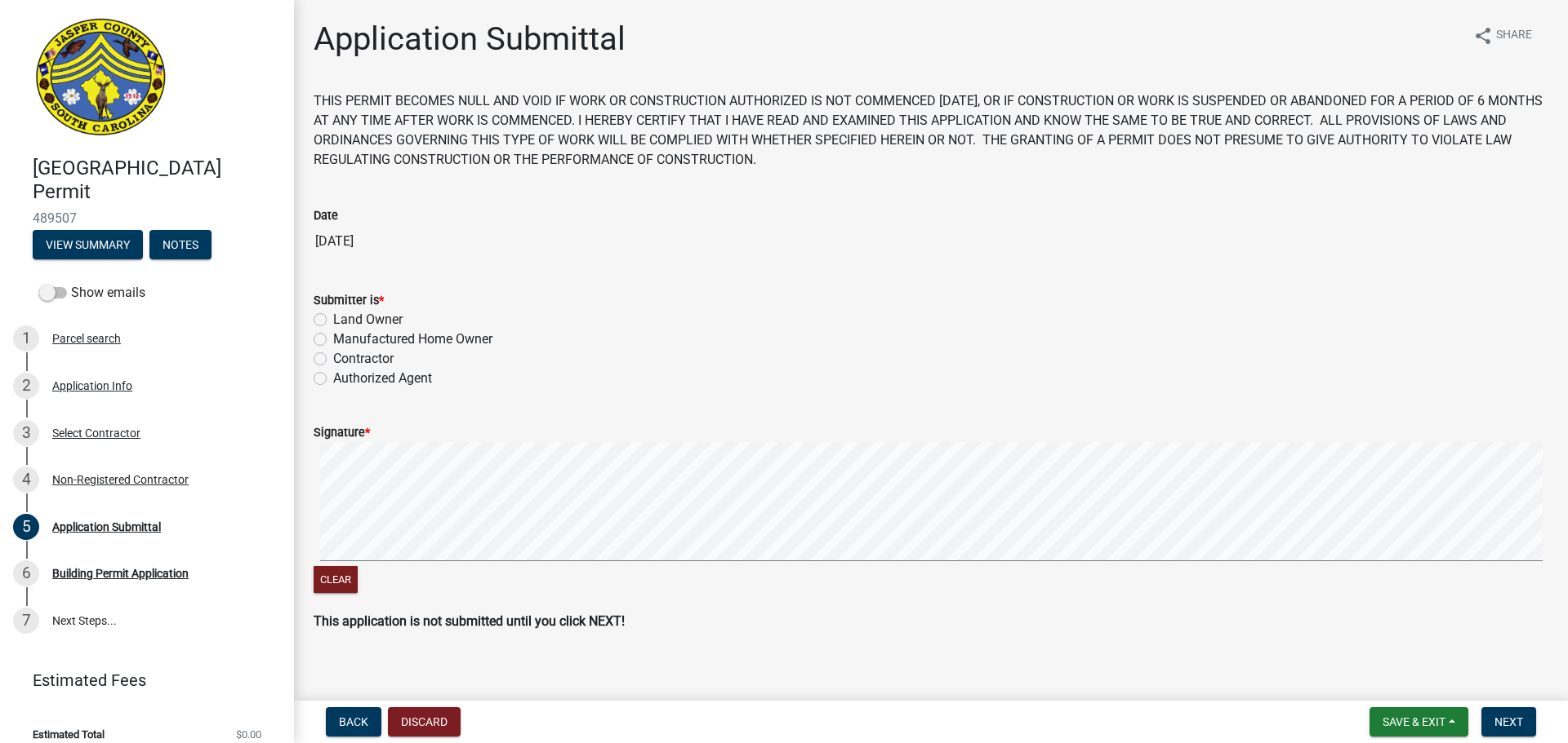
click at [333, 358] on label "Contractor" at bounding box center [364, 360] width 60 height 20
click at [333, 358] on input "Contractor" at bounding box center [339, 355] width 11 height 11
radio input "true"
click at [335, 581] on button "Clear" at bounding box center [335, 580] width 44 height 27
click at [1515, 726] on span "Next" at bounding box center [1508, 722] width 28 height 13
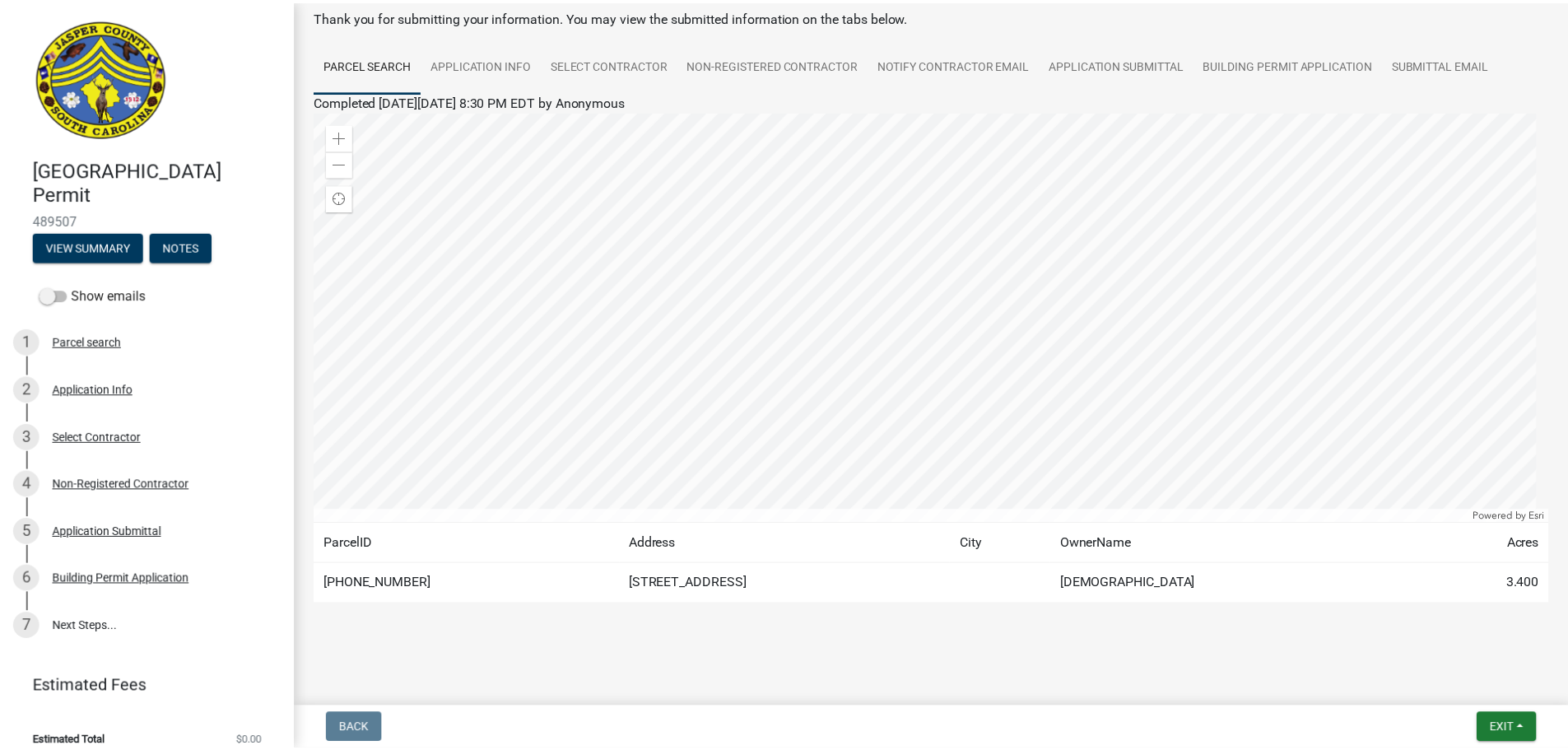
scroll to position [17, 0]
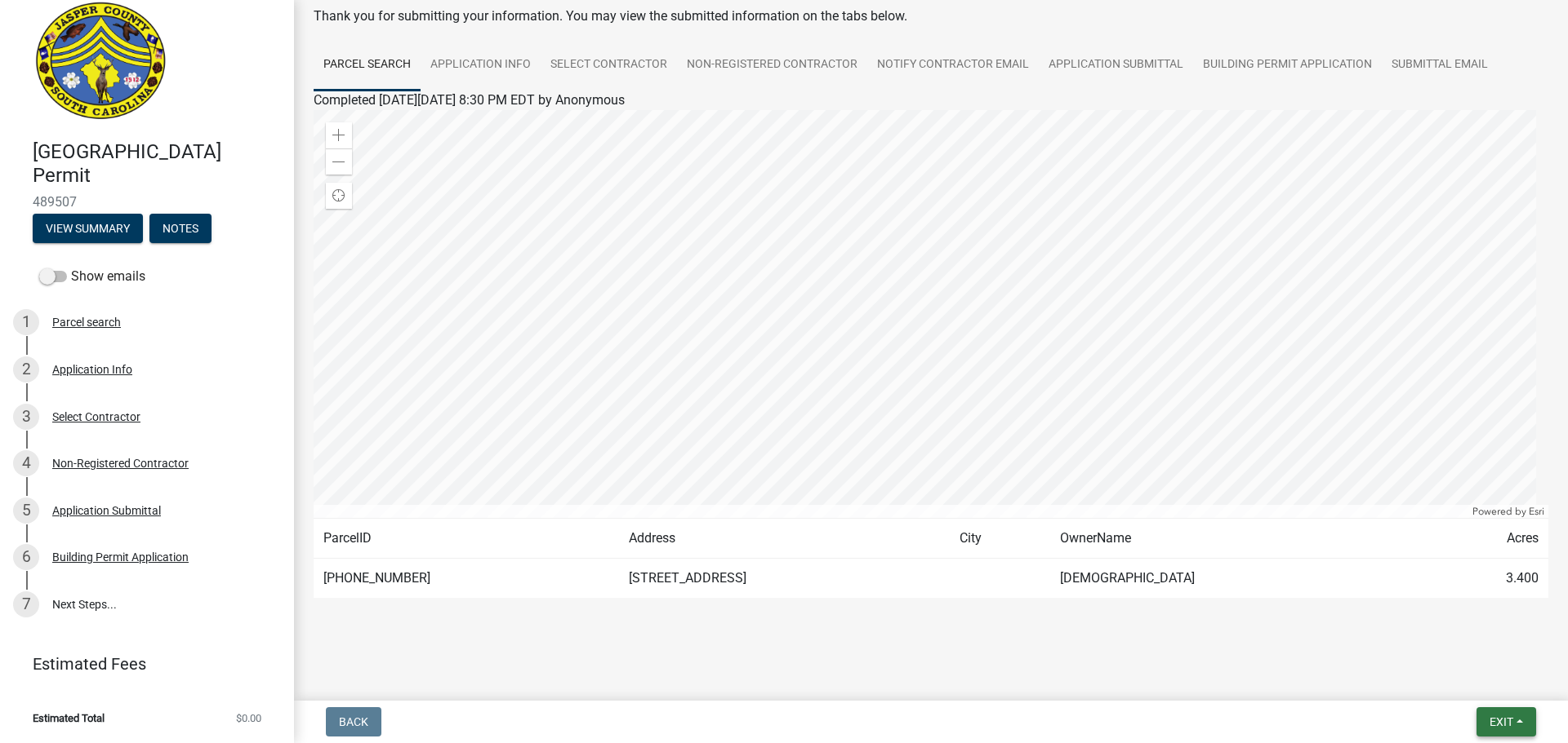
click at [1499, 719] on span "Exit" at bounding box center [1501, 722] width 24 height 13
click at [1467, 678] on button "Save & Exit" at bounding box center [1470, 679] width 130 height 39
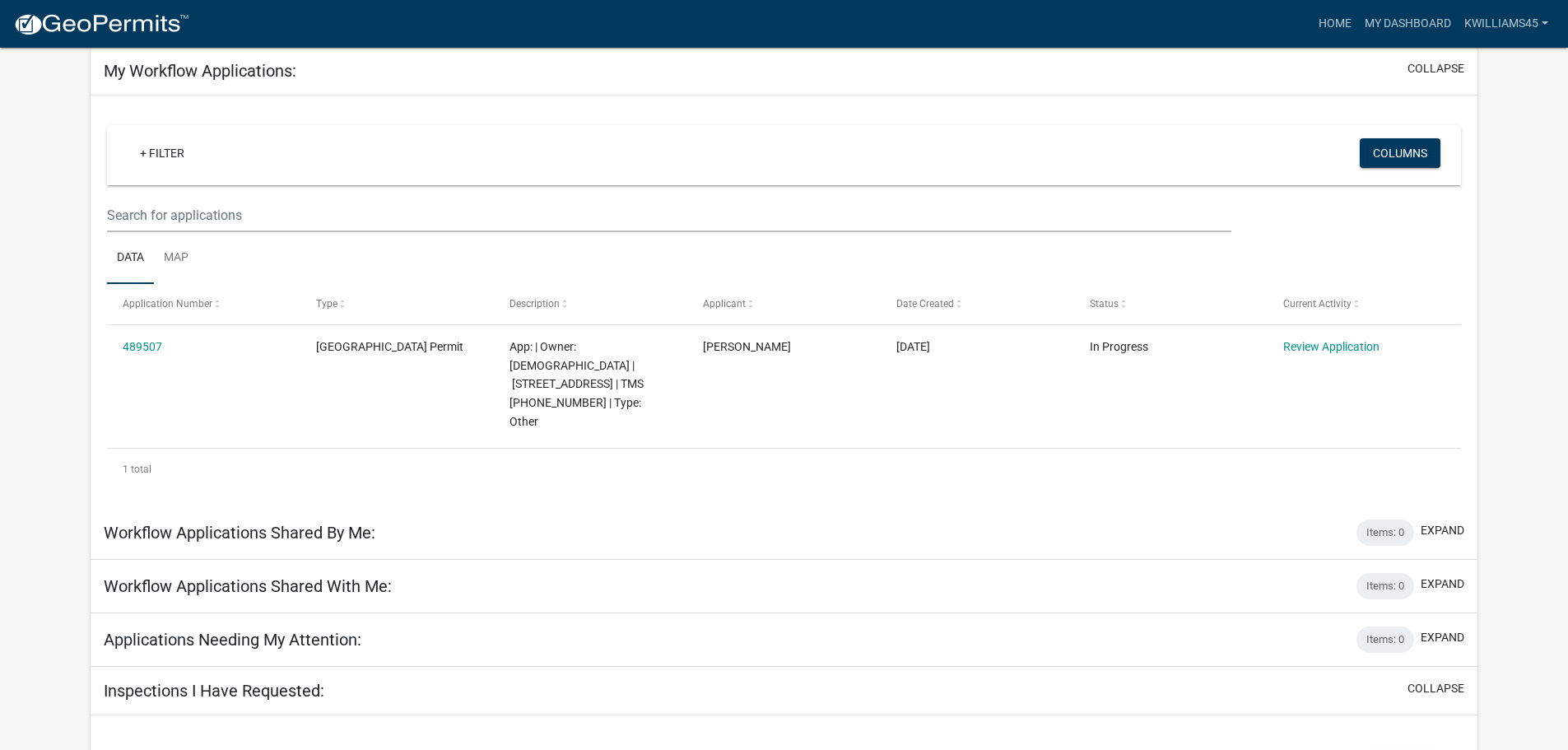
scroll to position [83, 0]
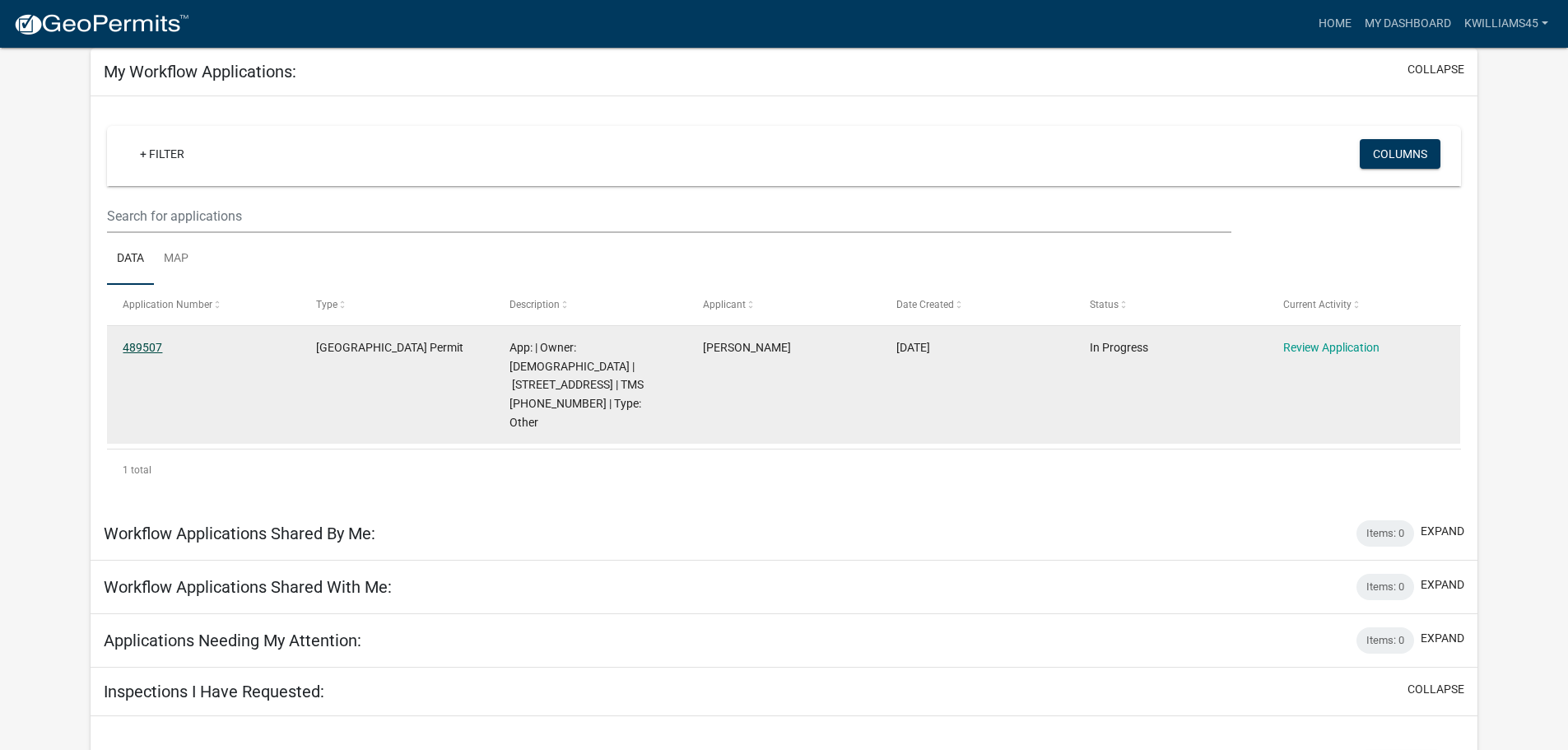
click at [143, 344] on link "489507" at bounding box center [142, 347] width 39 height 13
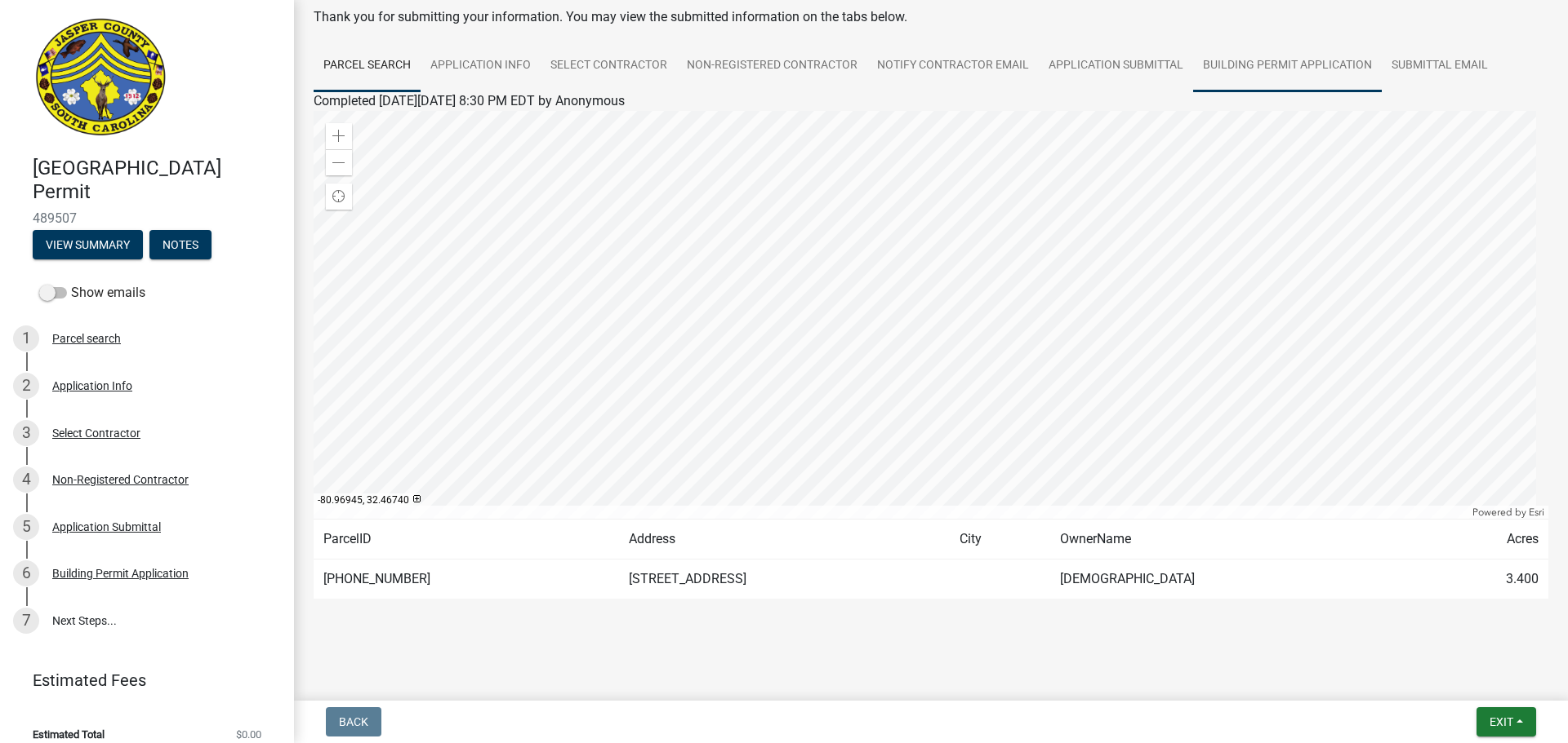
scroll to position [85, 0]
click at [83, 621] on link "7 Next Steps..." at bounding box center [147, 621] width 294 height 47
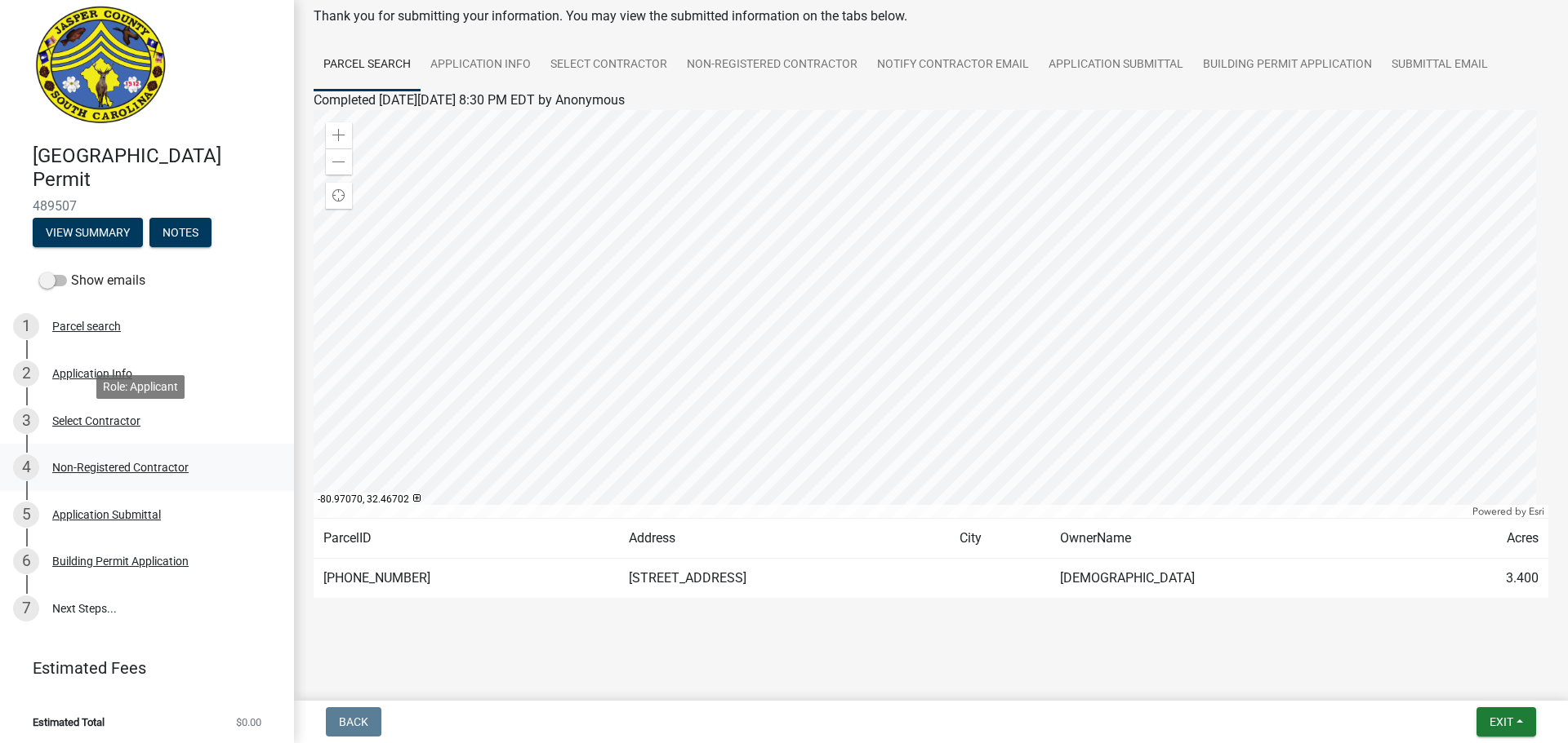
scroll to position [16, 0]
